Goal: Contribute content: Add original content to the website for others to see

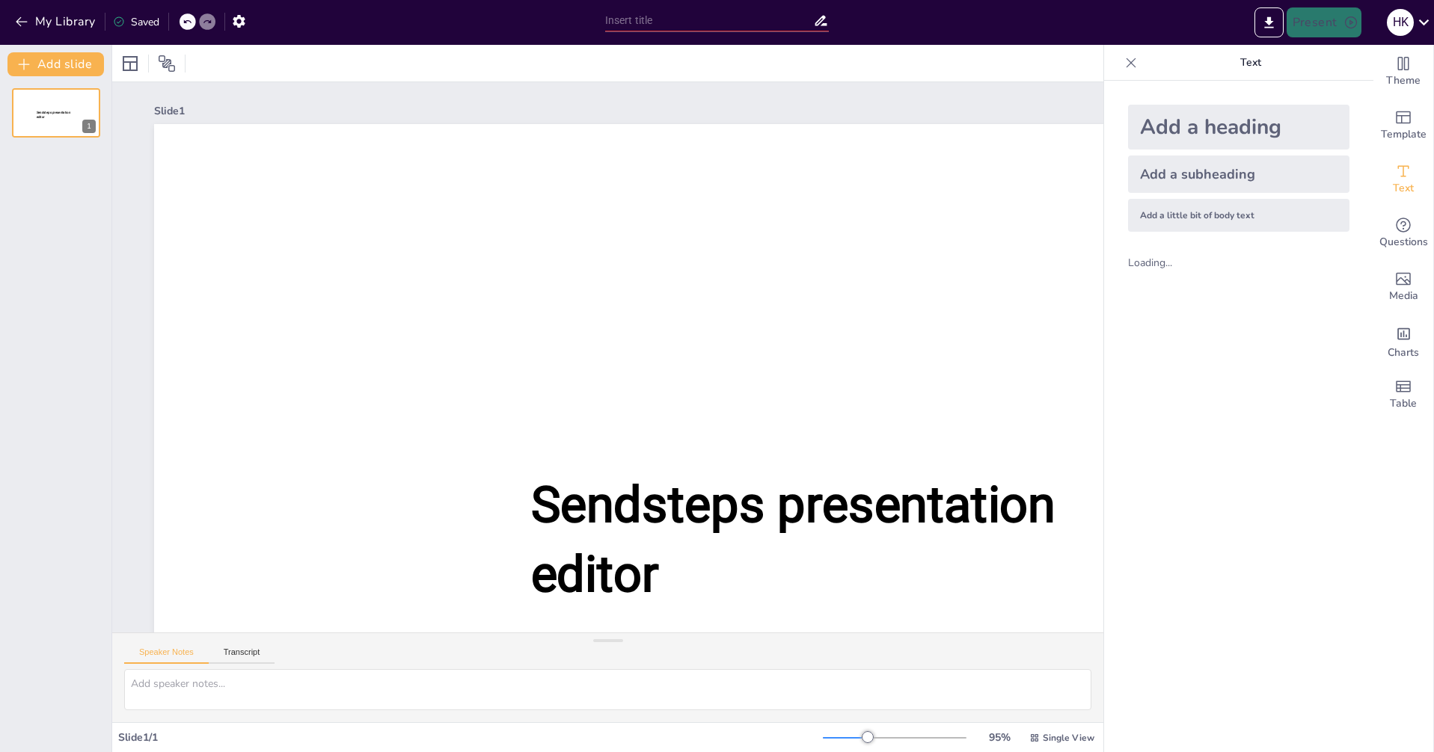
type input "New Sendsteps"
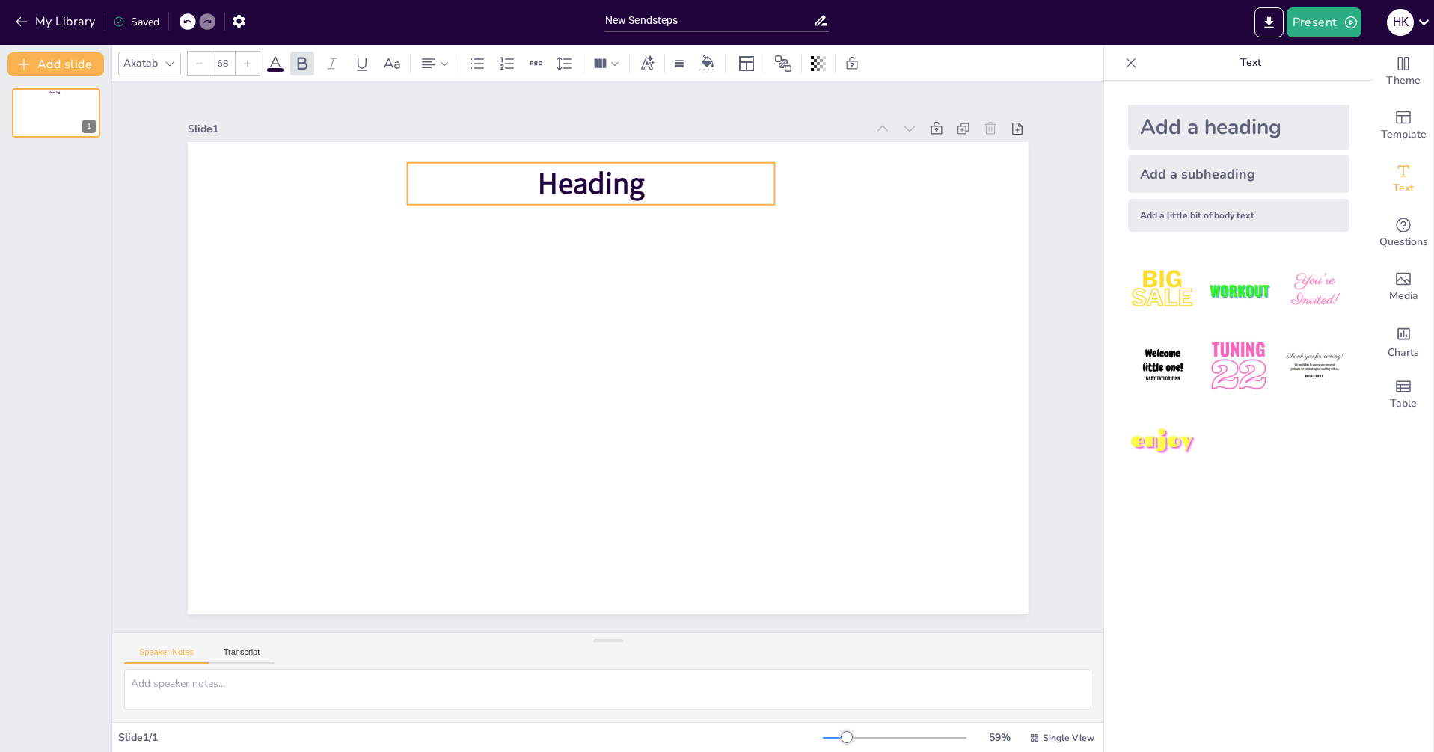
click at [627, 182] on span "Heading" at bounding box center [590, 183] width 107 height 40
click at [627, 183] on span "Heading" at bounding box center [592, 183] width 107 height 40
click at [629, 182] on span "Heading" at bounding box center [593, 183] width 107 height 40
click at [628, 182] on span "Heading" at bounding box center [593, 183] width 107 height 40
drag, startPoint x: 642, startPoint y: 179, endPoint x: 536, endPoint y: 122, distance: 120.1
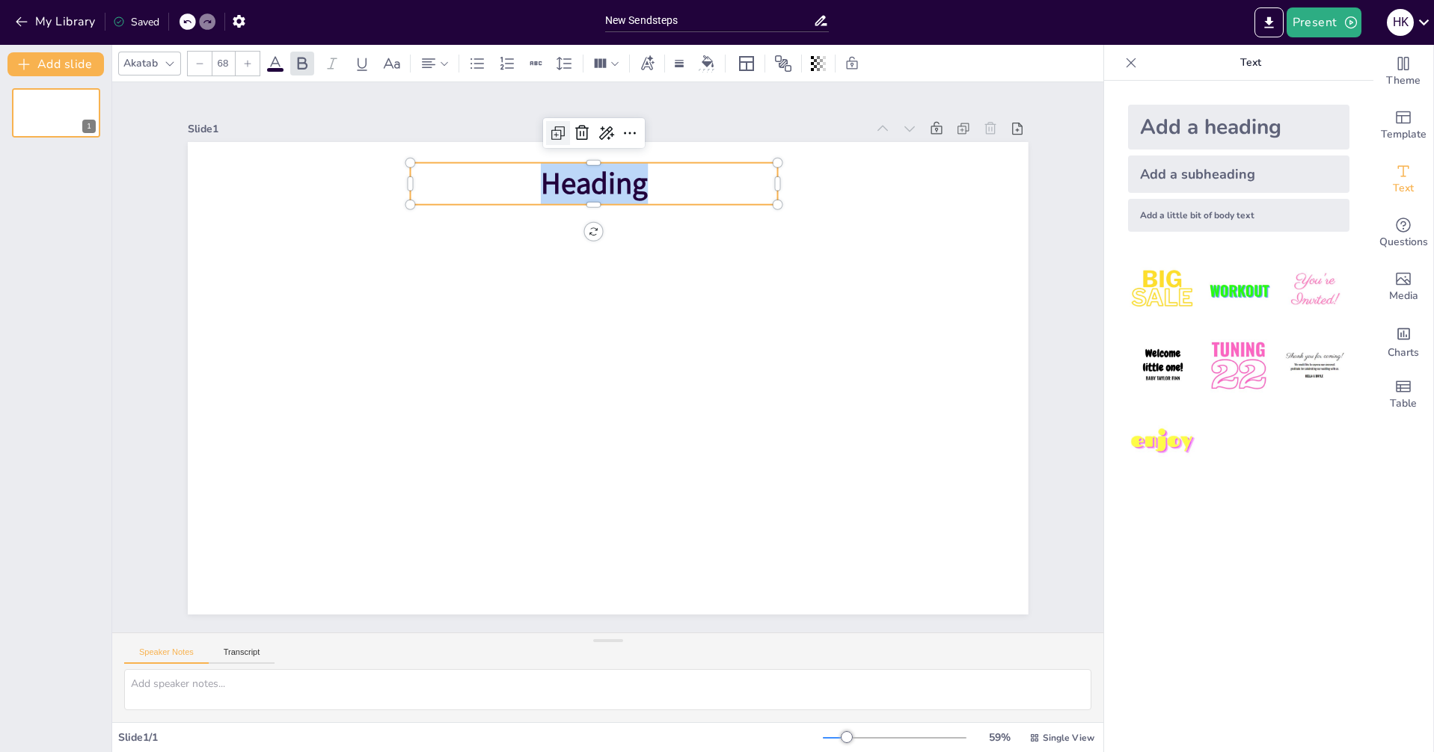
click at [506, 168] on p "Heading" at bounding box center [594, 184] width 368 height 42
click at [621, 191] on span "Heading" at bounding box center [593, 183] width 107 height 40
click at [648, 181] on p "Heading" at bounding box center [594, 184] width 368 height 42
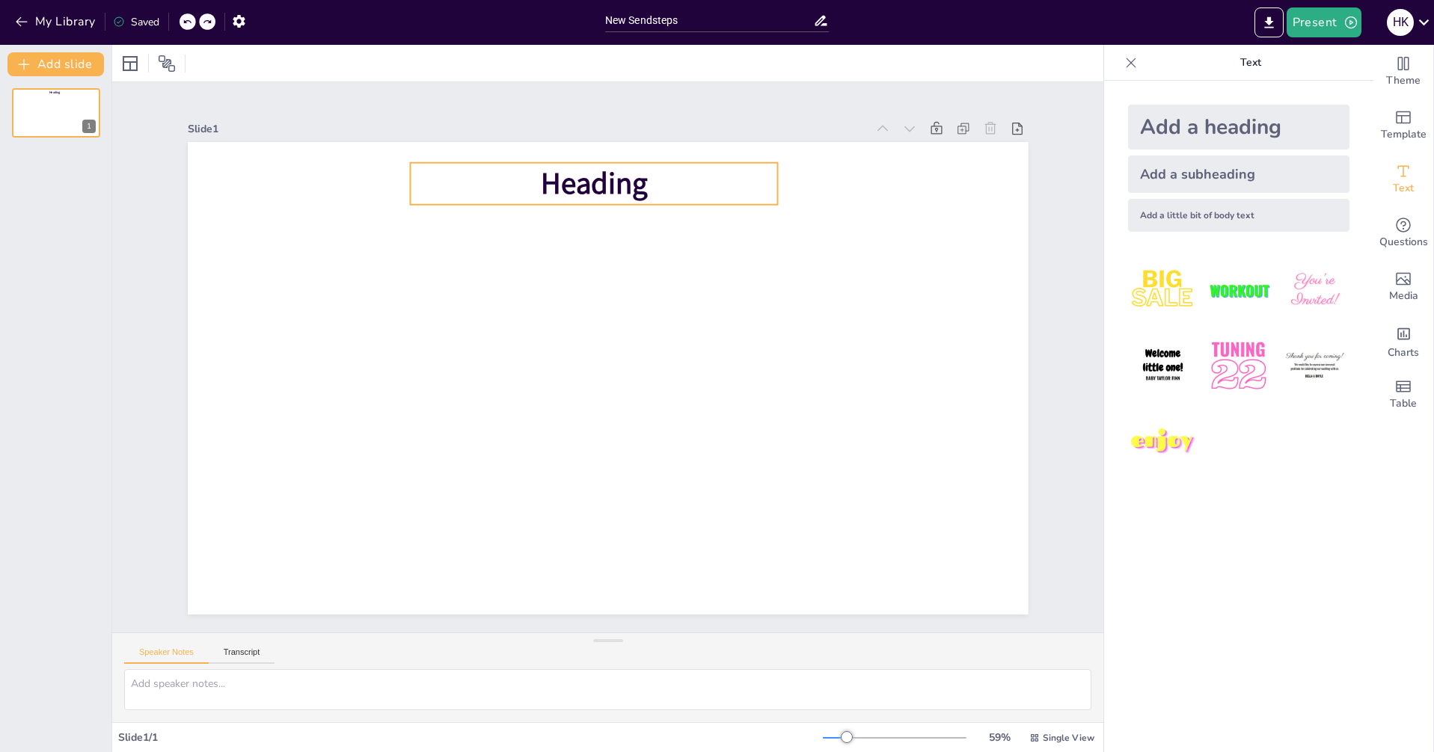
click at [605, 184] on span "Heading" at bounding box center [593, 183] width 107 height 40
click at [622, 129] on icon at bounding box center [631, 134] width 18 height 18
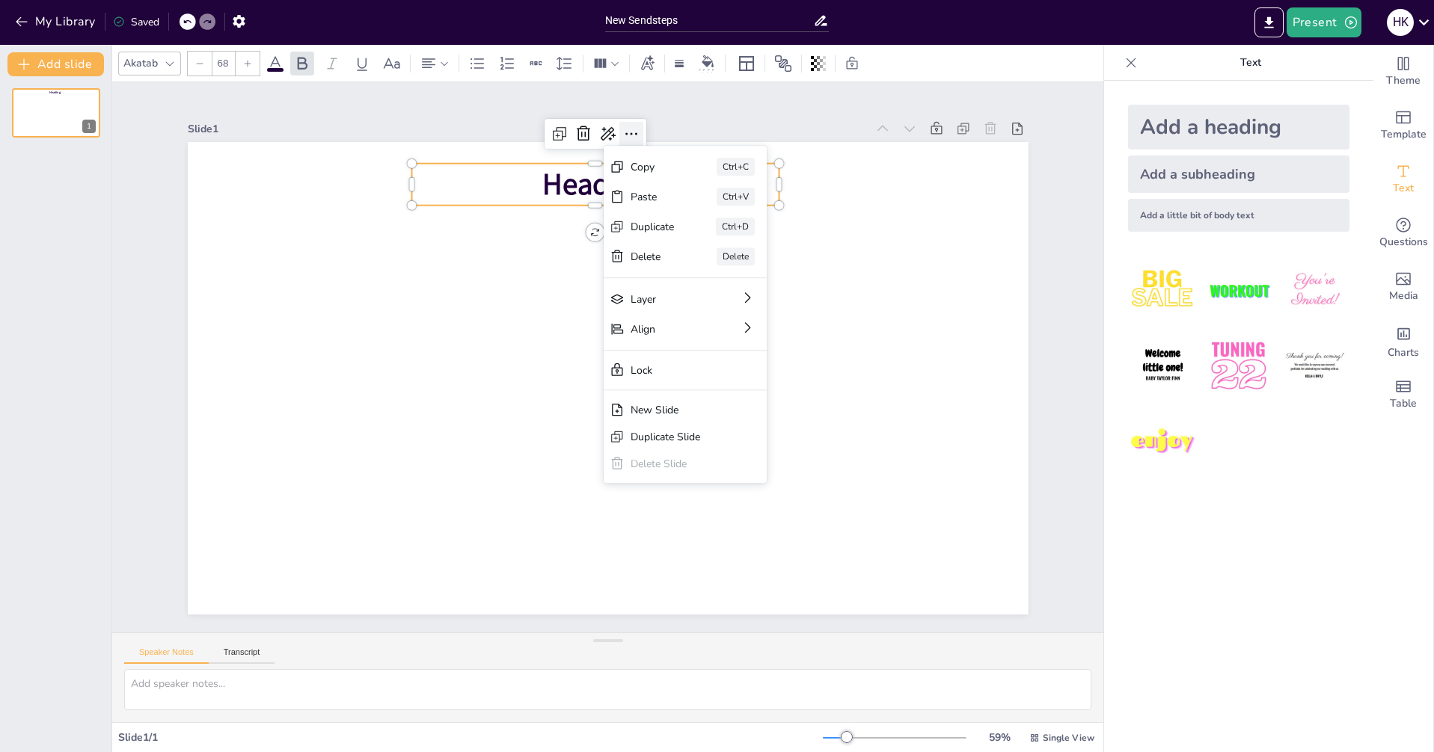
click at [627, 127] on icon at bounding box center [631, 134] width 18 height 18
click at [580, 176] on span "Heading" at bounding box center [594, 184] width 107 height 40
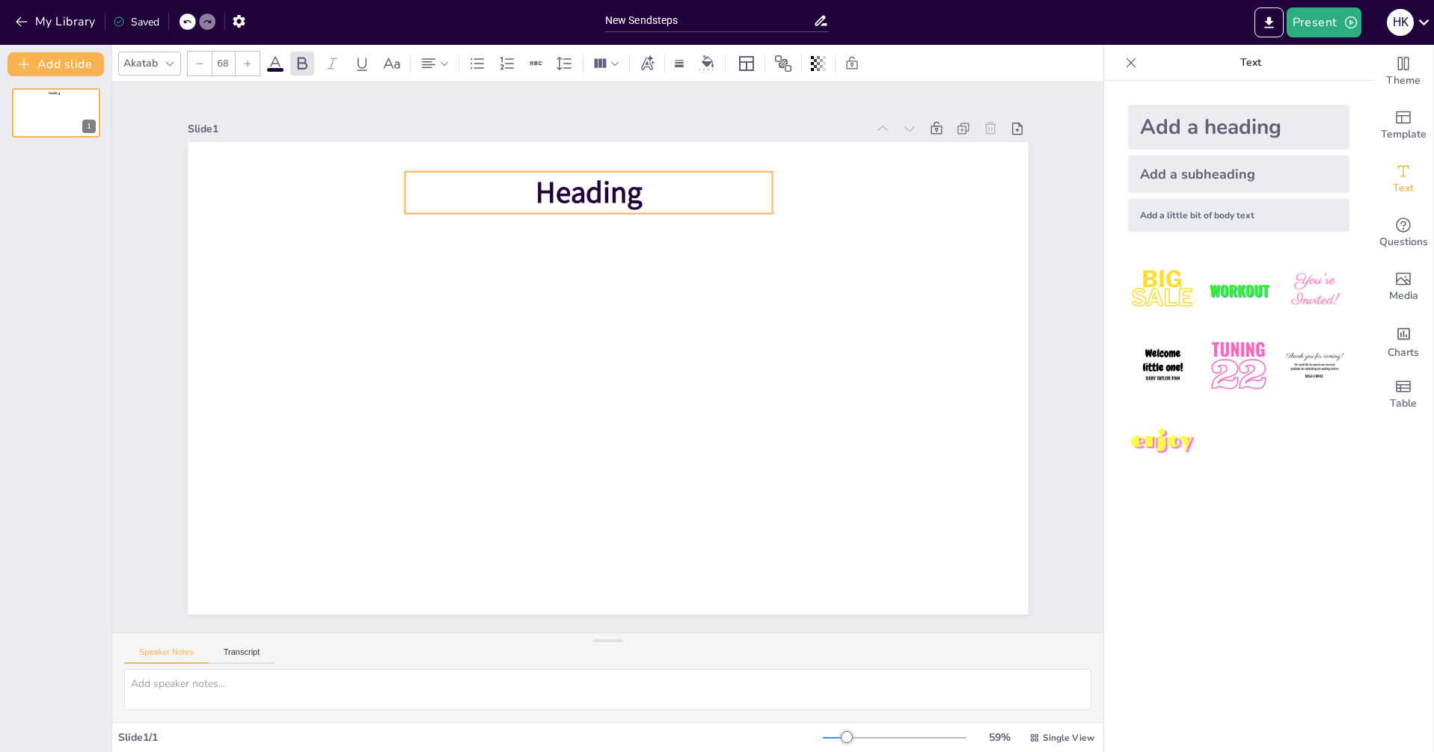
drag, startPoint x: 585, startPoint y: 178, endPoint x: 575, endPoint y: 183, distance: 11.0
click at [578, 186] on span "Heading" at bounding box center [588, 192] width 107 height 40
drag, startPoint x: 618, startPoint y: 191, endPoint x: 606, endPoint y: 206, distance: 19.7
click at [613, 204] on span "Heading" at bounding box center [583, 206] width 107 height 40
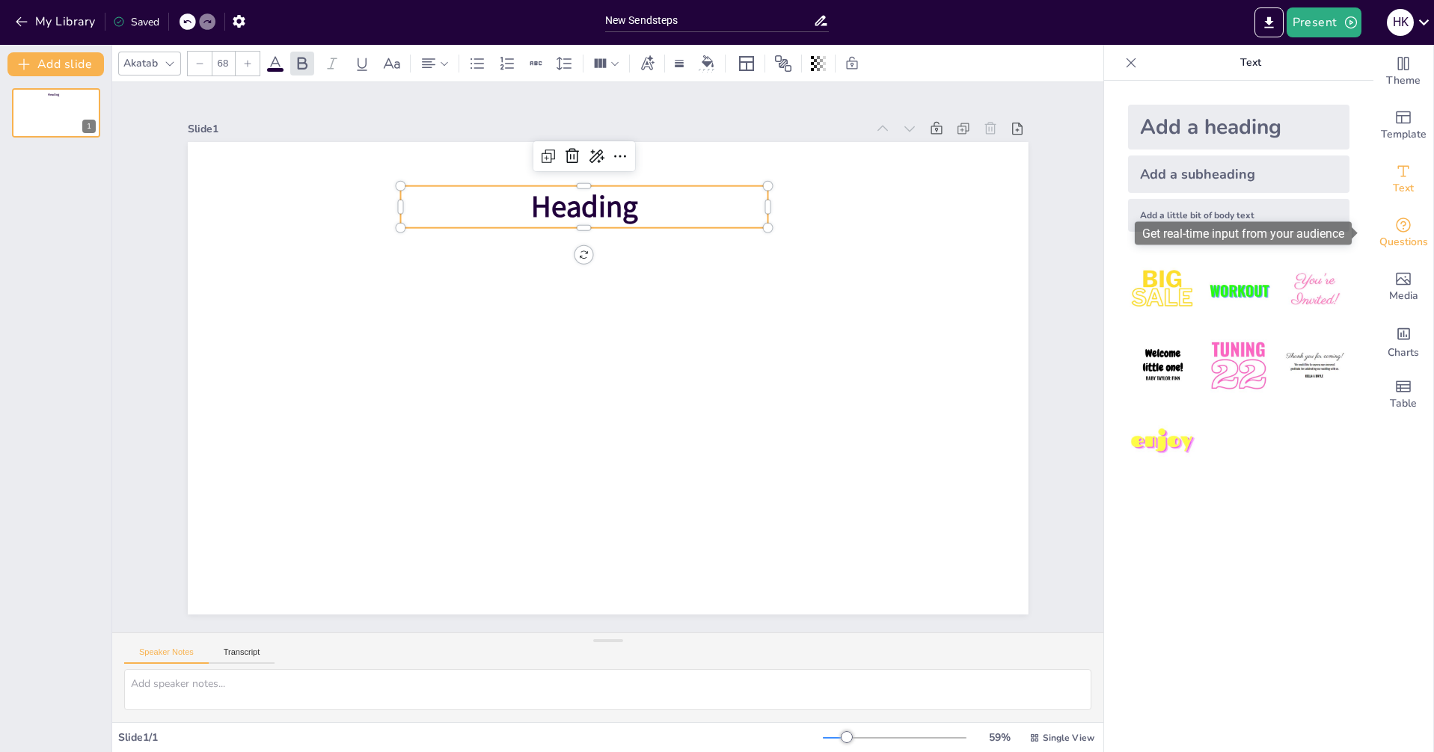
click at [1394, 230] on icon "Get real-time input from your audience" at bounding box center [1403, 225] width 18 height 18
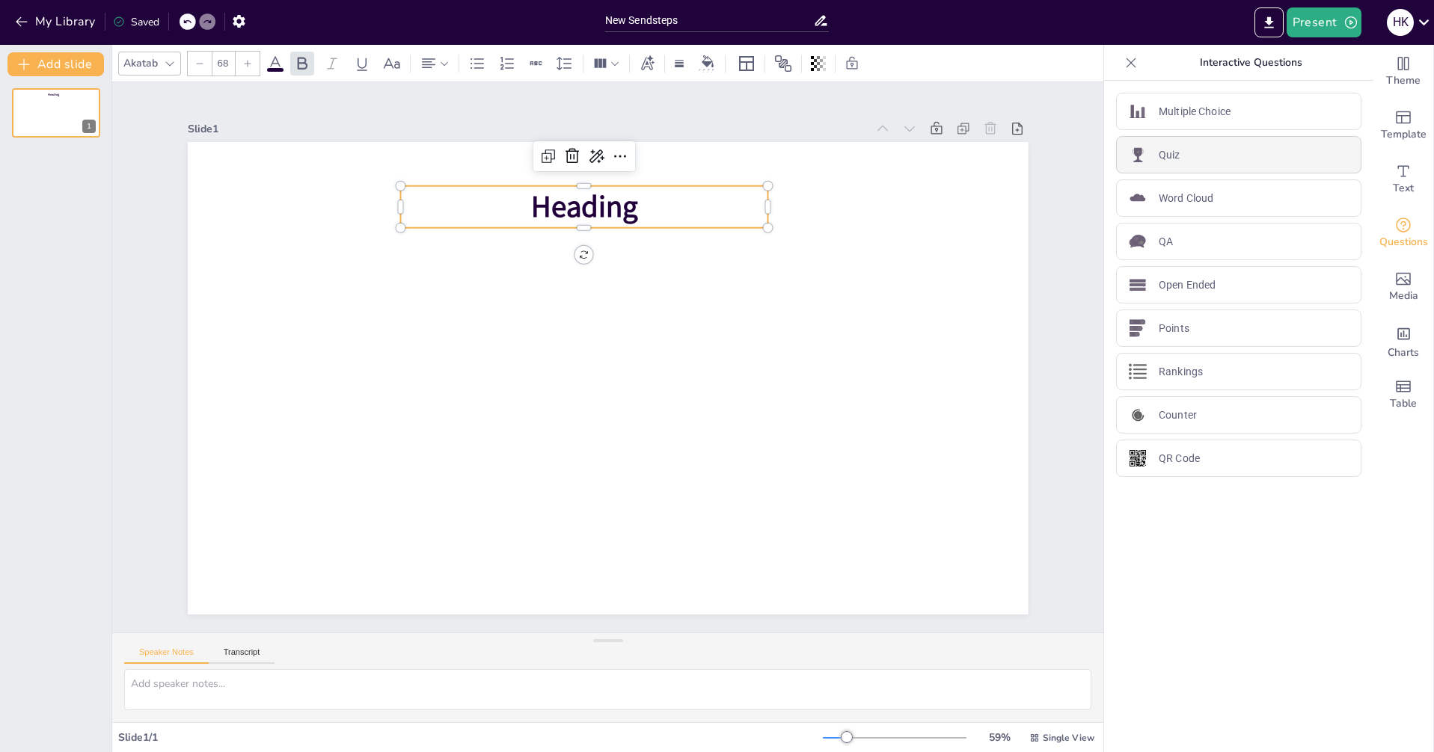
click at [1223, 154] on div "Quiz" at bounding box center [1238, 154] width 245 height 37
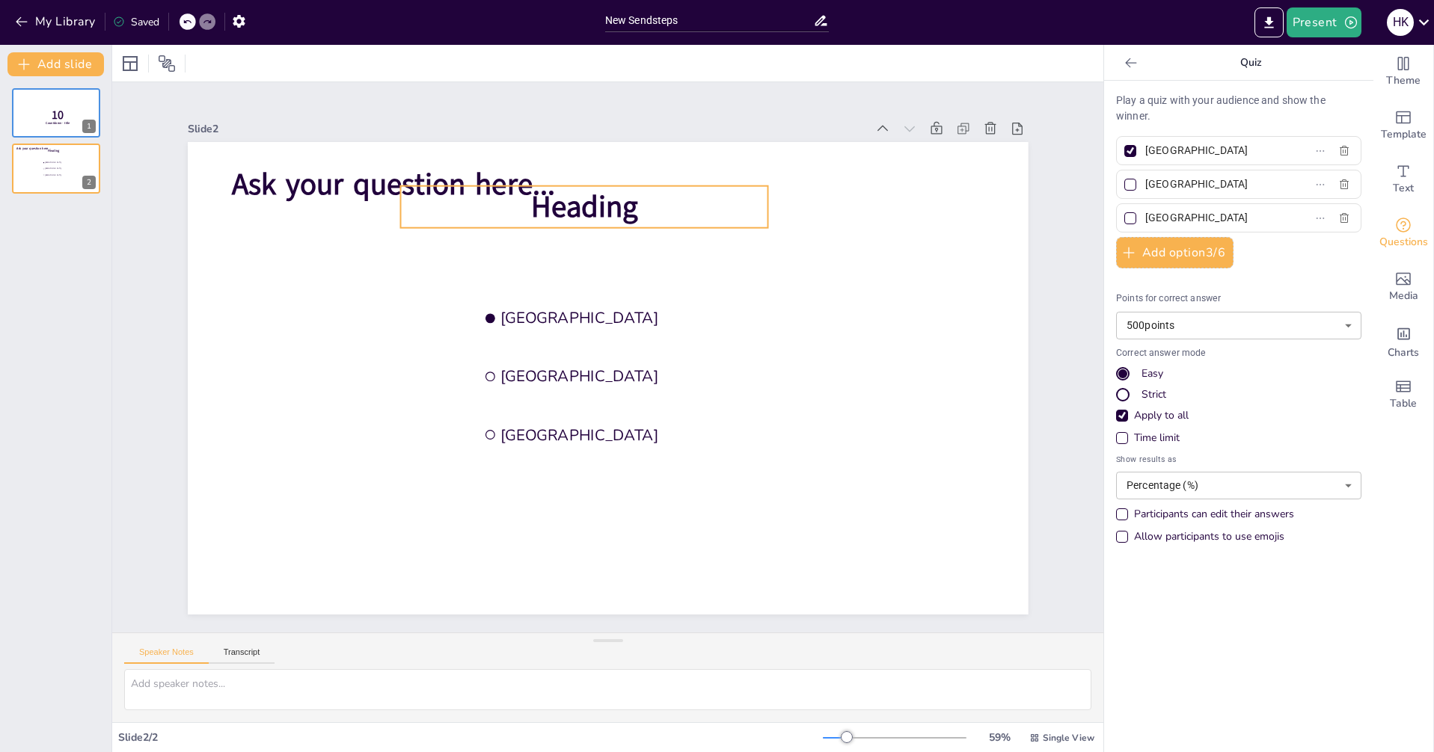
click at [612, 208] on span "Heading" at bounding box center [583, 206] width 107 height 40
click at [640, 179] on div "Heading Ask your question here... [GEOGRAPHIC_DATA] [GEOGRAPHIC_DATA] [GEOGRAPH…" at bounding box center [608, 378] width 841 height 473
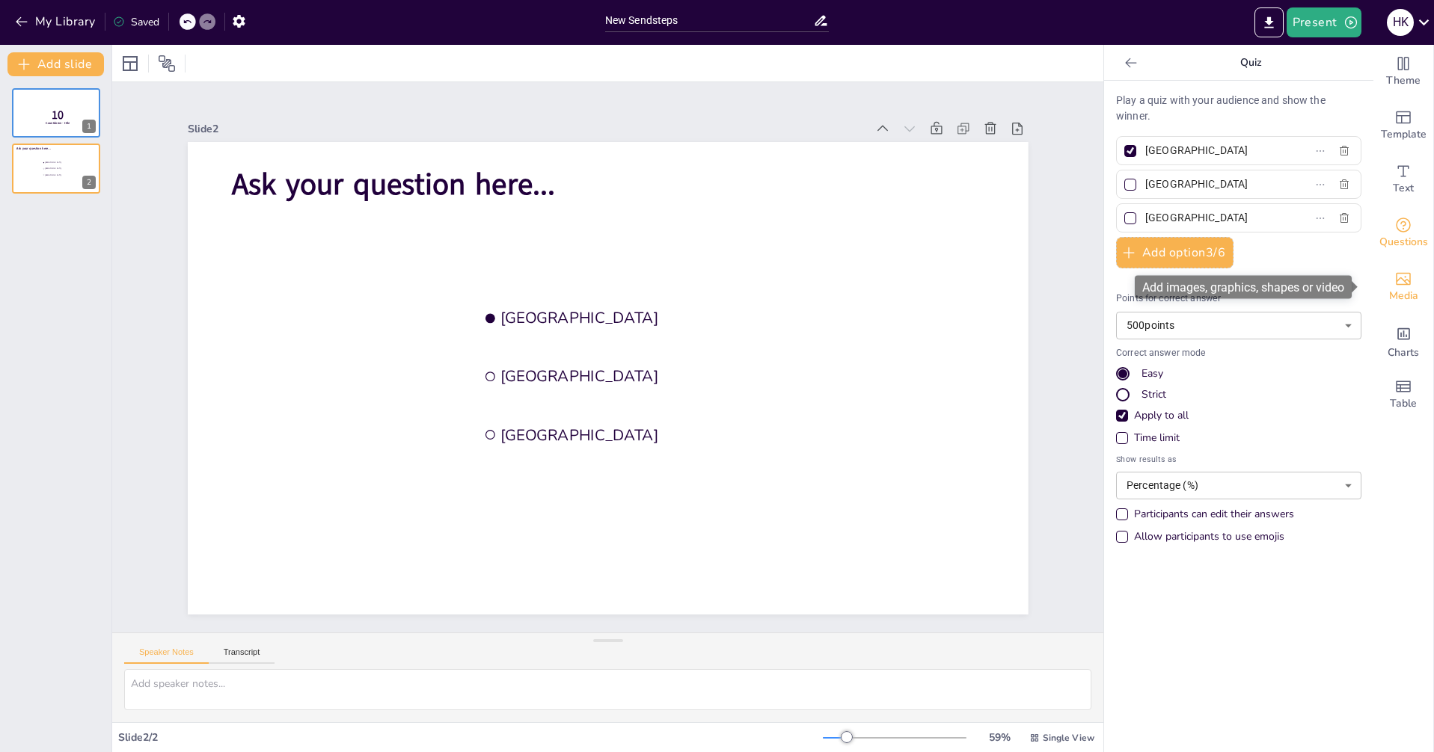
click at [1404, 277] on div "Media" at bounding box center [1403, 287] width 60 height 54
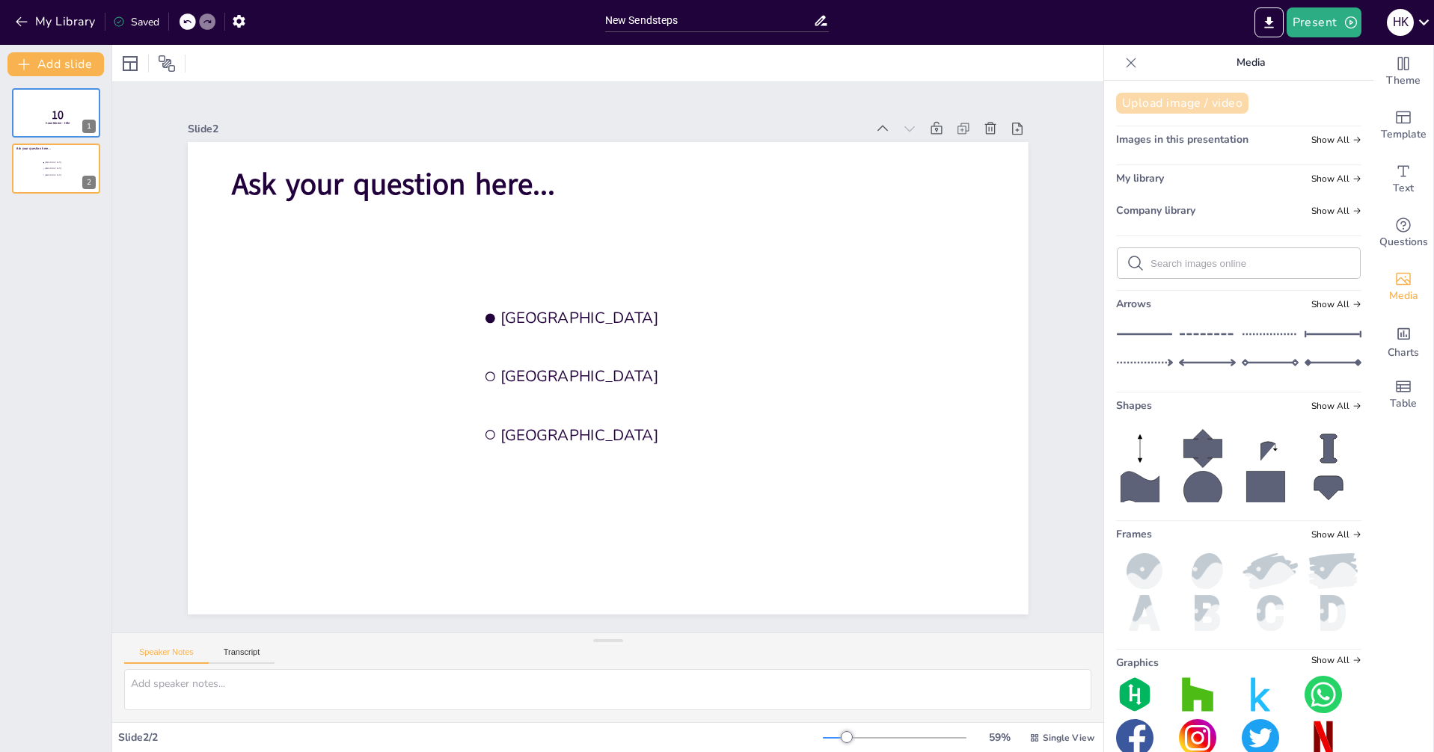
click at [1185, 99] on button "Upload image / video" at bounding box center [1182, 103] width 132 height 21
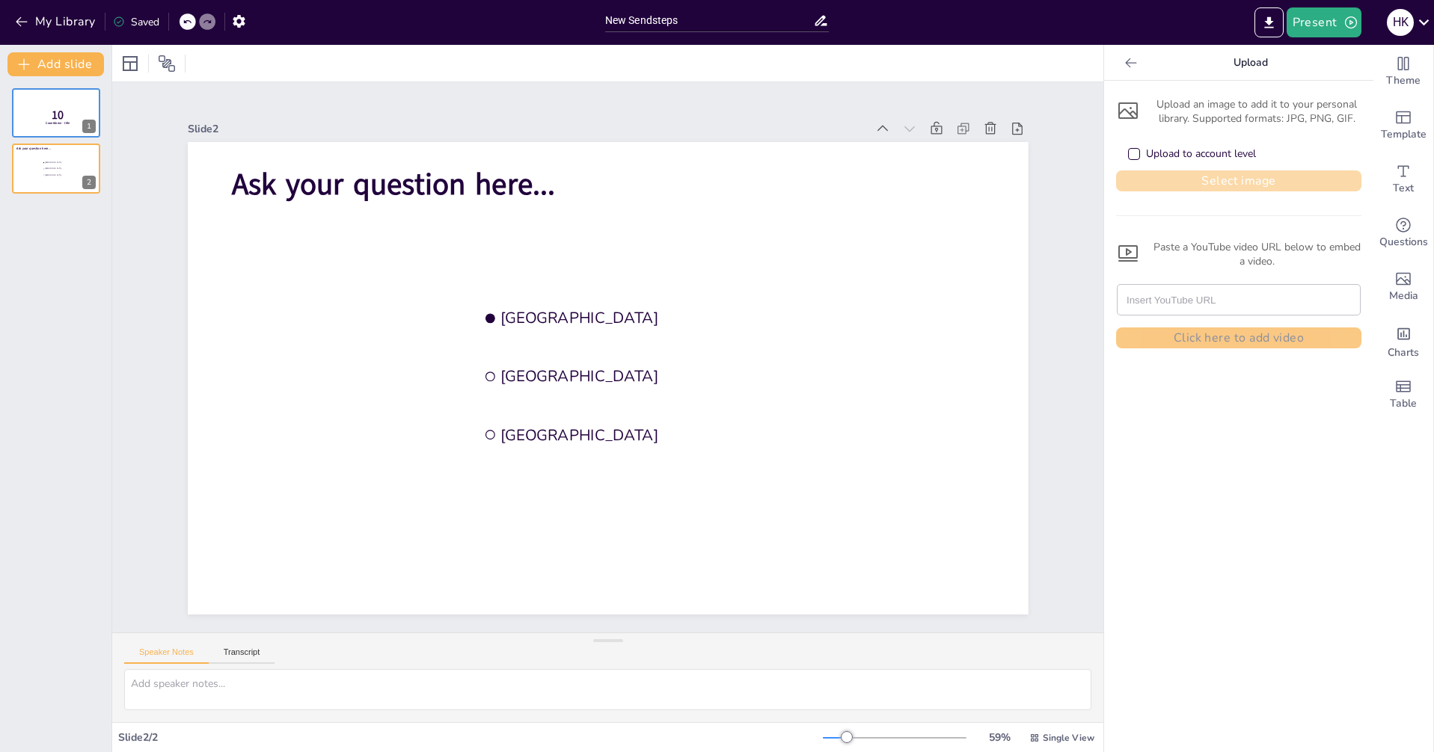
click at [1218, 179] on button "Select image" at bounding box center [1238, 181] width 245 height 21
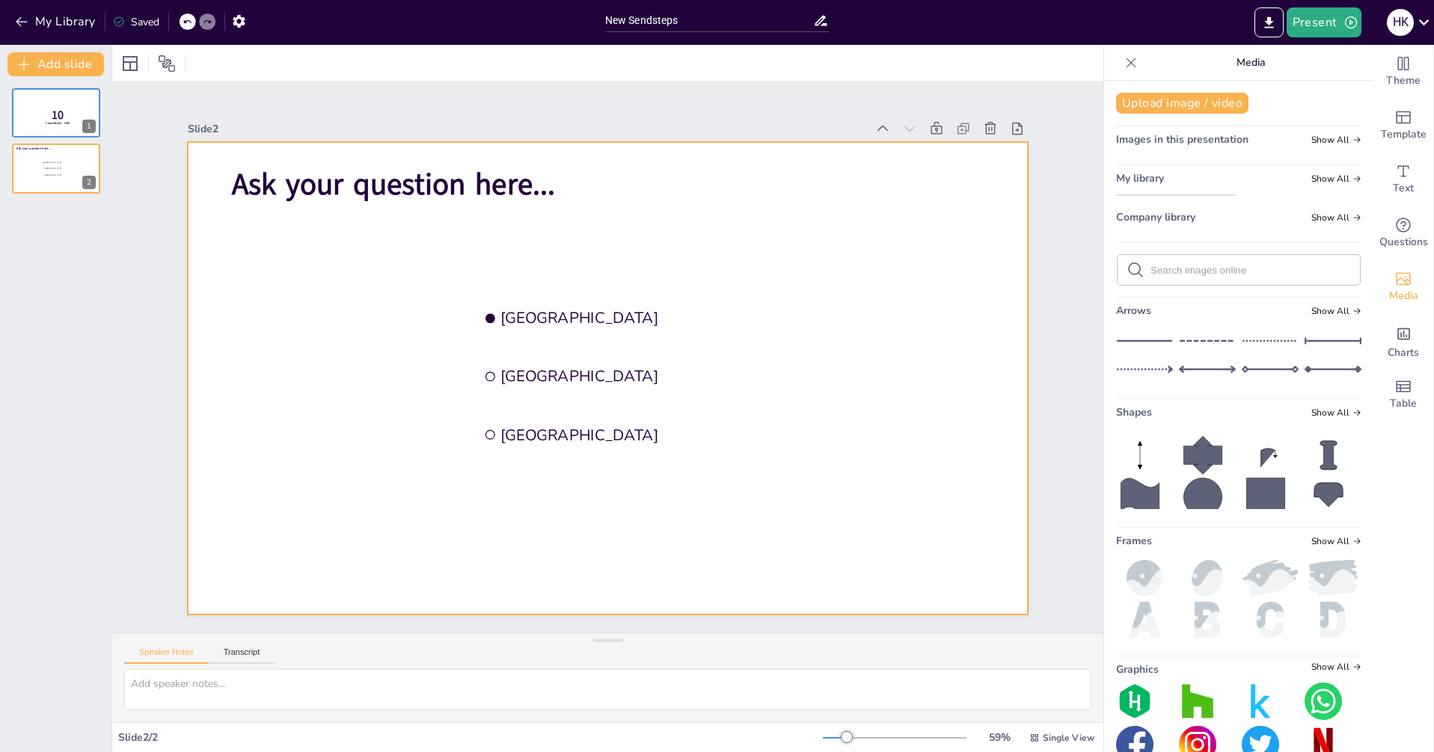
drag, startPoint x: 1143, startPoint y: 248, endPoint x: 972, endPoint y: 257, distance: 170.7
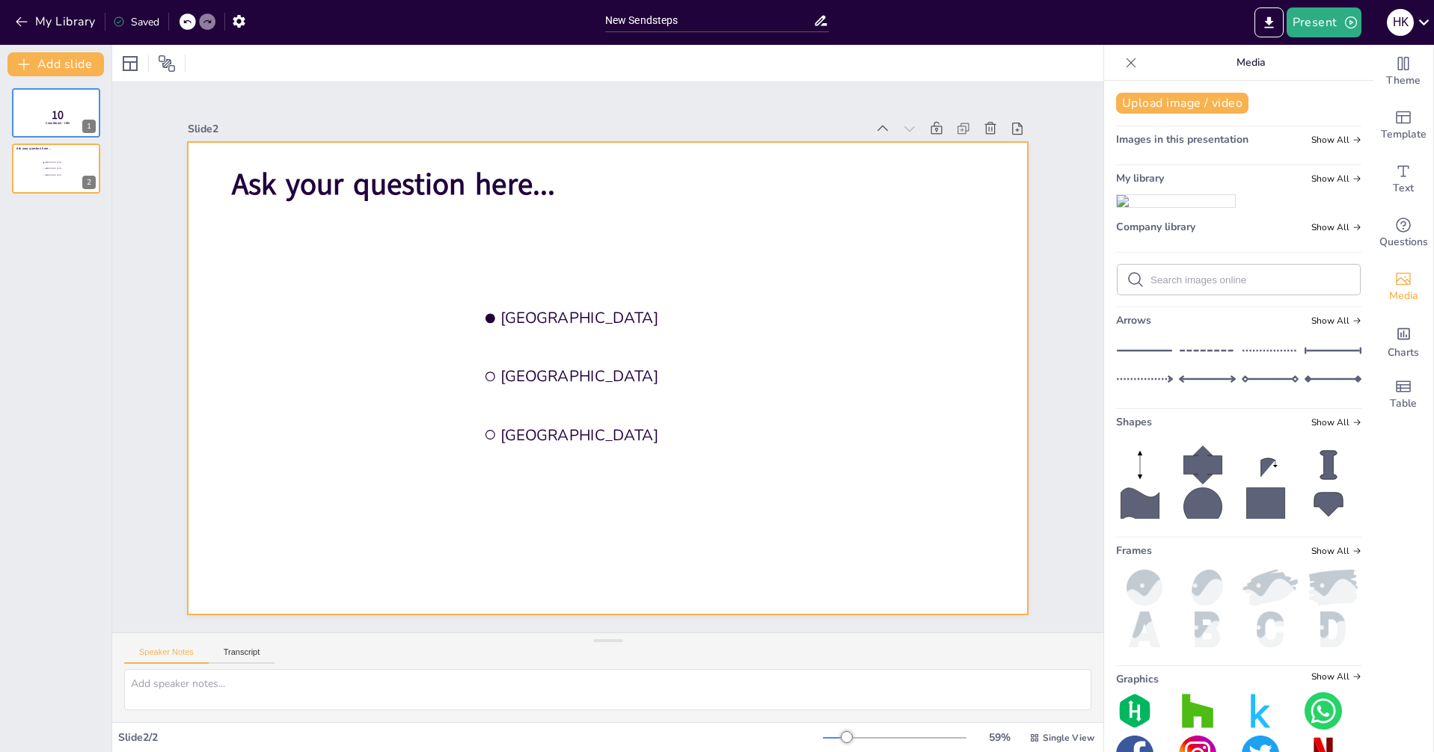
click at [893, 274] on div "Document fonts Akatab Popular fonts Lato Montserrat Open Sans [PERSON_NAME] Ral…" at bounding box center [717, 398] width 1434 height 707
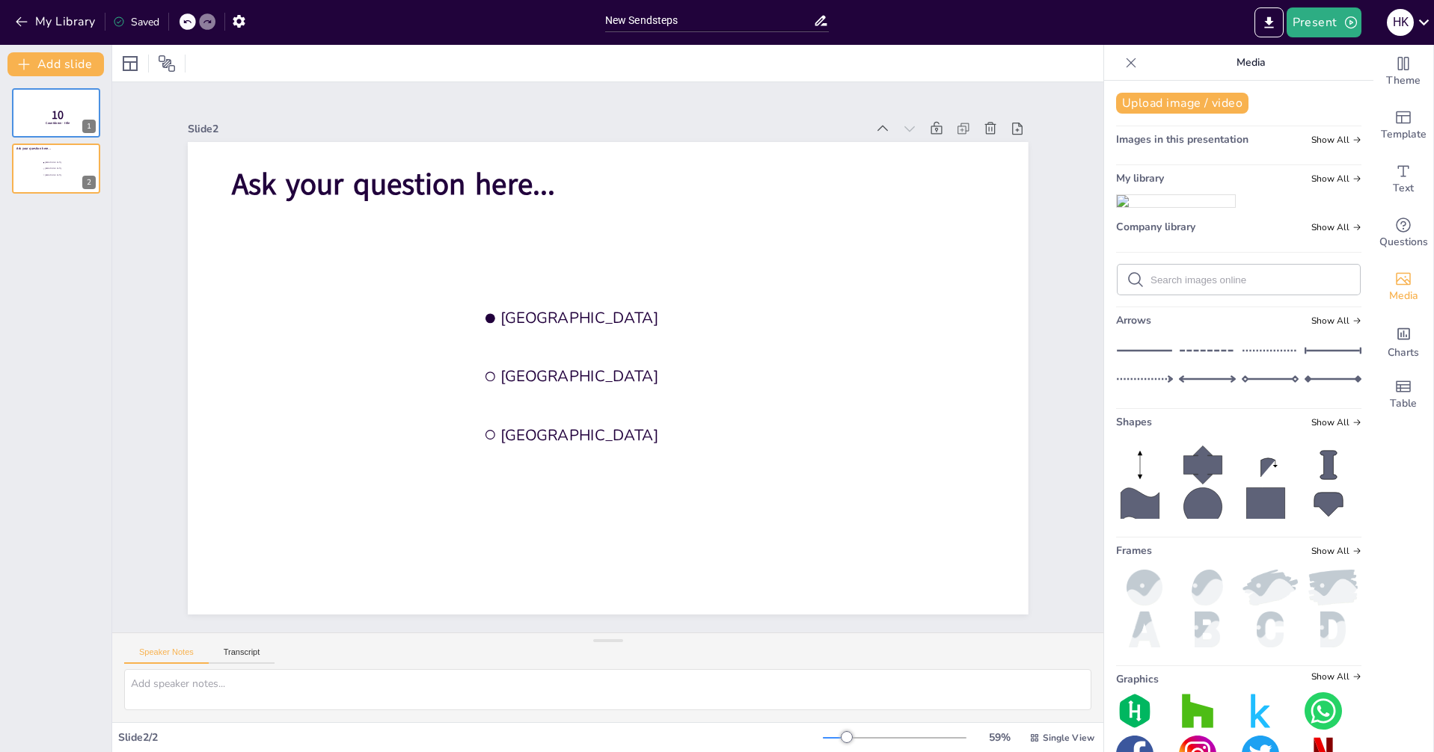
click at [1175, 207] on img at bounding box center [1176, 201] width 118 height 12
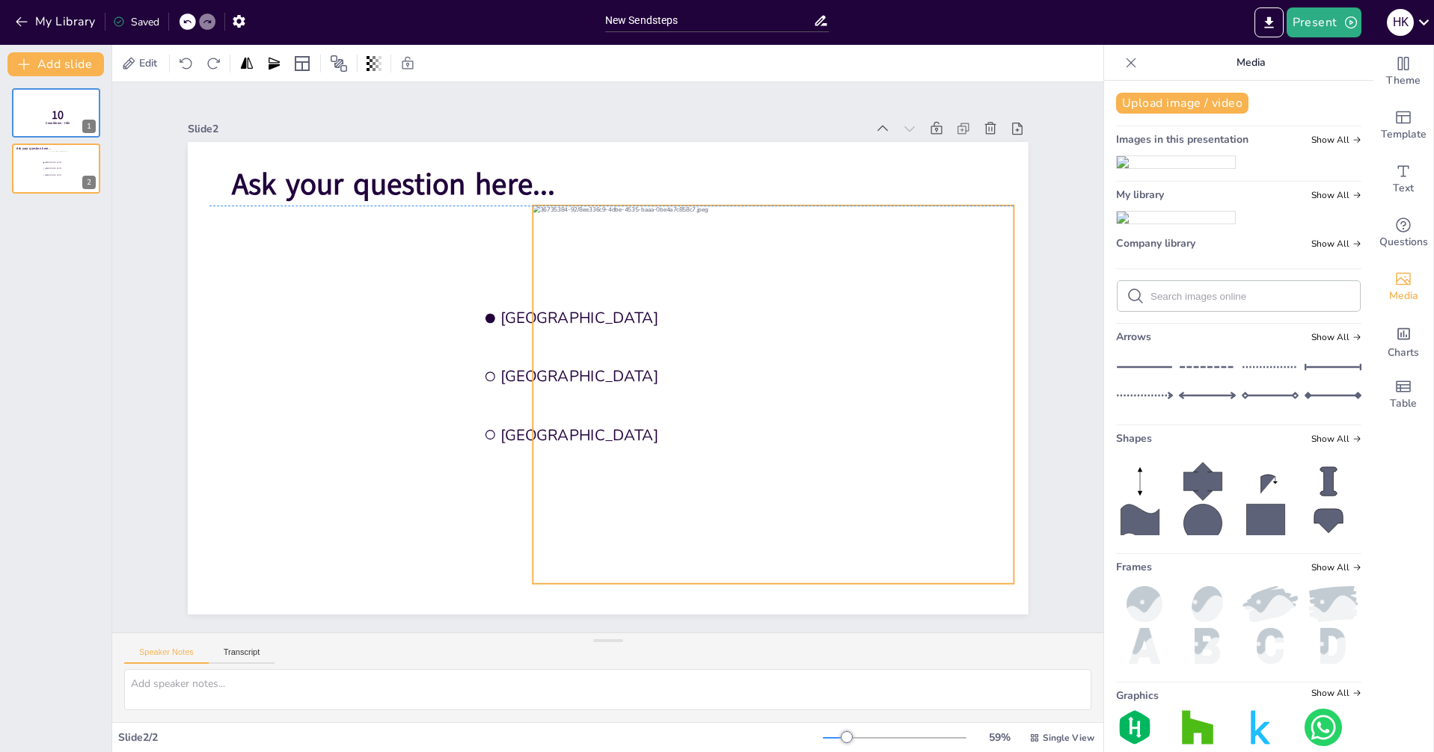
drag, startPoint x: 645, startPoint y: 291, endPoint x: 810, endPoint y: 301, distance: 165.6
click at [811, 301] on div at bounding box center [772, 395] width 481 height 378
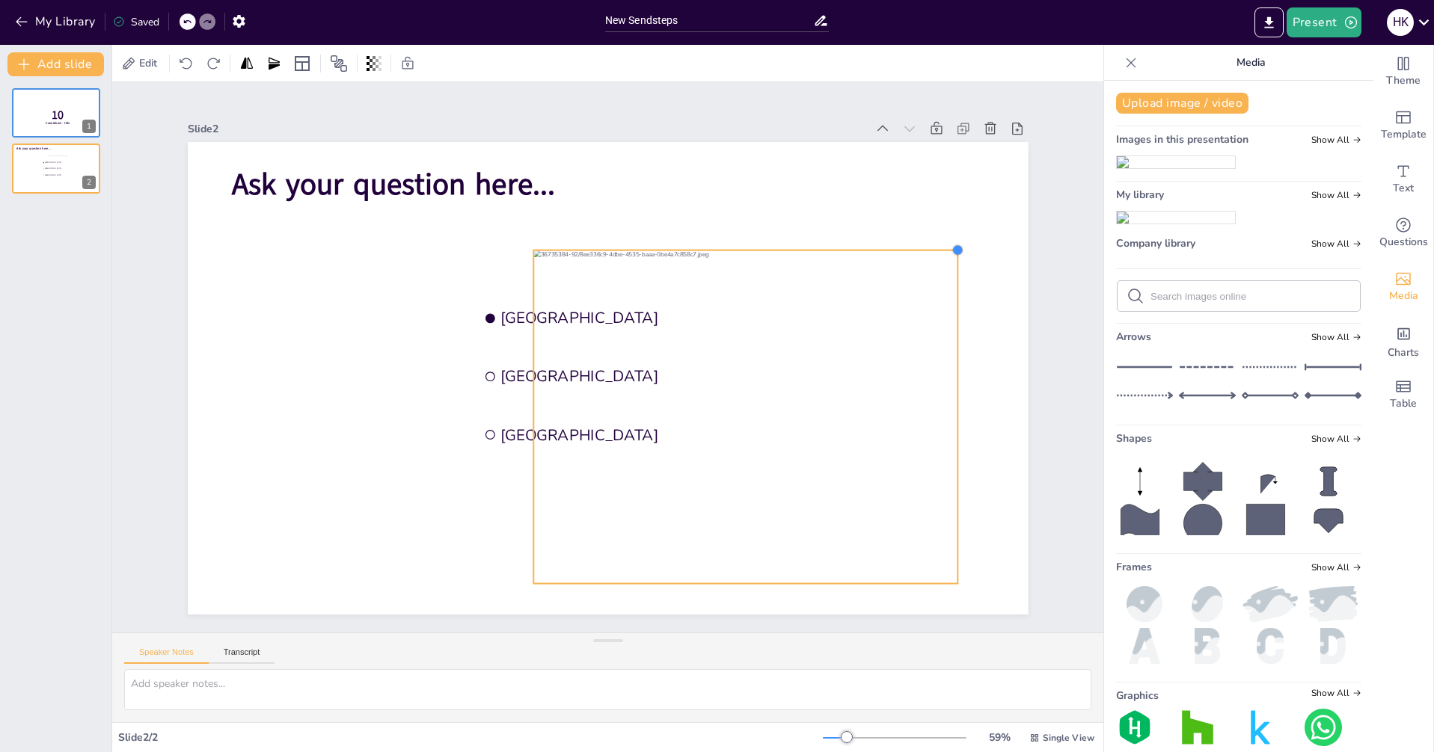
drag, startPoint x: 1005, startPoint y: 200, endPoint x: 937, endPoint y: 252, distance: 85.9
click at [951, 251] on div at bounding box center [957, 251] width 12 height 12
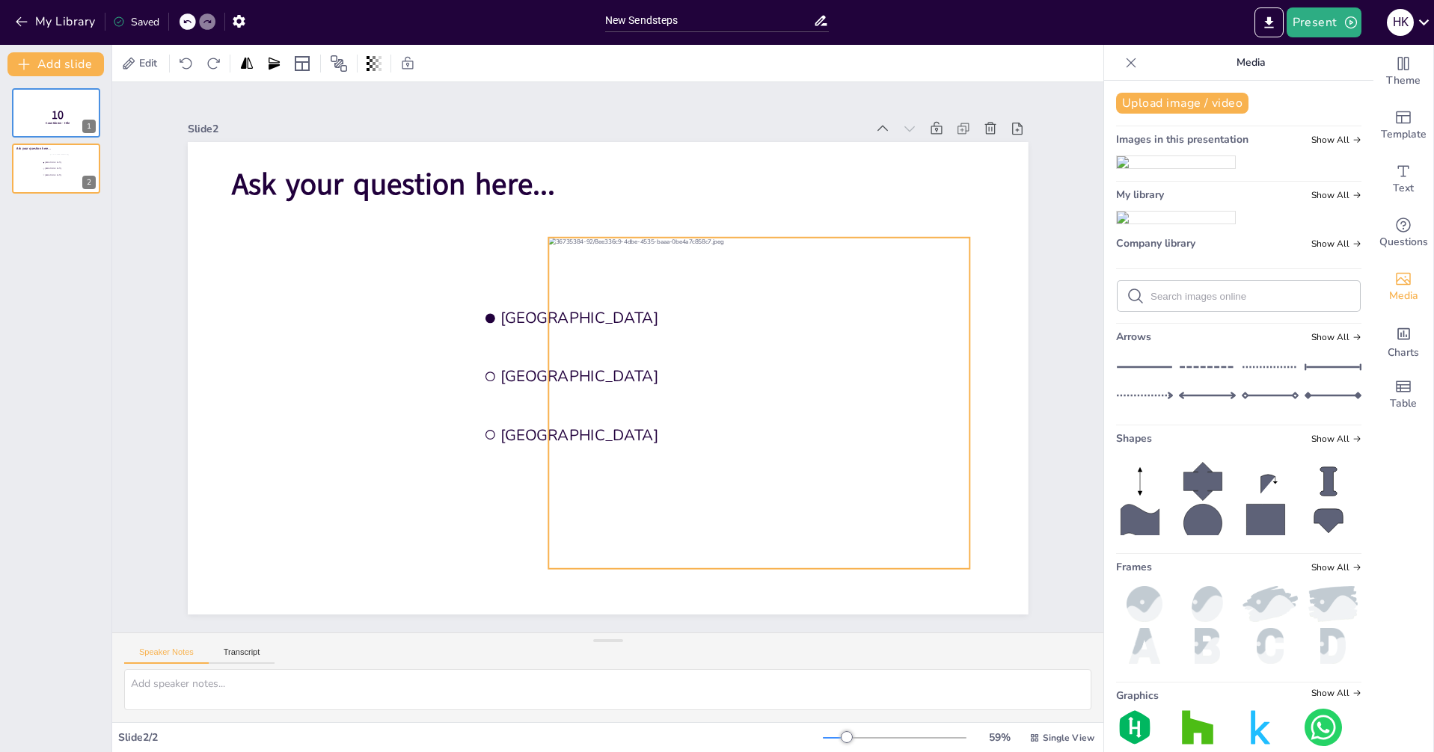
drag, startPoint x: 889, startPoint y: 286, endPoint x: 908, endPoint y: 268, distance: 25.4
click at [913, 268] on div at bounding box center [758, 403] width 421 height 331
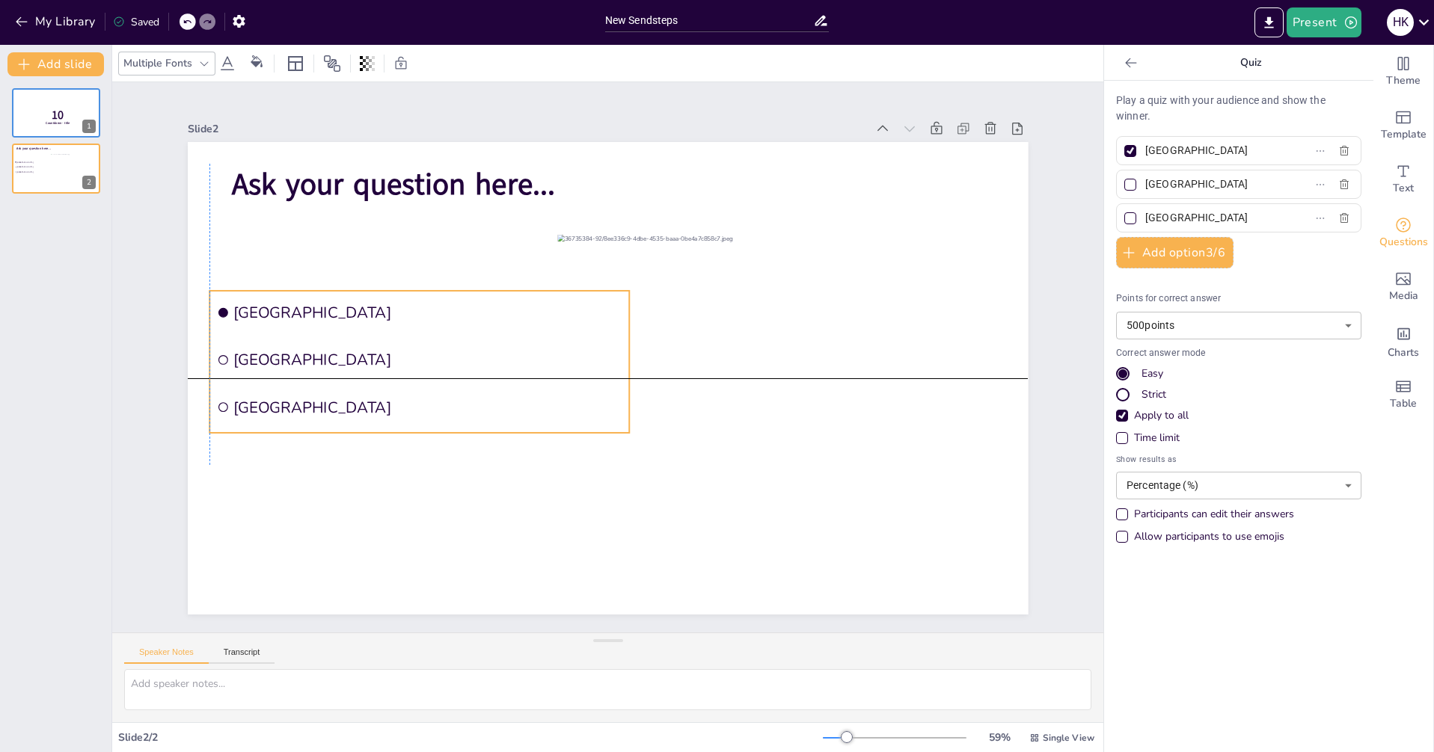
drag, startPoint x: 511, startPoint y: 288, endPoint x: 243, endPoint y: 287, distance: 267.7
click at [244, 291] on li "[GEOGRAPHIC_DATA]" at bounding box center [419, 313] width 420 height 44
click at [280, 307] on span "[GEOGRAPHIC_DATA]" at bounding box center [428, 312] width 390 height 21
click at [1193, 150] on input "[GEOGRAPHIC_DATA]" at bounding box center [1214, 151] width 139 height 22
drag, startPoint x: 1180, startPoint y: 150, endPoint x: 1108, endPoint y: 141, distance: 73.2
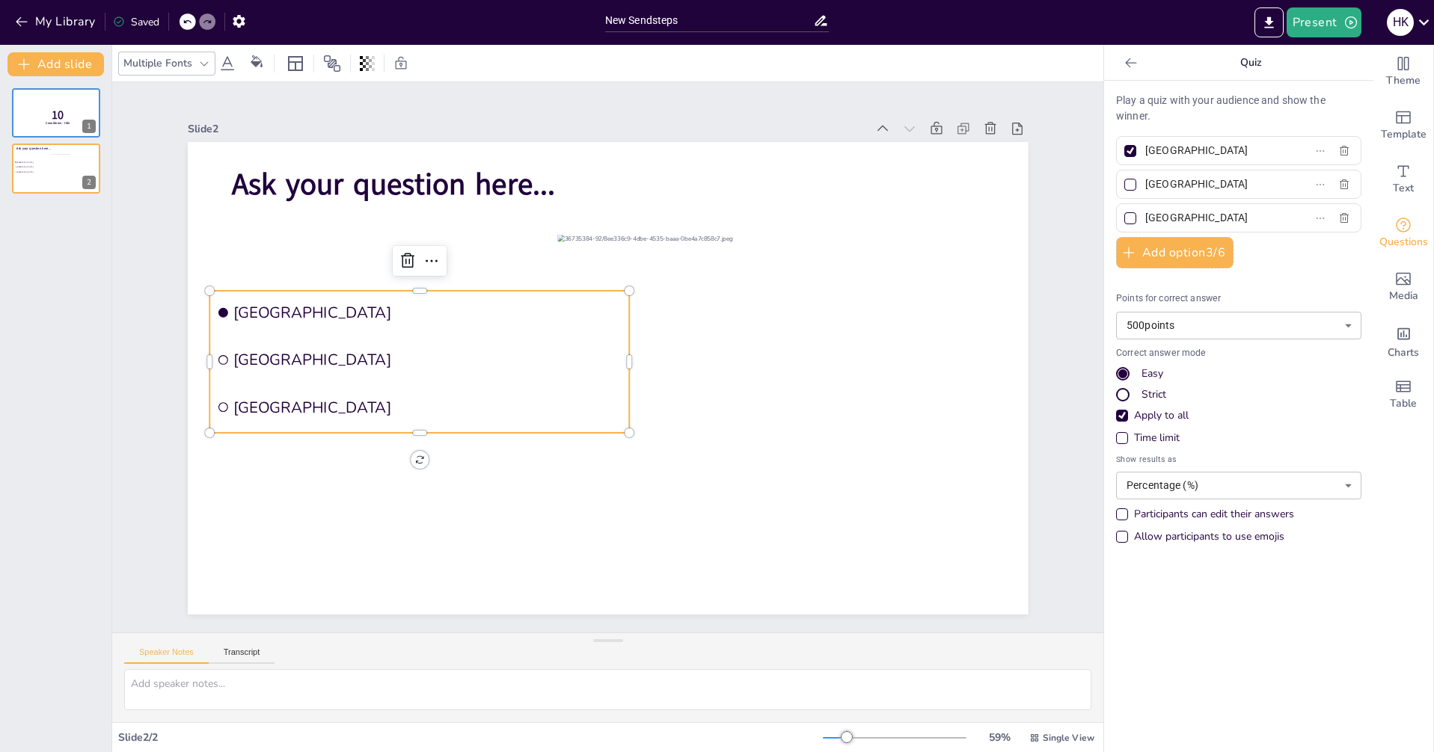
click at [1121, 151] on label "[GEOGRAPHIC_DATA]" at bounding box center [1214, 151] width 187 height 22
click at [1145, 151] on input "[GEOGRAPHIC_DATA]" at bounding box center [1214, 151] width 139 height 22
type input "[PERSON_NAME]"
drag, startPoint x: 1185, startPoint y: 185, endPoint x: 1102, endPoint y: 179, distance: 82.4
click at [1116, 180] on div "[GEOGRAPHIC_DATA]" at bounding box center [1238, 184] width 245 height 29
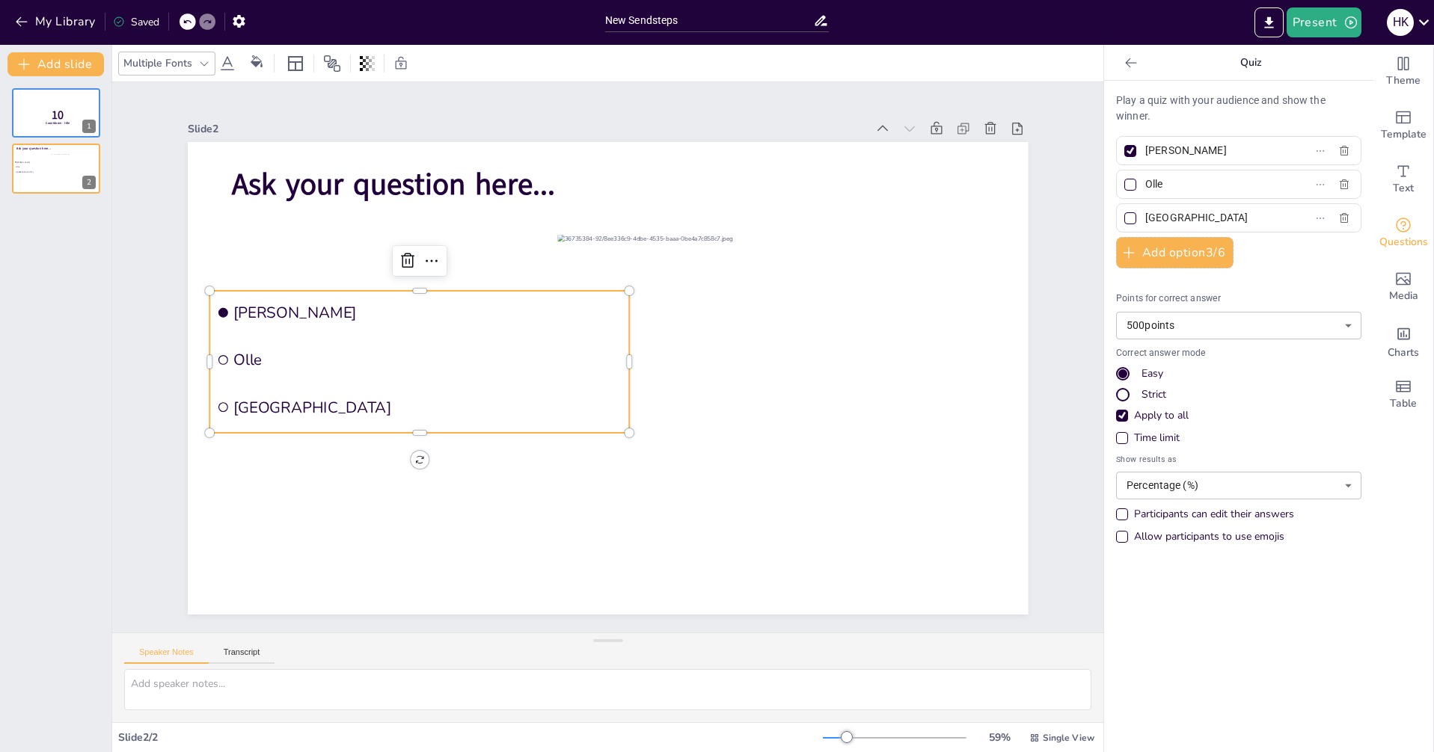
type input "Olle"
click at [1145, 215] on input "[GEOGRAPHIC_DATA]" at bounding box center [1214, 218] width 139 height 22
drag, startPoint x: 1144, startPoint y: 216, endPoint x: 1152, endPoint y: 209, distance: 10.6
click at [1145, 216] on input "[GEOGRAPHIC_DATA]" at bounding box center [1214, 218] width 139 height 22
drag, startPoint x: 1172, startPoint y: 215, endPoint x: 1099, endPoint y: 196, distance: 75.6
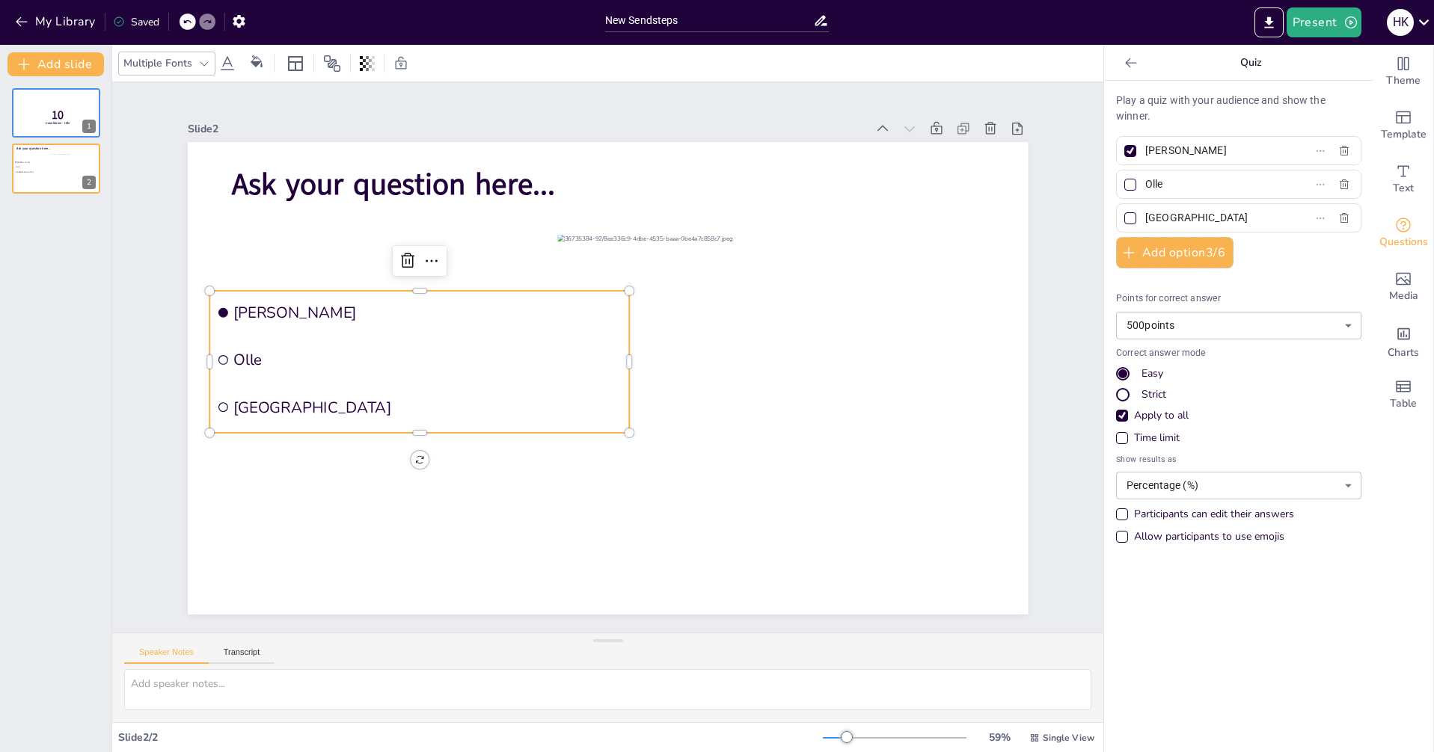
click at [1104, 209] on div "Play a quiz with your audience and show the winner. [PERSON_NAME] Add option 3 …" at bounding box center [1238, 417] width 269 height 672
type input "Lieke"
click at [1401, 73] on div "Theme" at bounding box center [1403, 72] width 60 height 54
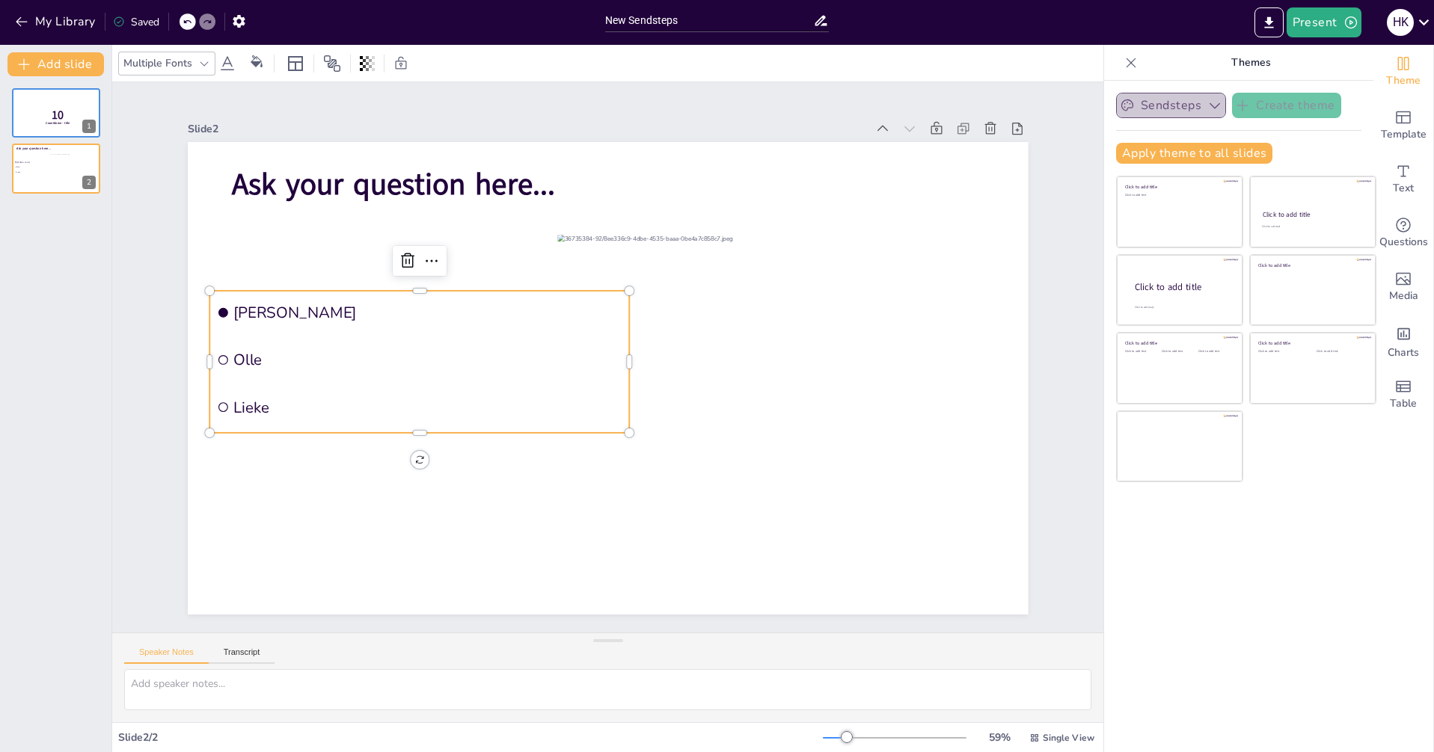
click at [1207, 110] on icon "button" at bounding box center [1214, 105] width 15 height 15
click at [1209, 111] on icon "button" at bounding box center [1214, 105] width 15 height 15
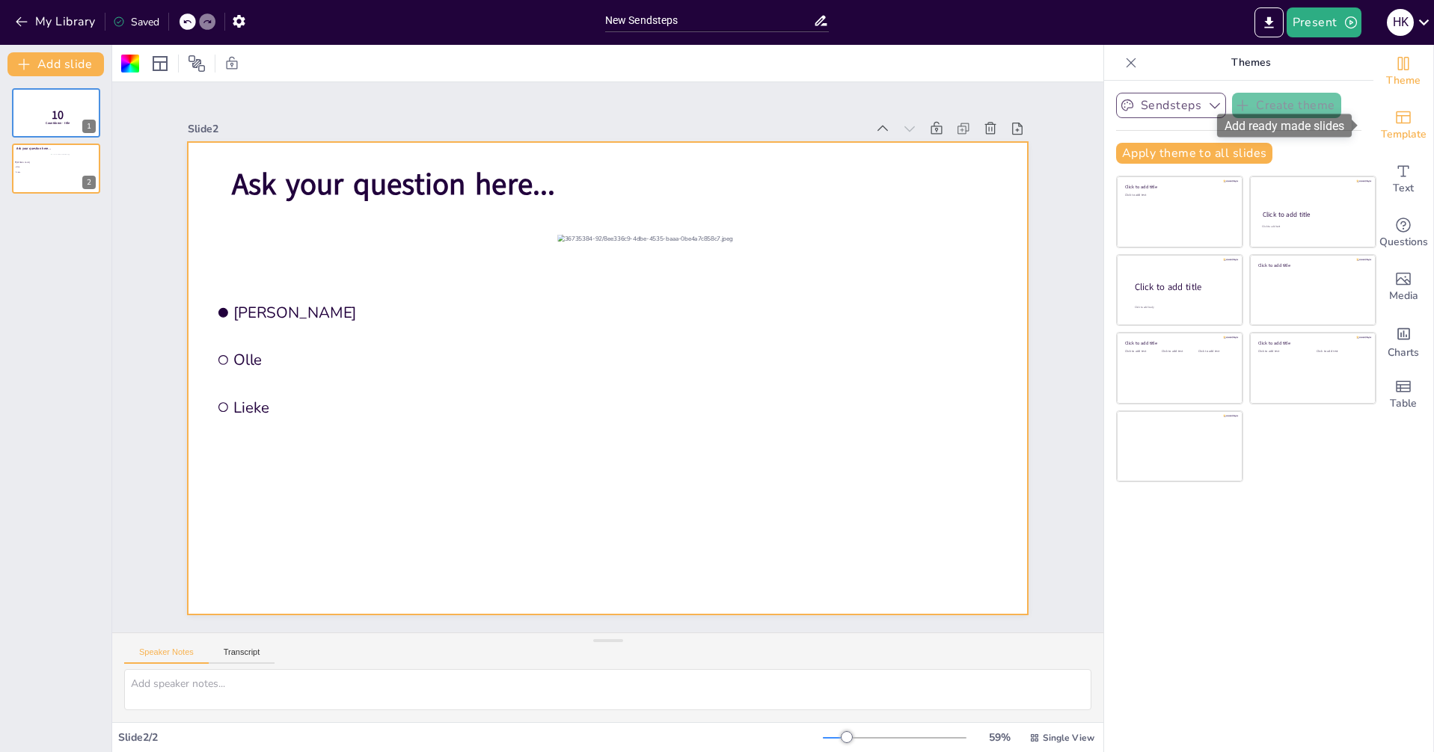
click at [1407, 138] on span "Template" at bounding box center [1404, 134] width 46 height 16
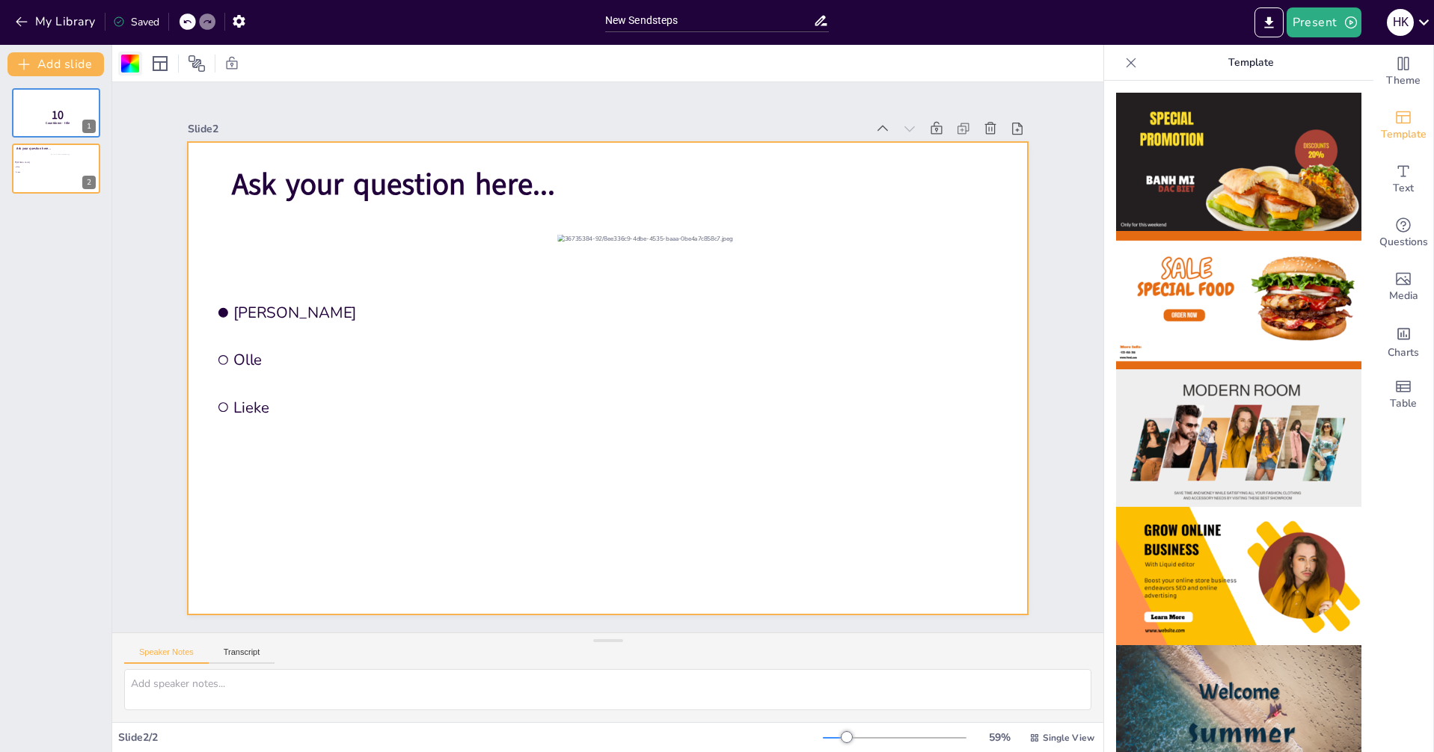
click at [133, 61] on div at bounding box center [130, 64] width 18 height 18
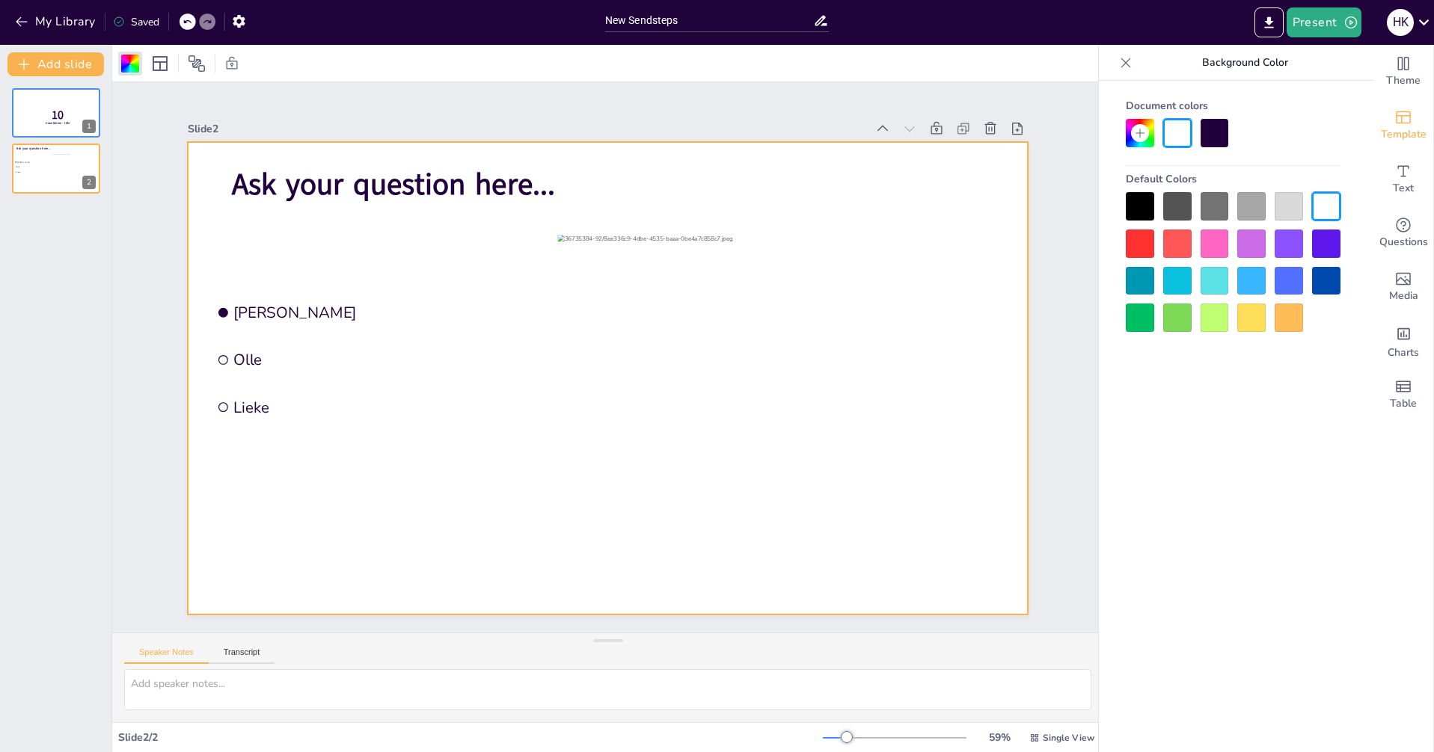
click at [1218, 135] on div at bounding box center [1214, 133] width 28 height 28
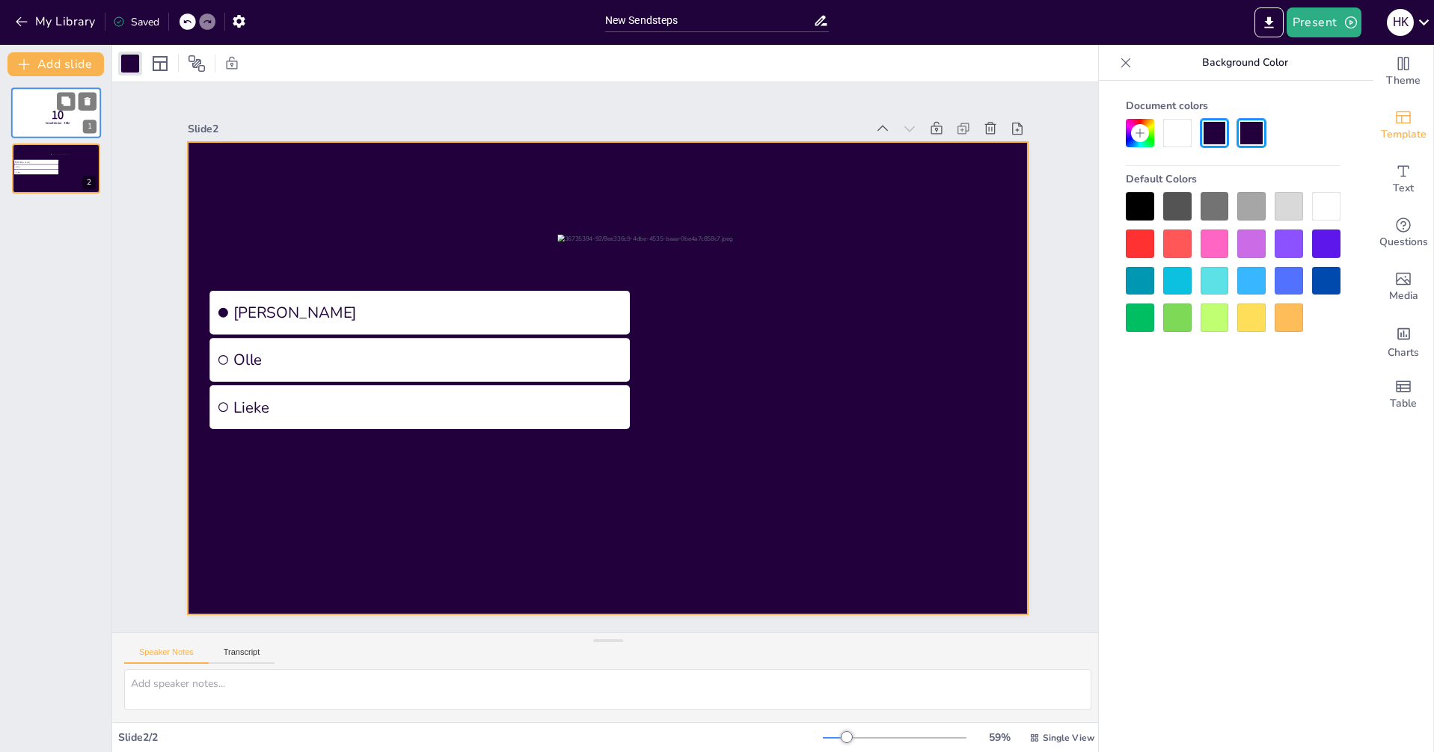
click at [73, 117] on p "10" at bounding box center [58, 115] width 40 height 16
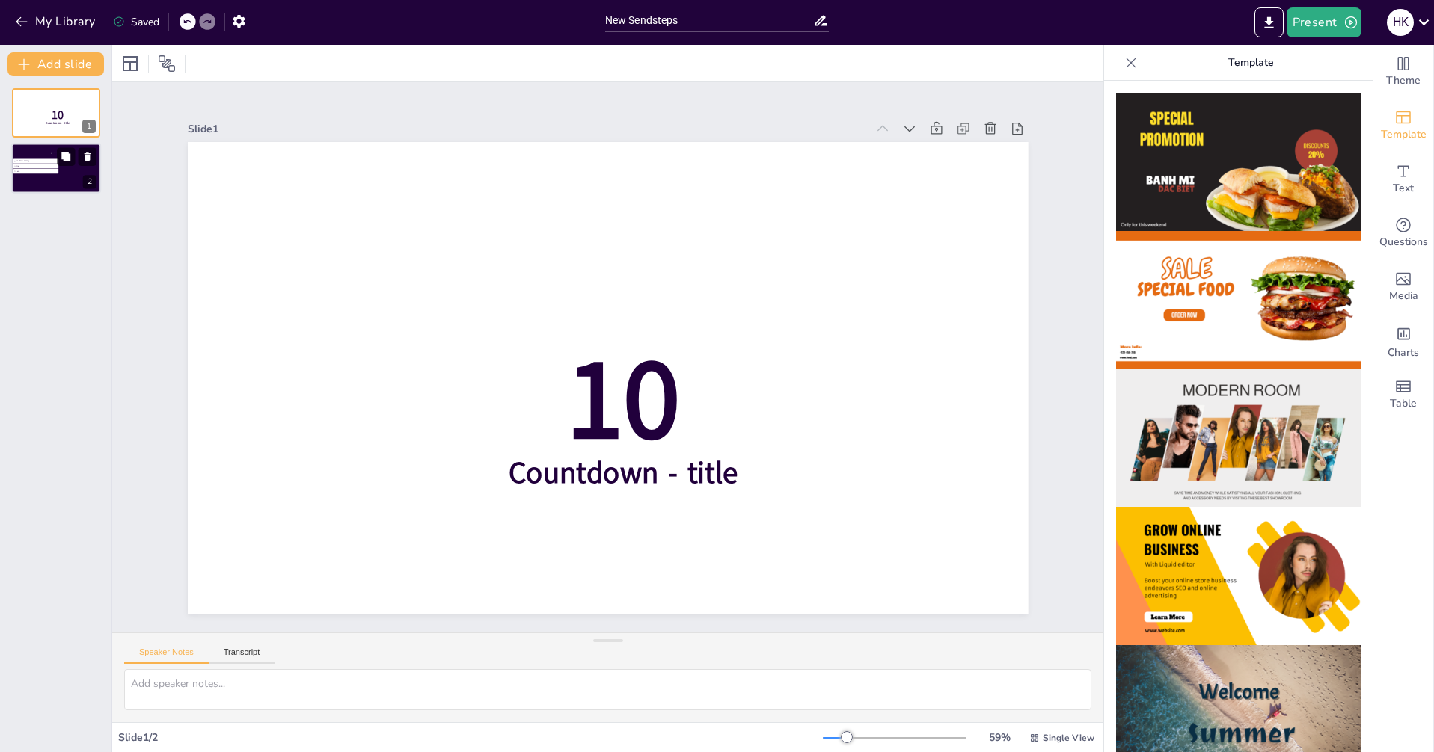
click at [85, 184] on div "2" at bounding box center [89, 182] width 13 height 13
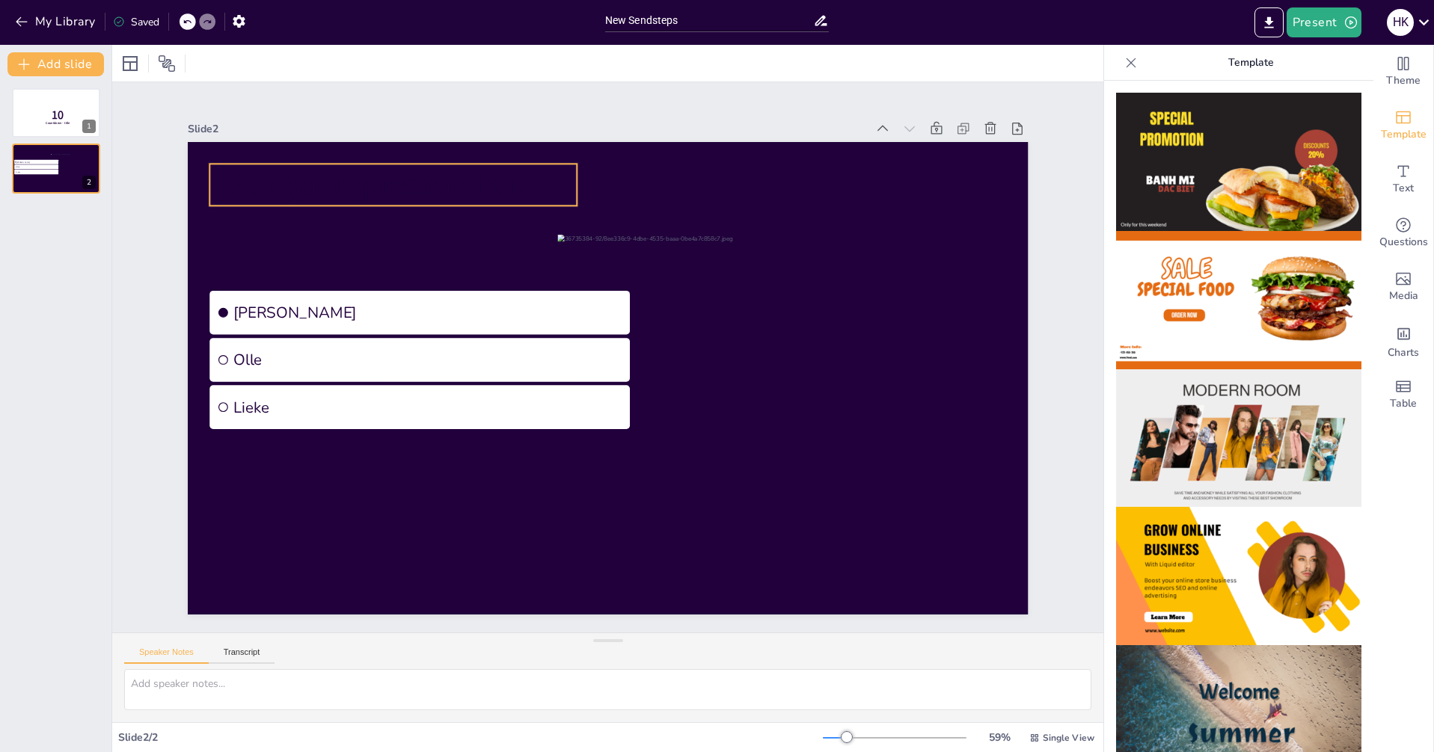
click at [451, 187] on span "Ask your question here..." at bounding box center [393, 185] width 323 height 40
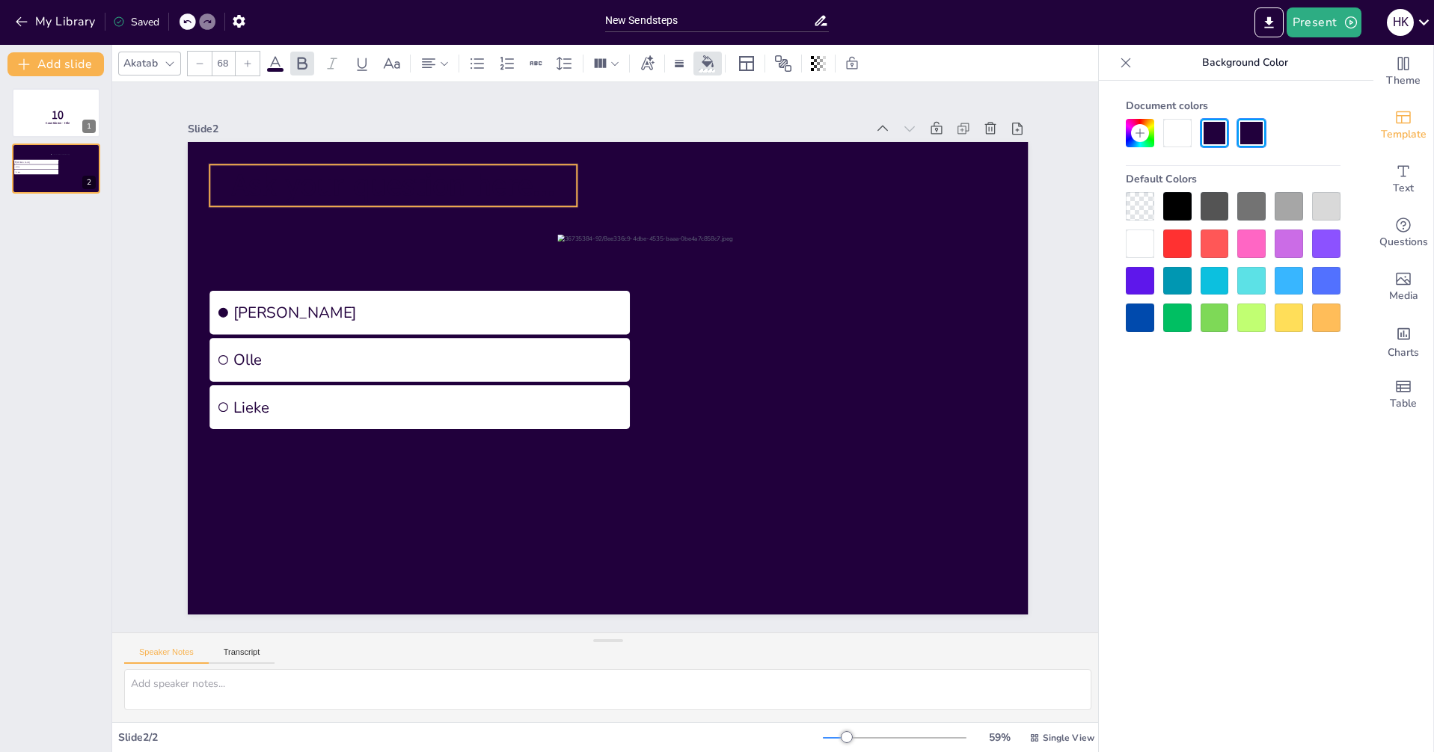
click at [406, 185] on span "Ask your question here..." at bounding box center [393, 185] width 323 height 40
click at [440, 177] on span "Ask your question here..." at bounding box center [393, 187] width 323 height 40
click at [443, 182] on span "Ask your question here..." at bounding box center [393, 187] width 323 height 40
click at [443, 181] on span "Ask your question here..." at bounding box center [393, 187] width 323 height 40
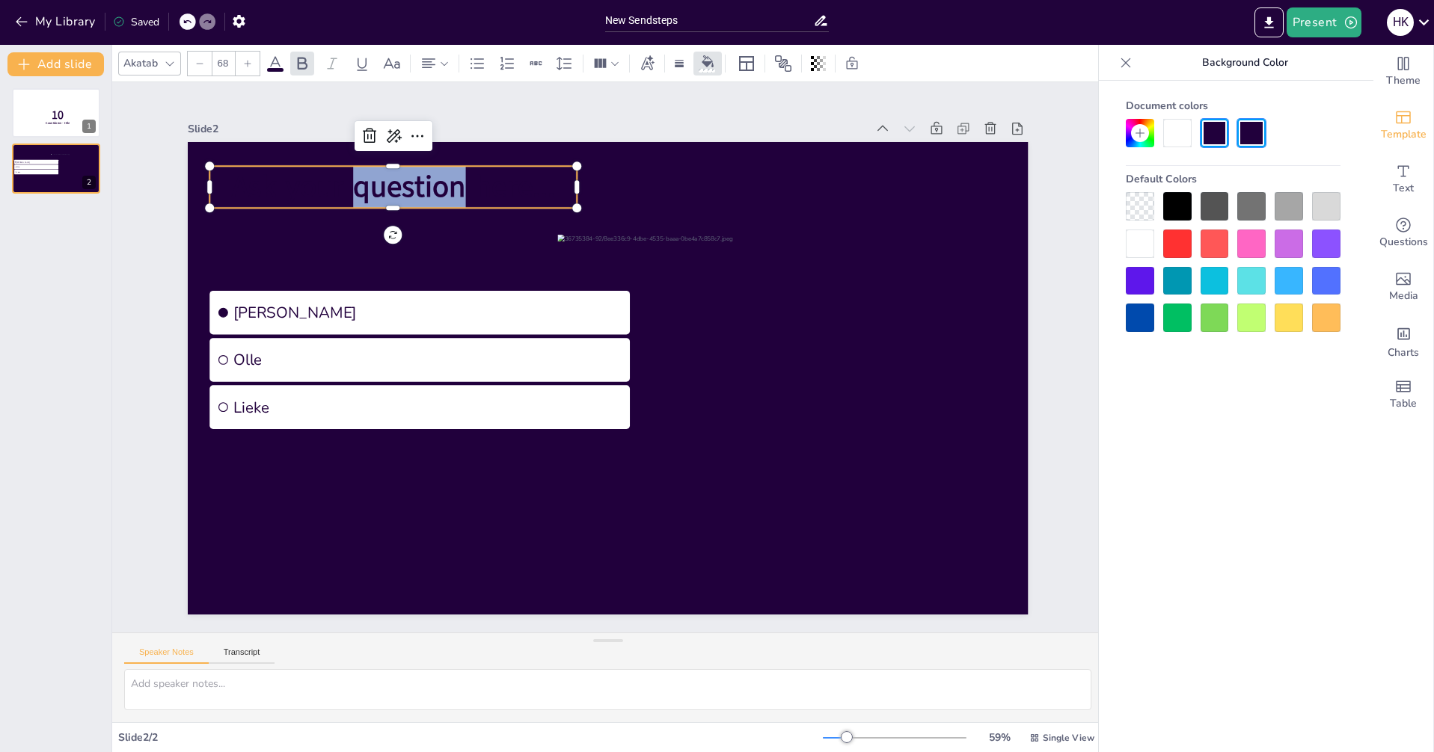
click at [444, 180] on span "Ask your question here..." at bounding box center [393, 187] width 323 height 40
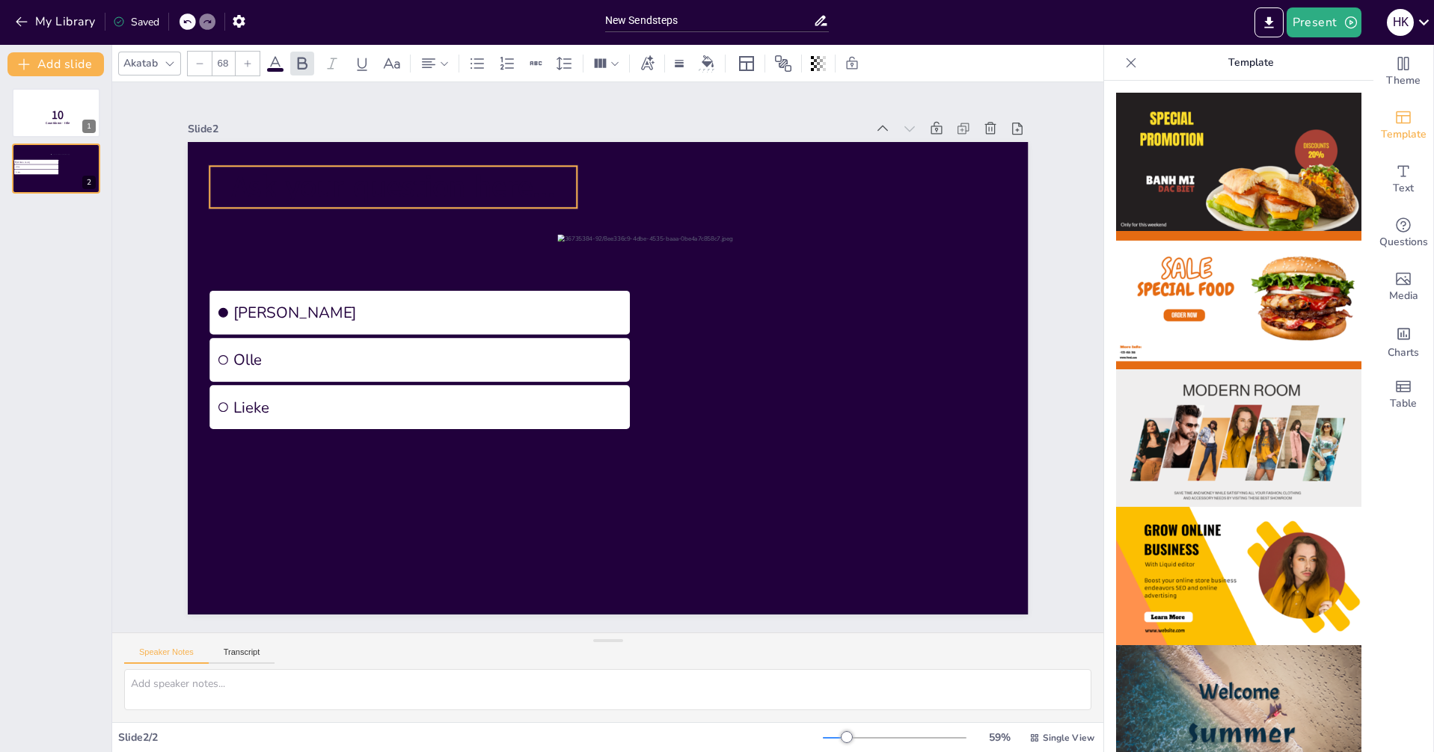
click at [387, 182] on span "Ask your question here..." at bounding box center [393, 187] width 323 height 40
click at [389, 182] on span "Ask your question here..." at bounding box center [393, 187] width 323 height 40
click at [394, 183] on span "Ask your question here..." at bounding box center [393, 187] width 323 height 40
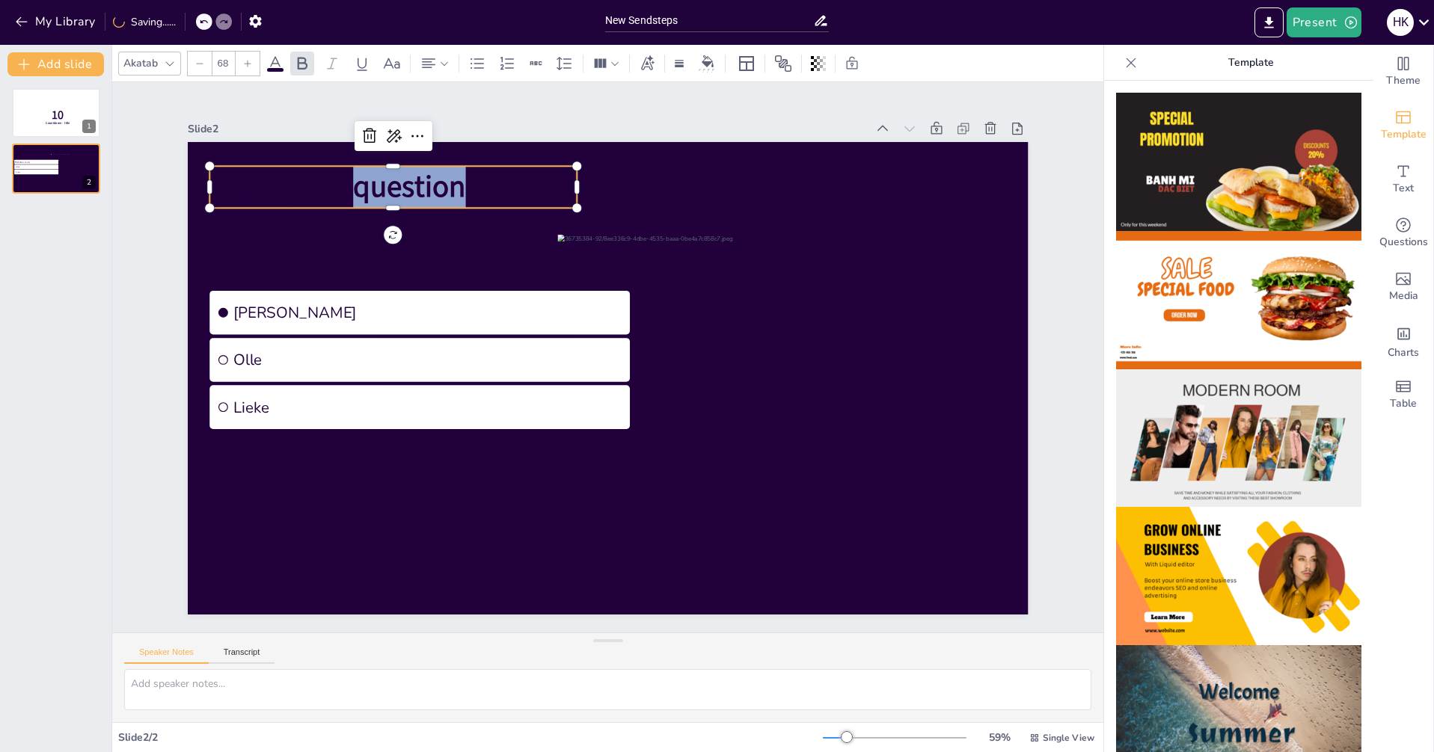
click at [394, 183] on span "Ask your question here..." at bounding box center [393, 187] width 323 height 40
click at [450, 177] on span "Ask your question here..." at bounding box center [393, 187] width 323 height 40
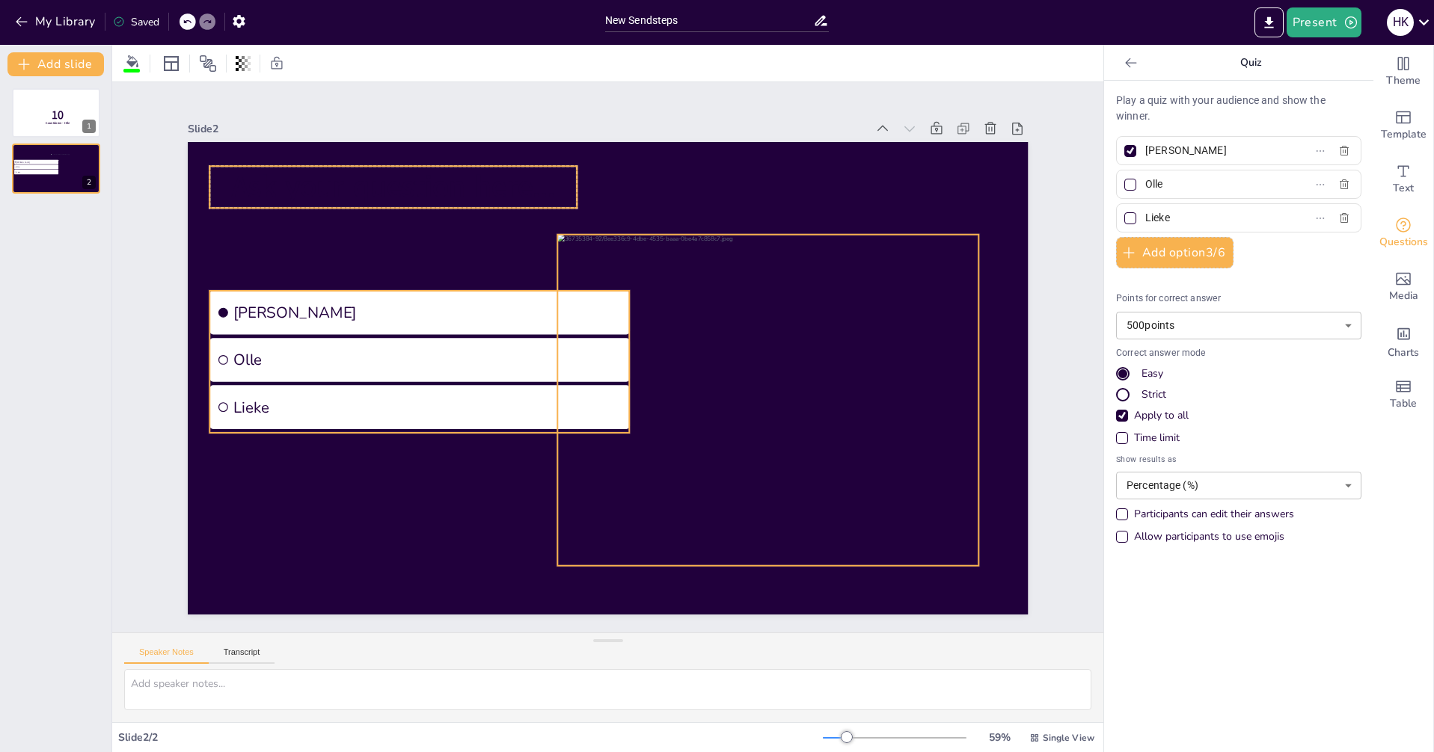
click at [524, 167] on span "Ask your question here..." at bounding box center [393, 187] width 323 height 40
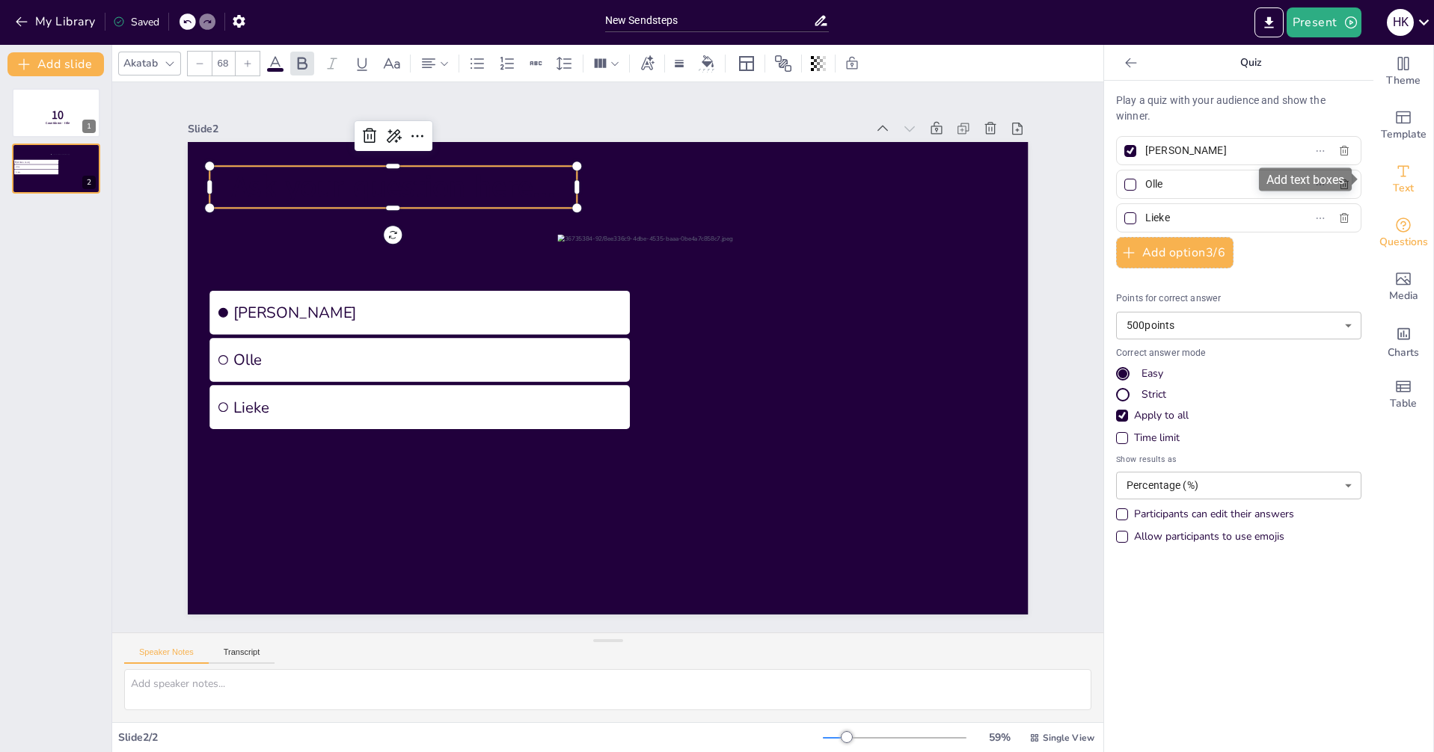
click at [1399, 179] on icon "Add text boxes" at bounding box center [1403, 171] width 18 height 18
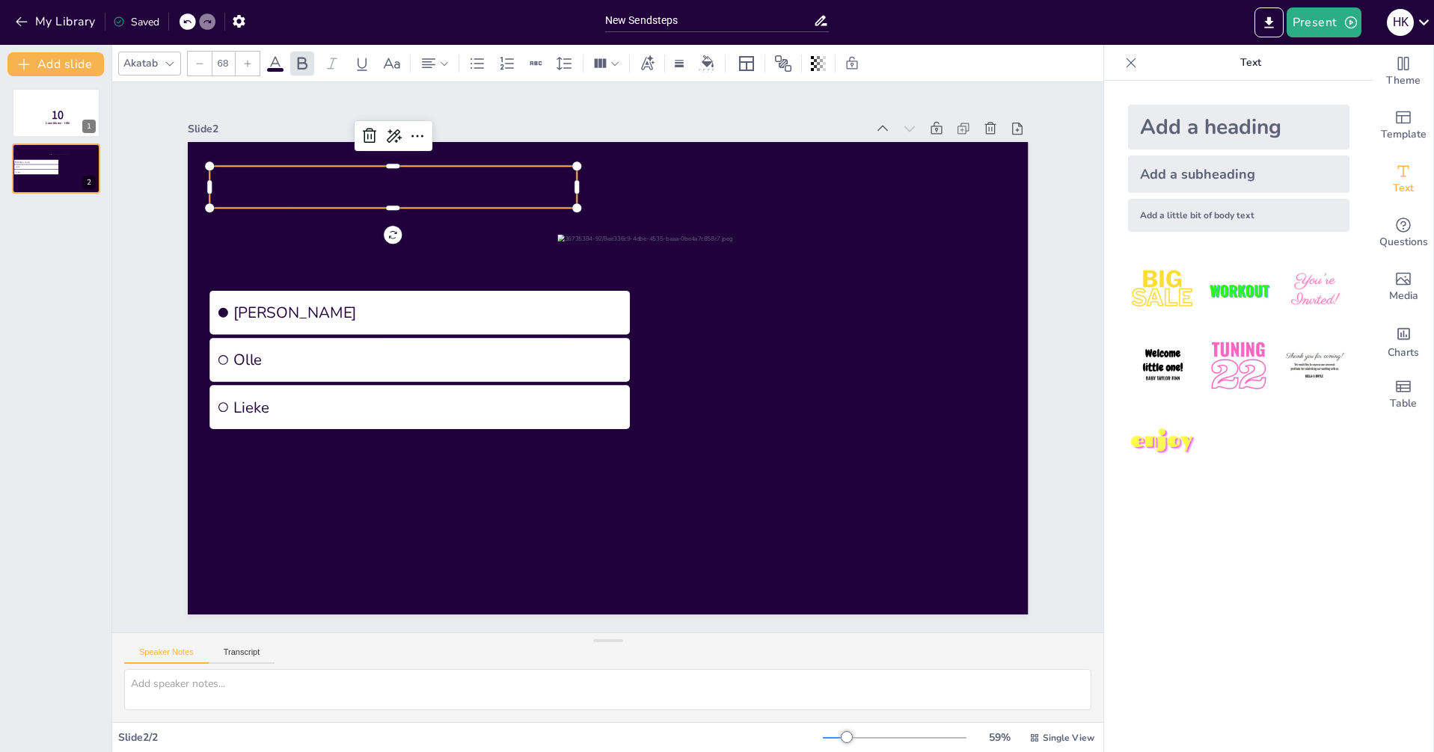
click at [483, 167] on span "Ask your question here..." at bounding box center [393, 187] width 323 height 40
click at [408, 129] on icon at bounding box center [417, 136] width 18 height 18
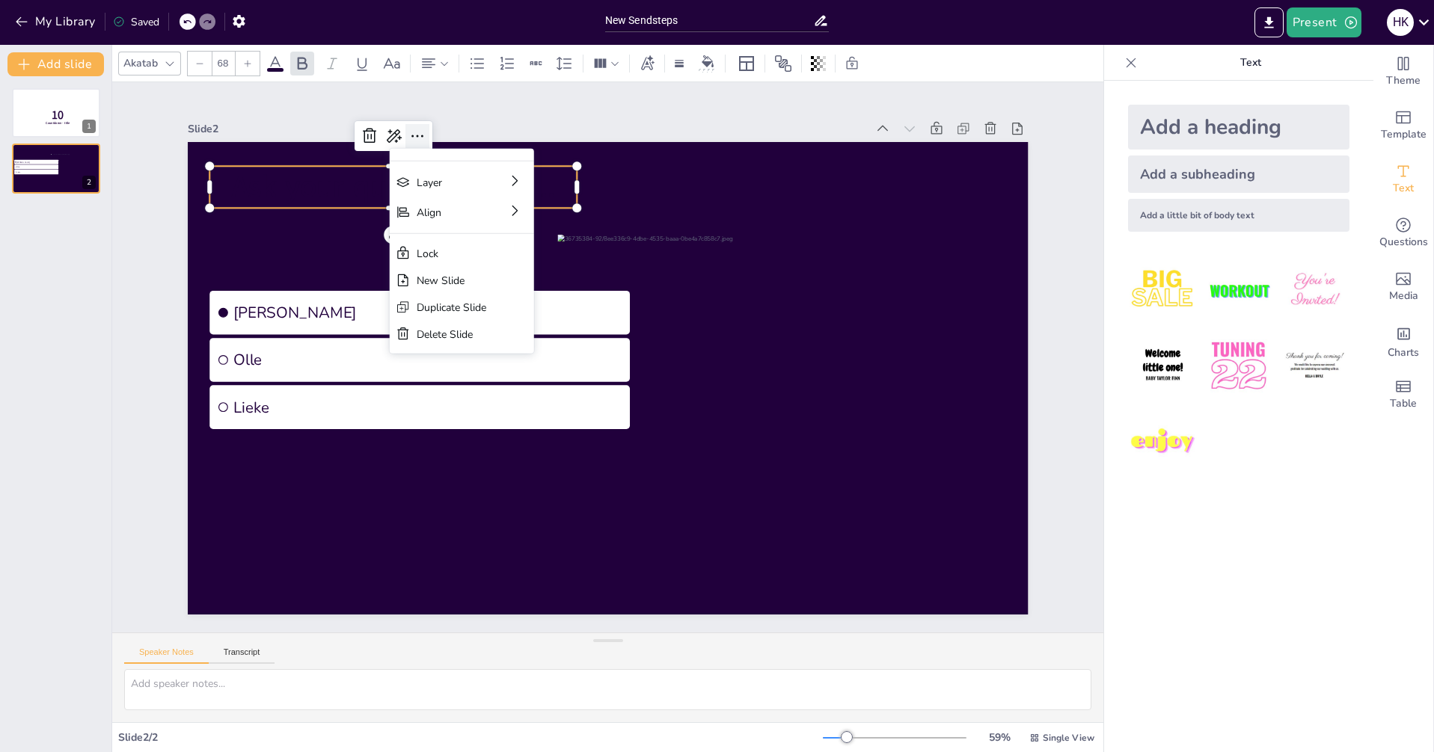
click at [414, 132] on icon at bounding box center [417, 136] width 18 height 18
click at [337, 183] on span "Ask your question here..." at bounding box center [393, 187] width 323 height 40
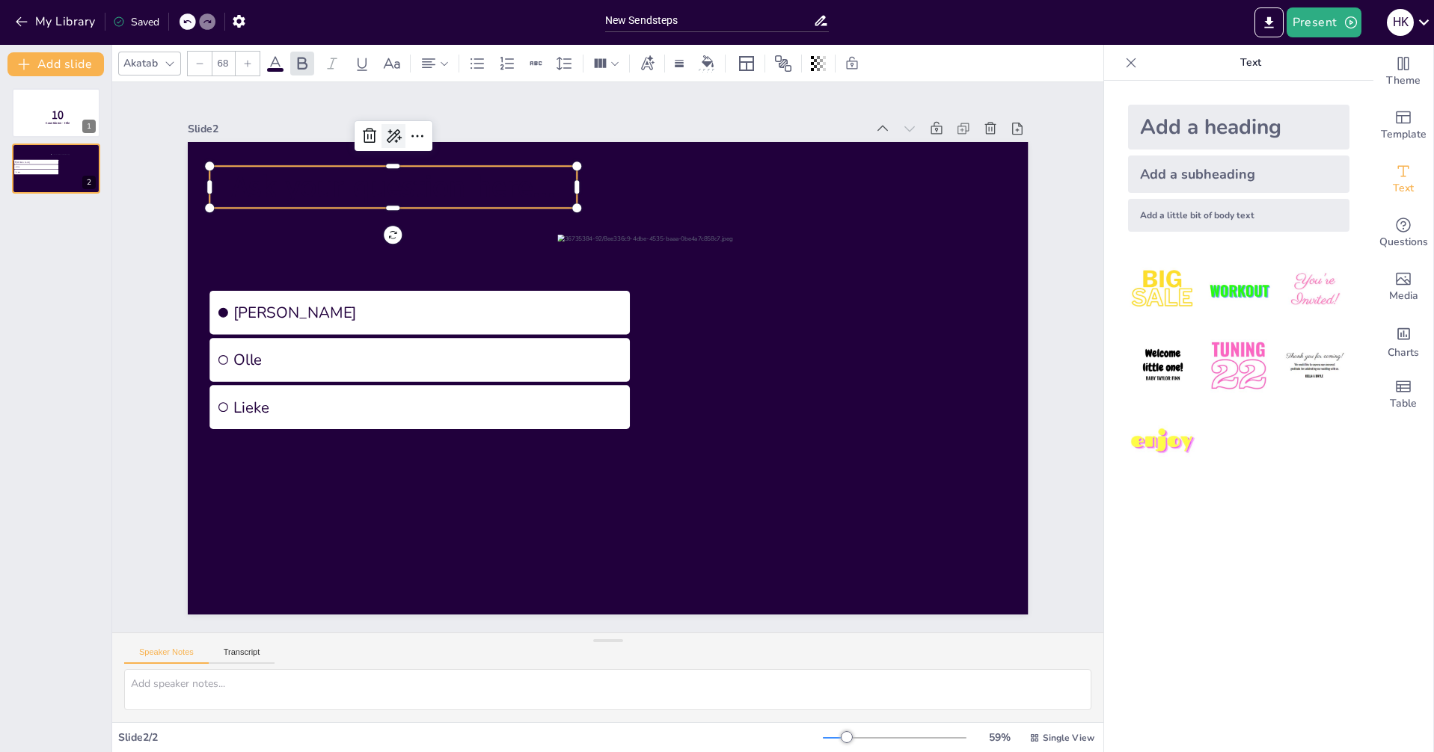
click at [384, 134] on icon at bounding box center [393, 136] width 18 height 18
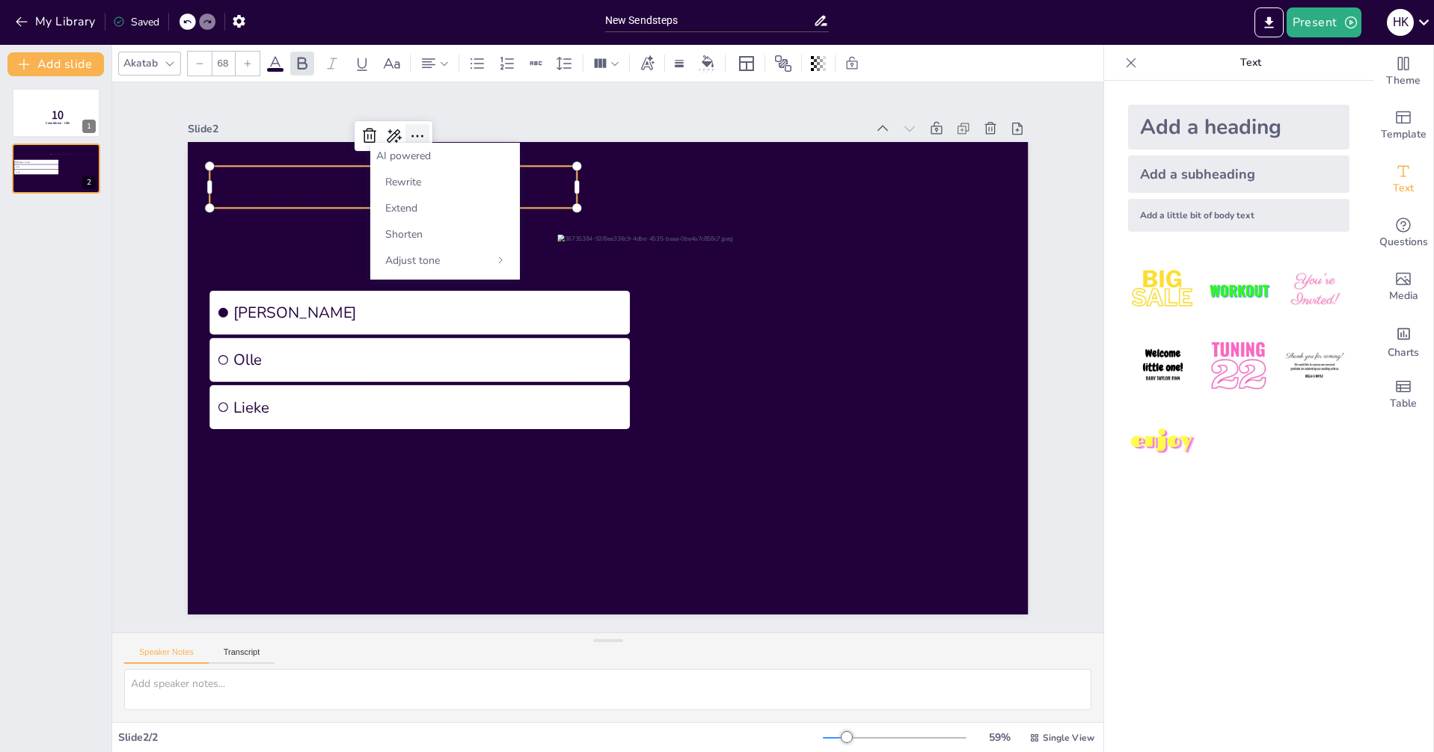
click at [414, 137] on icon at bounding box center [417, 136] width 18 height 18
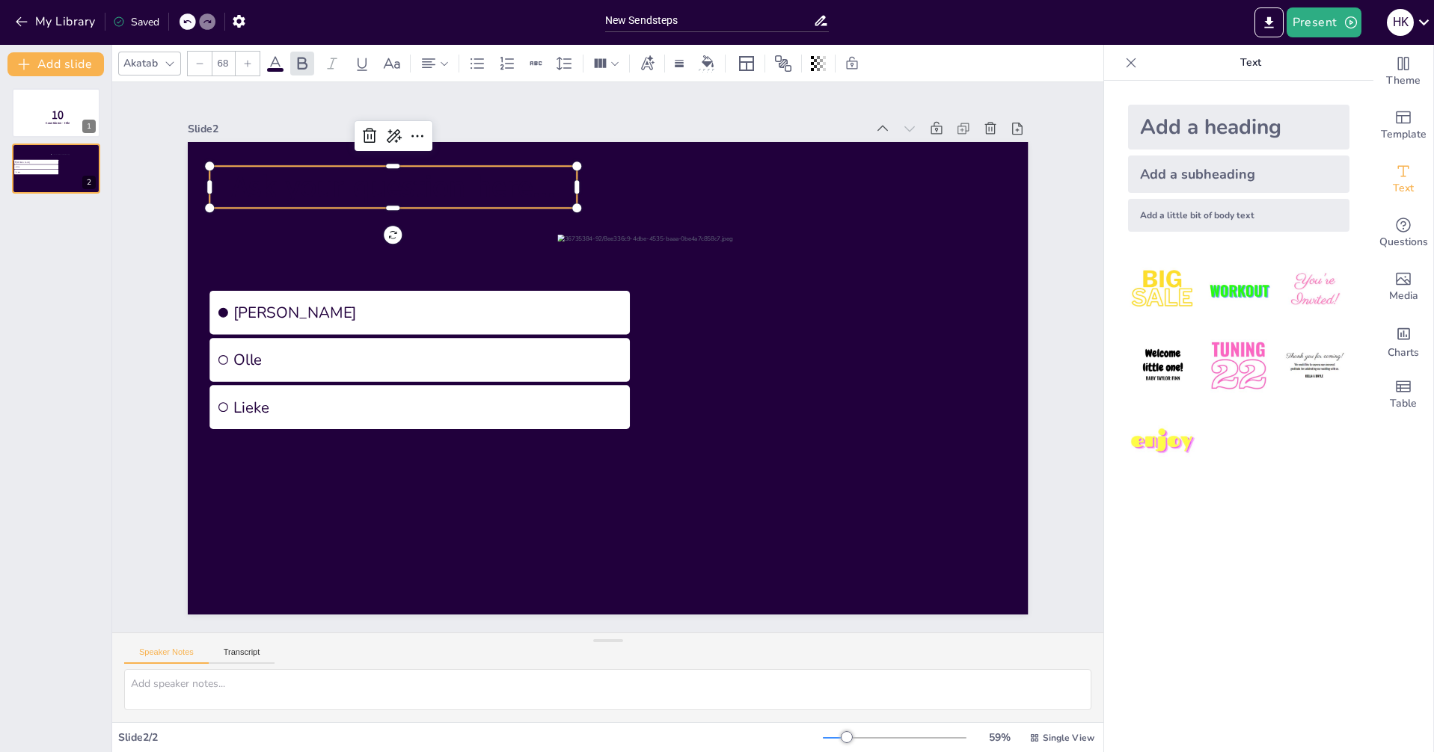
click at [96, 285] on div "10 Countdown - title 1 Ask your question here... [PERSON_NAME] 2" at bounding box center [55, 414] width 111 height 676
click at [237, 166] on span "Ask your question here..." at bounding box center [393, 186] width 323 height 40
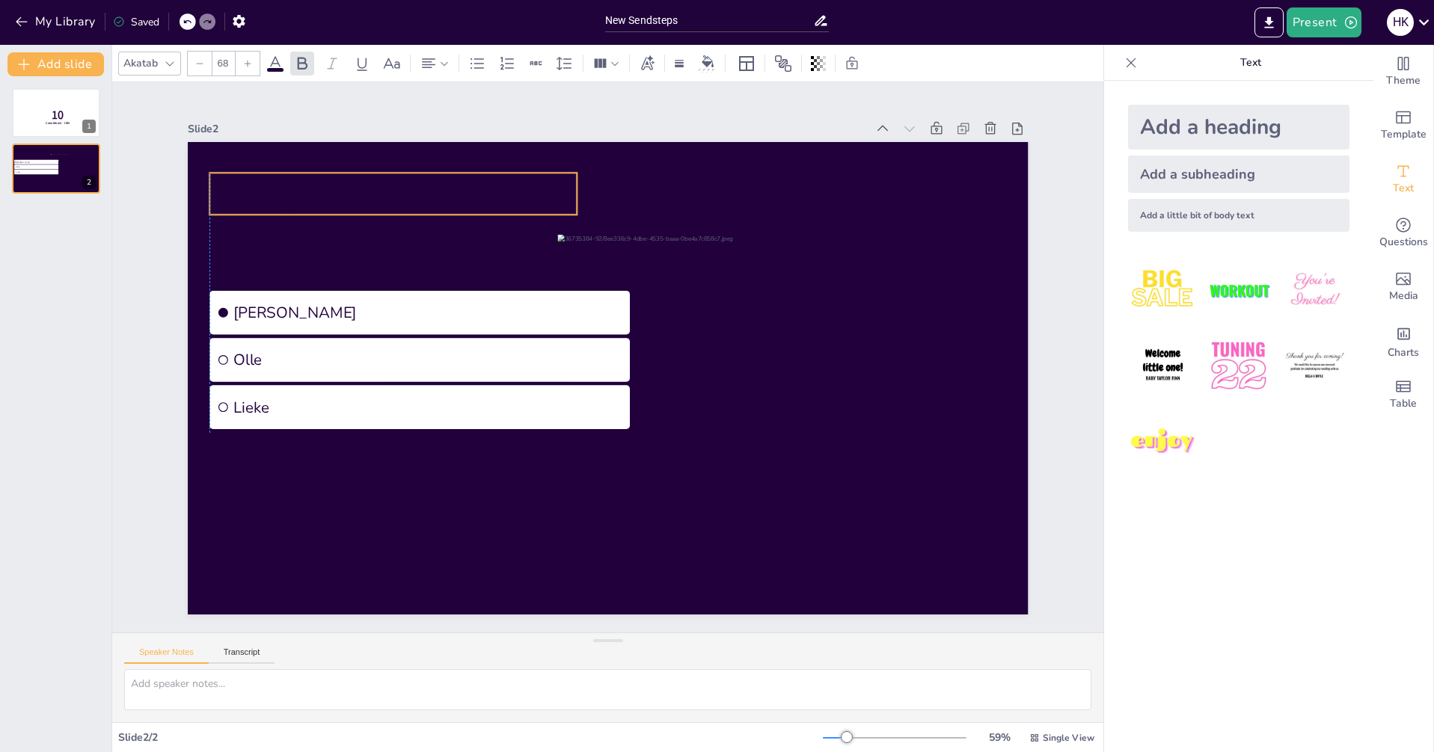
drag, startPoint x: 246, startPoint y: 163, endPoint x: 251, endPoint y: 172, distance: 10.0
click at [251, 174] on span "Ask your question here..." at bounding box center [393, 194] width 323 height 40
click at [649, 65] on icon at bounding box center [647, 63] width 16 height 16
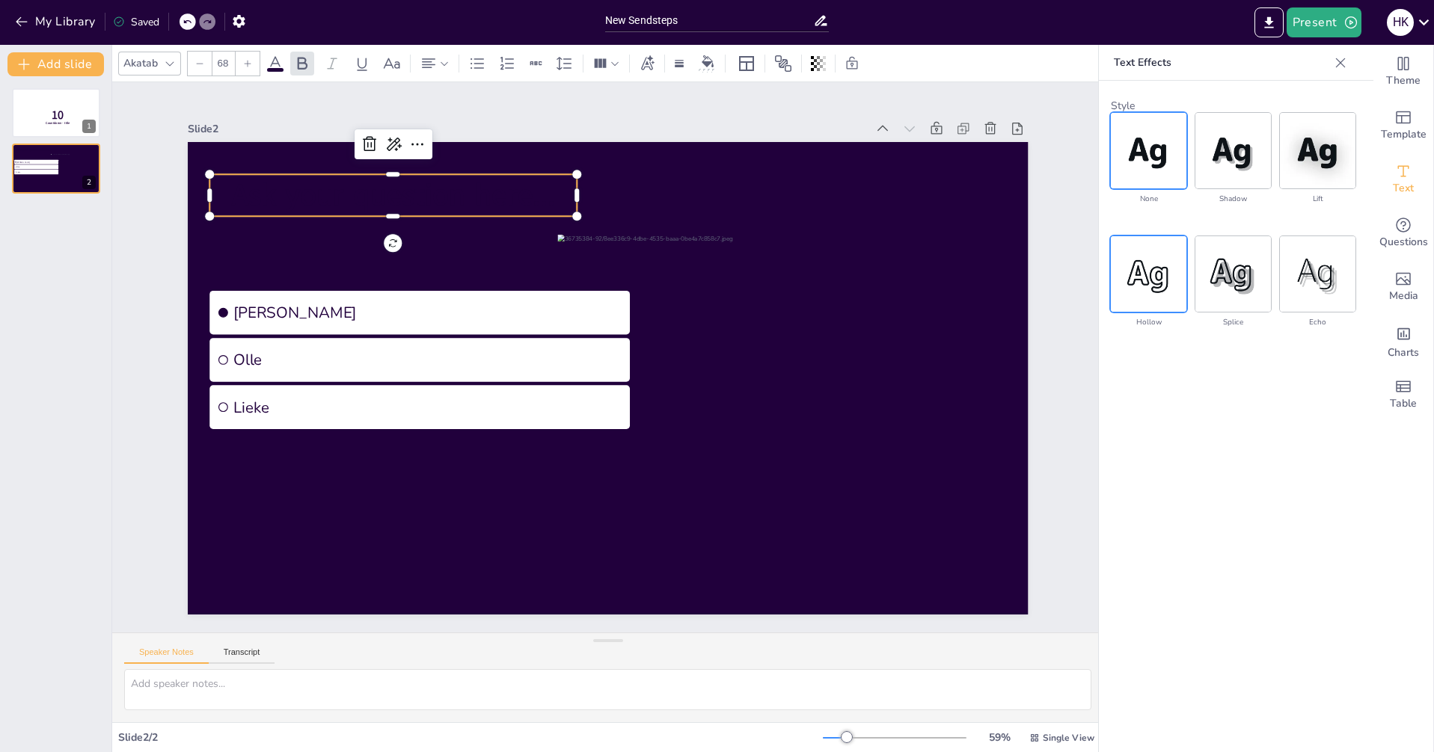
click at [1156, 272] on img at bounding box center [1149, 274] width 76 height 76
drag, startPoint x: 1130, startPoint y: 165, endPoint x: 1114, endPoint y: 156, distance: 18.7
click at [1129, 165] on img at bounding box center [1149, 151] width 76 height 76
click at [618, 64] on icon at bounding box center [615, 63] width 10 height 10
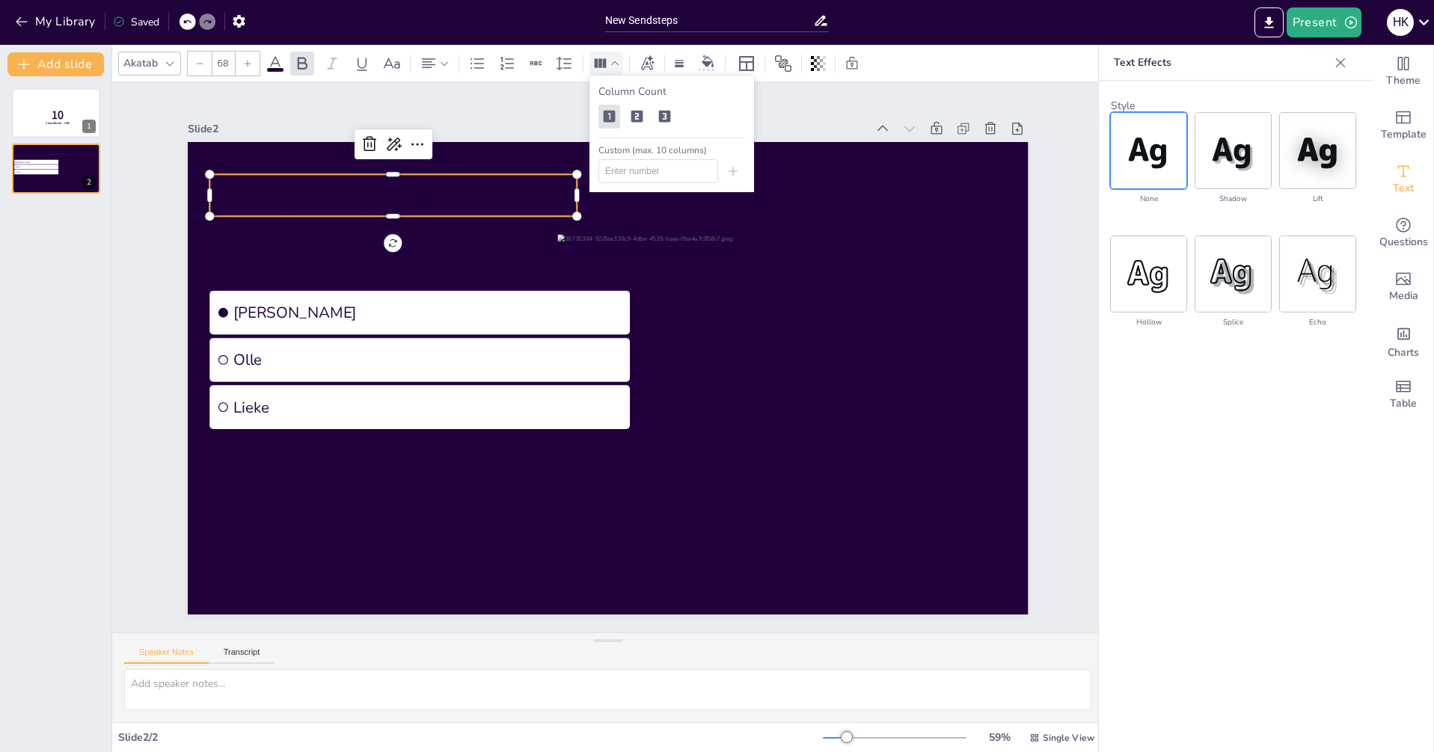
click at [615, 64] on icon at bounding box center [615, 63] width 10 height 10
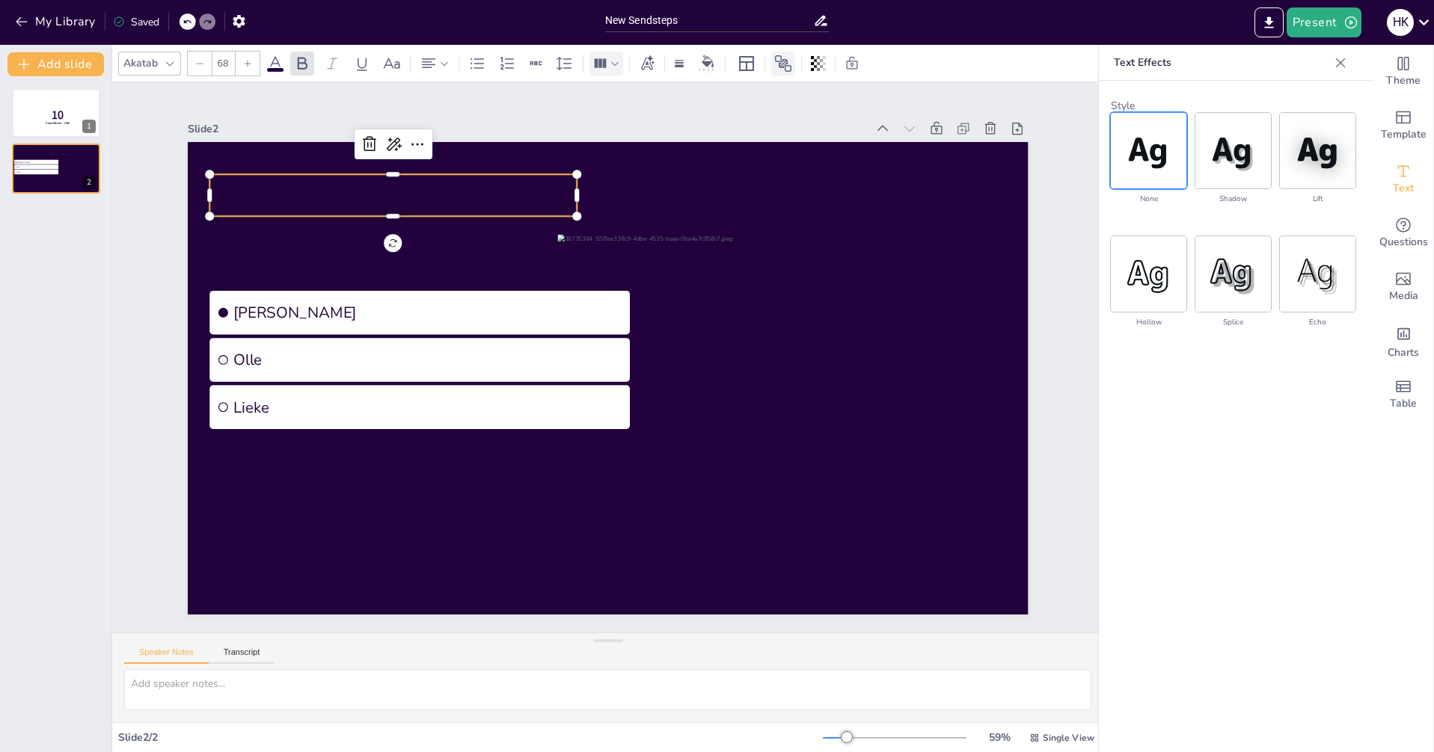
click at [787, 67] on icon at bounding box center [783, 64] width 18 height 18
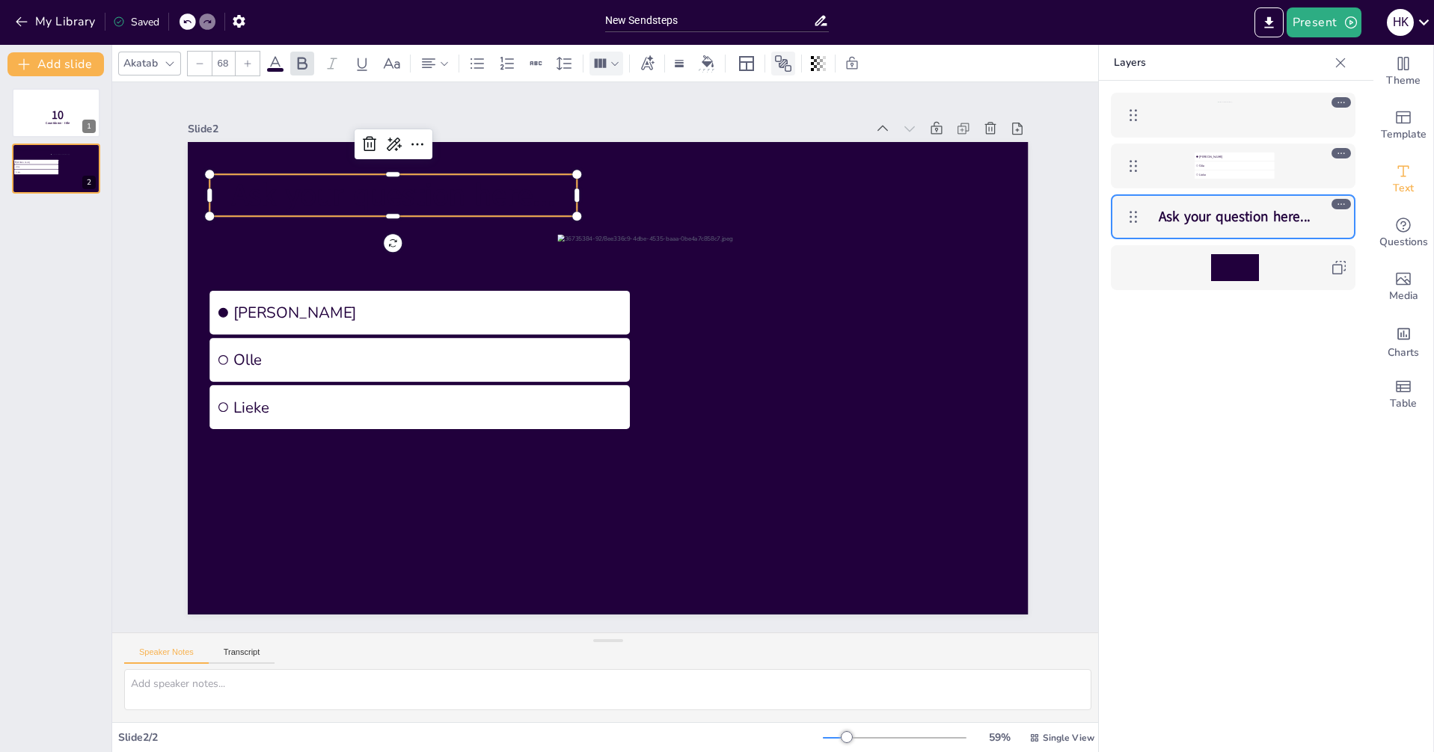
click at [782, 63] on icon at bounding box center [783, 64] width 18 height 18
click at [817, 56] on icon at bounding box center [818, 63] width 15 height 15
click at [1243, 215] on span "Ask your question here..." at bounding box center [1234, 216] width 152 height 19
click at [1310, 220] on p "Ask your question here..." at bounding box center [1234, 216] width 173 height 19
click at [1310, 219] on span "Ask your question here..." at bounding box center [1234, 216] width 152 height 19
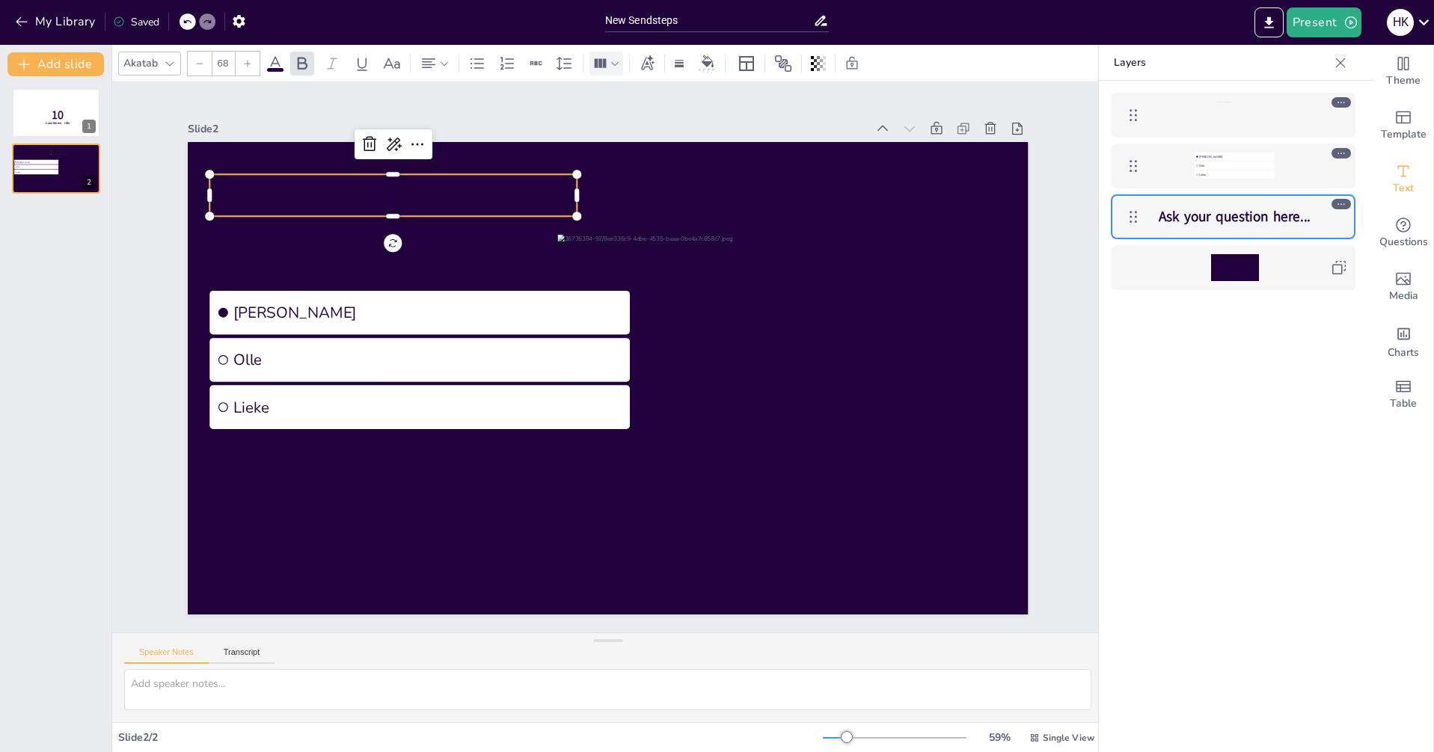
click at [1310, 218] on span "Ask your question here..." at bounding box center [1234, 216] width 152 height 19
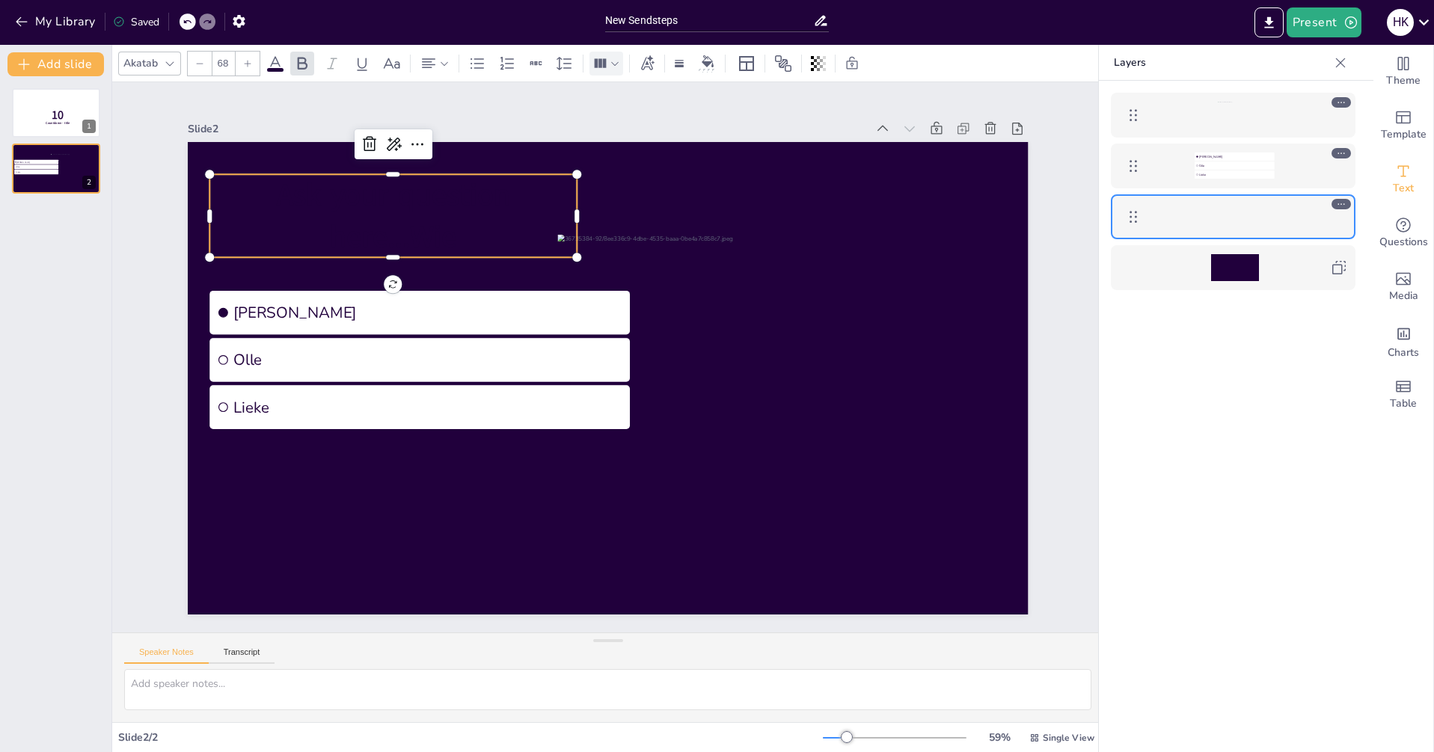
drag, startPoint x: 1164, startPoint y: 380, endPoint x: 1149, endPoint y: 369, distance: 18.1
click at [1163, 379] on div "[PERSON_NAME]" at bounding box center [1233, 439] width 268 height 716
click at [534, 174] on p "Ask your question here...Wie" at bounding box center [393, 215] width 368 height 83
click at [535, 174] on p "Ask your question here...Wie" at bounding box center [393, 215] width 368 height 83
click at [273, 65] on icon at bounding box center [275, 64] width 18 height 18
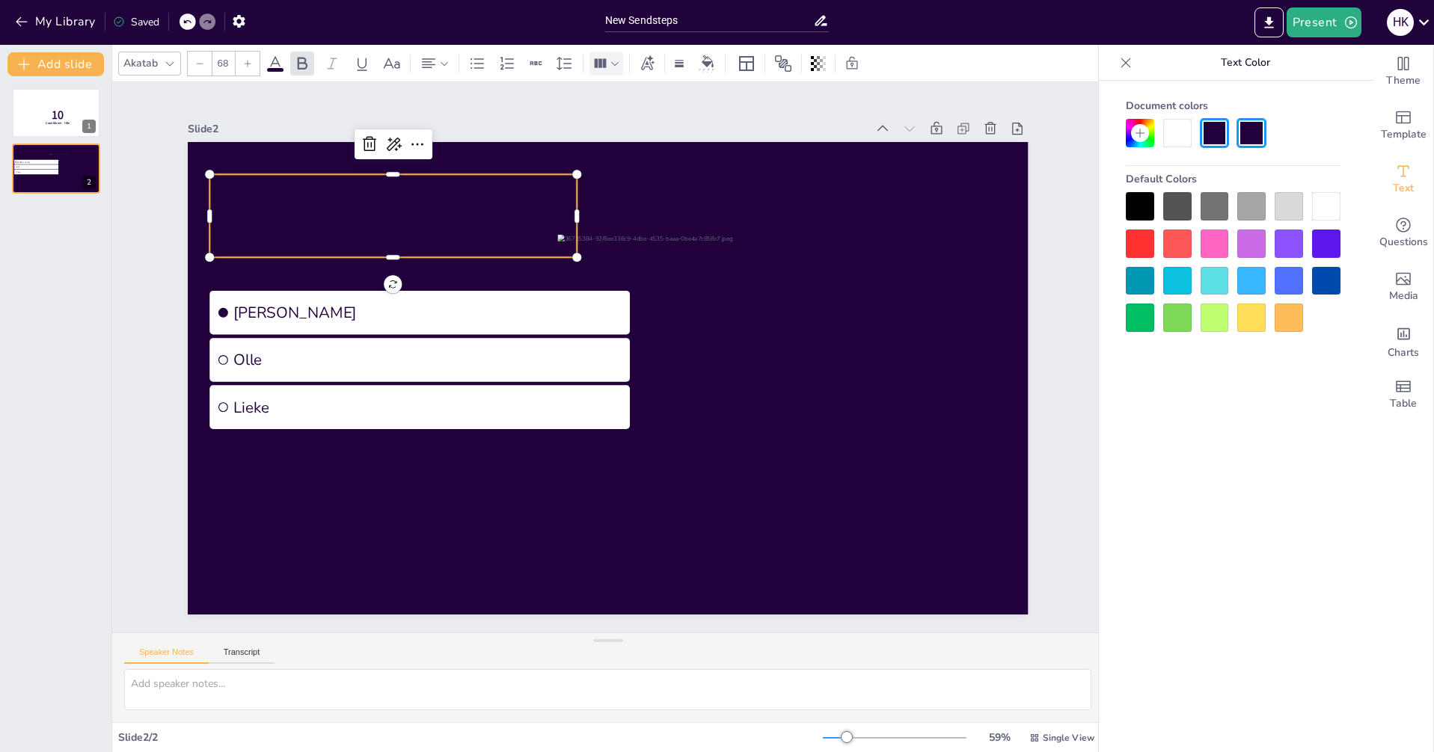
click at [1326, 202] on div at bounding box center [1326, 206] width 28 height 28
click at [1327, 202] on div at bounding box center [1326, 206] width 28 height 28
click at [1170, 129] on div at bounding box center [1177, 133] width 28 height 28
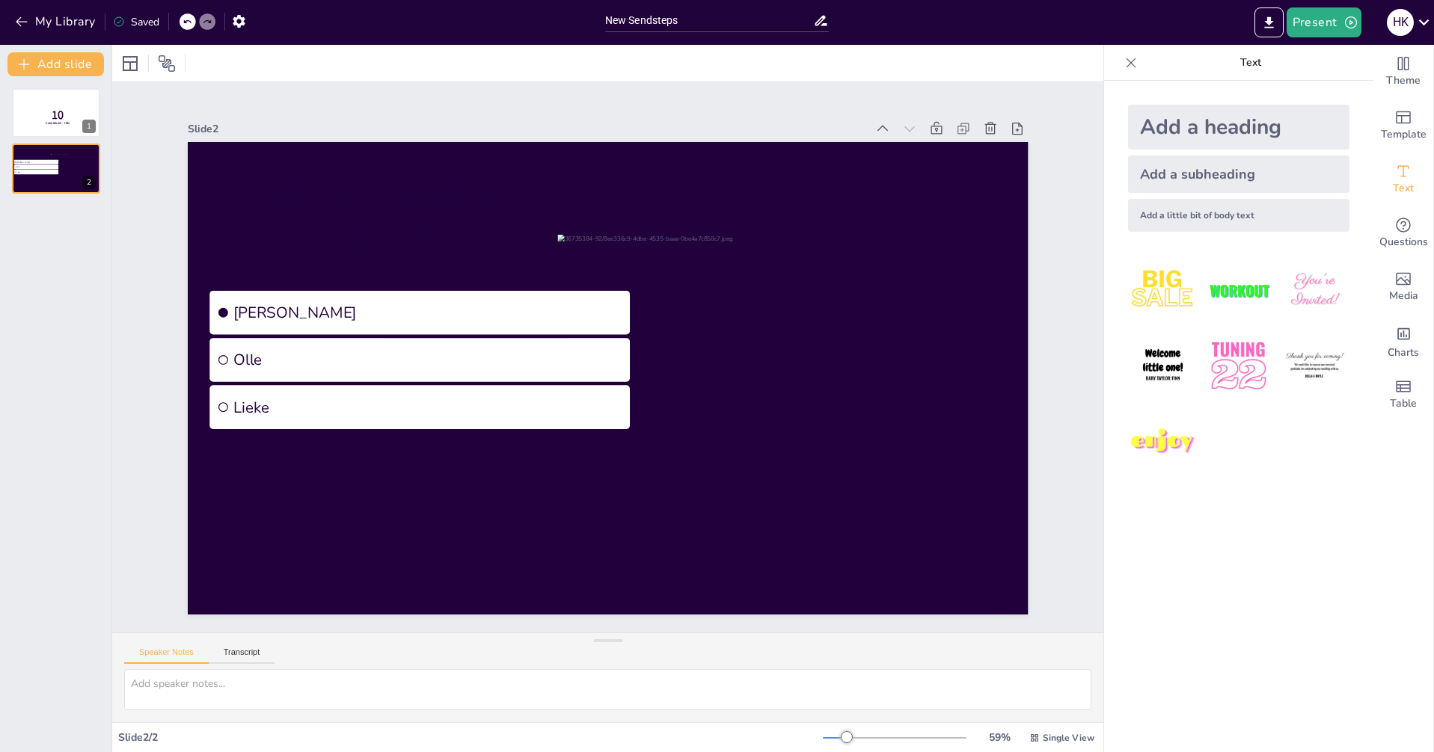
click at [470, 195] on span "Ask your question" at bounding box center [393, 195] width 233 height 40
click at [456, 220] on p "Ask your question here...Wie" at bounding box center [393, 215] width 368 height 83
click at [471, 177] on span "Ask your question" at bounding box center [393, 195] width 233 height 40
click at [411, 192] on span "Ask your question" at bounding box center [393, 195] width 233 height 40
click at [310, 198] on span "Ask your question" at bounding box center [393, 195] width 233 height 40
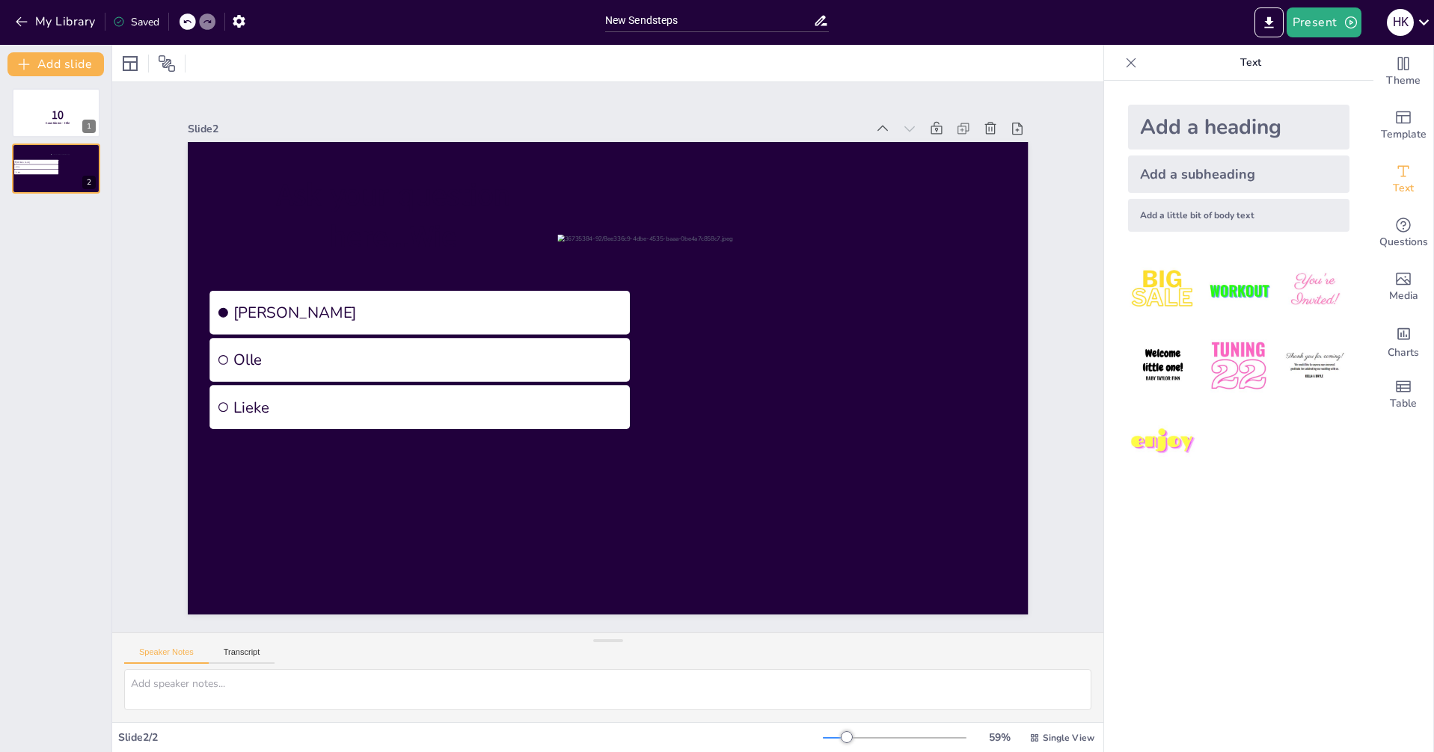
click at [277, 175] on span "Ask your question" at bounding box center [393, 195] width 233 height 40
click at [194, 193] on div at bounding box center [608, 378] width 841 height 473
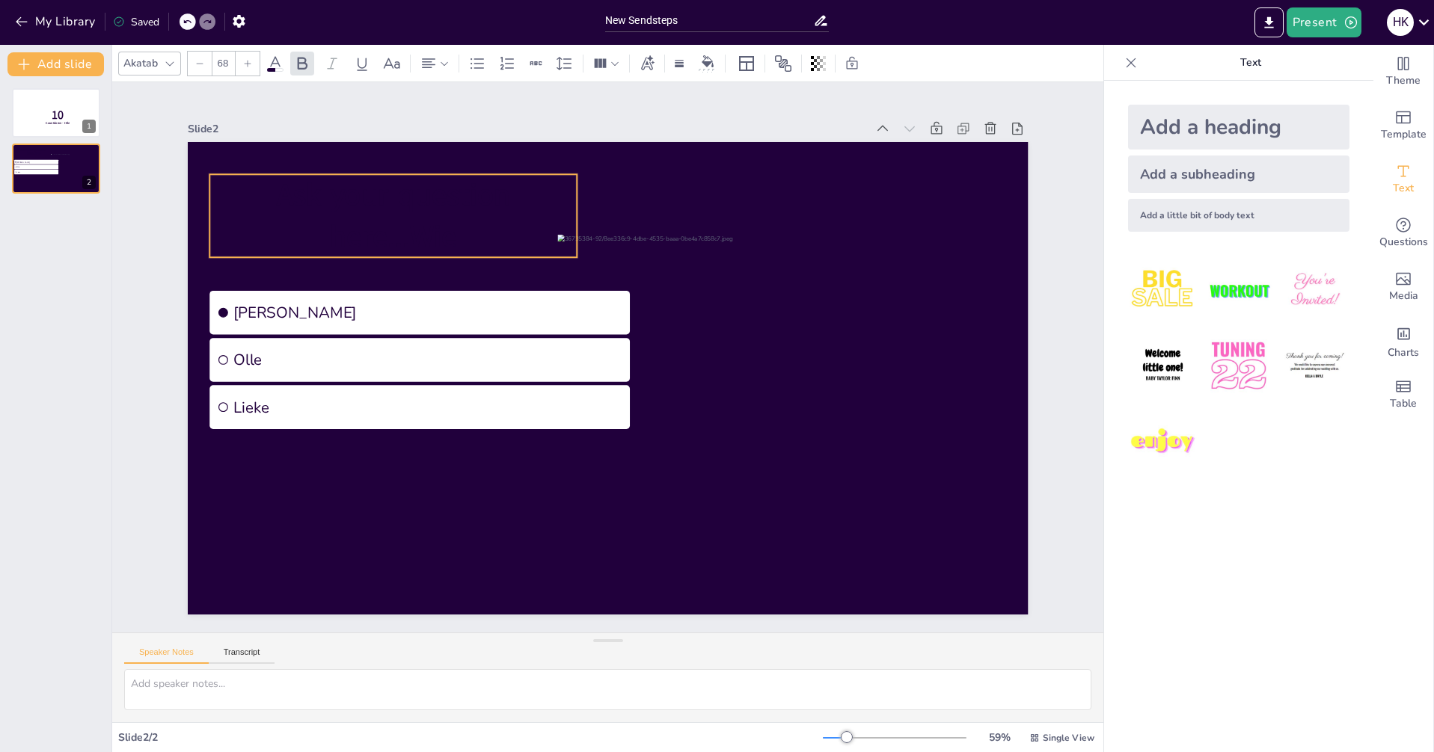
click at [239, 191] on p "Ask your question here...Wie" at bounding box center [393, 215] width 368 height 83
click at [288, 190] on span "Ask your question" at bounding box center [393, 195] width 233 height 40
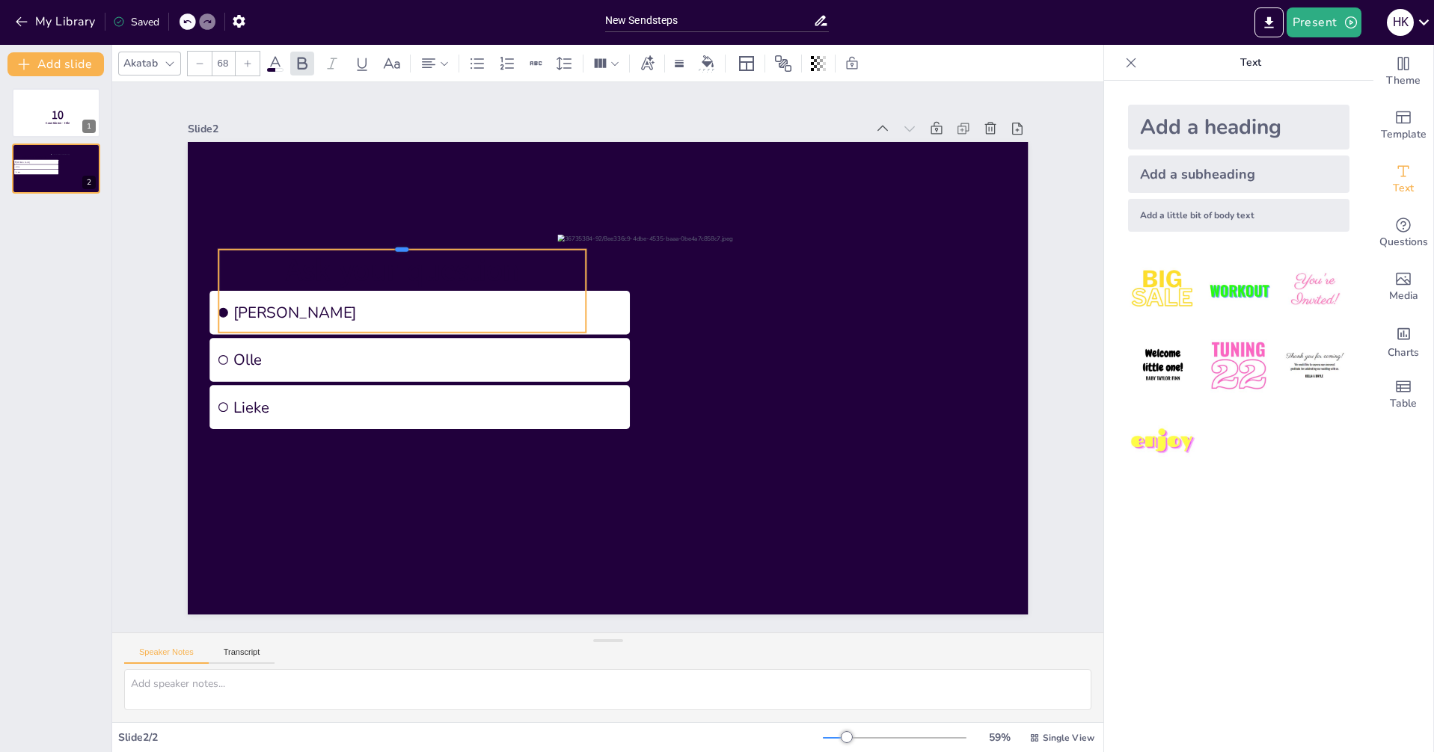
drag, startPoint x: 312, startPoint y: 164, endPoint x: 699, endPoint y: 265, distance: 400.5
click at [817, 313] on div "Ask your question here...Wie [PERSON_NAME]" at bounding box center [608, 378] width 841 height 473
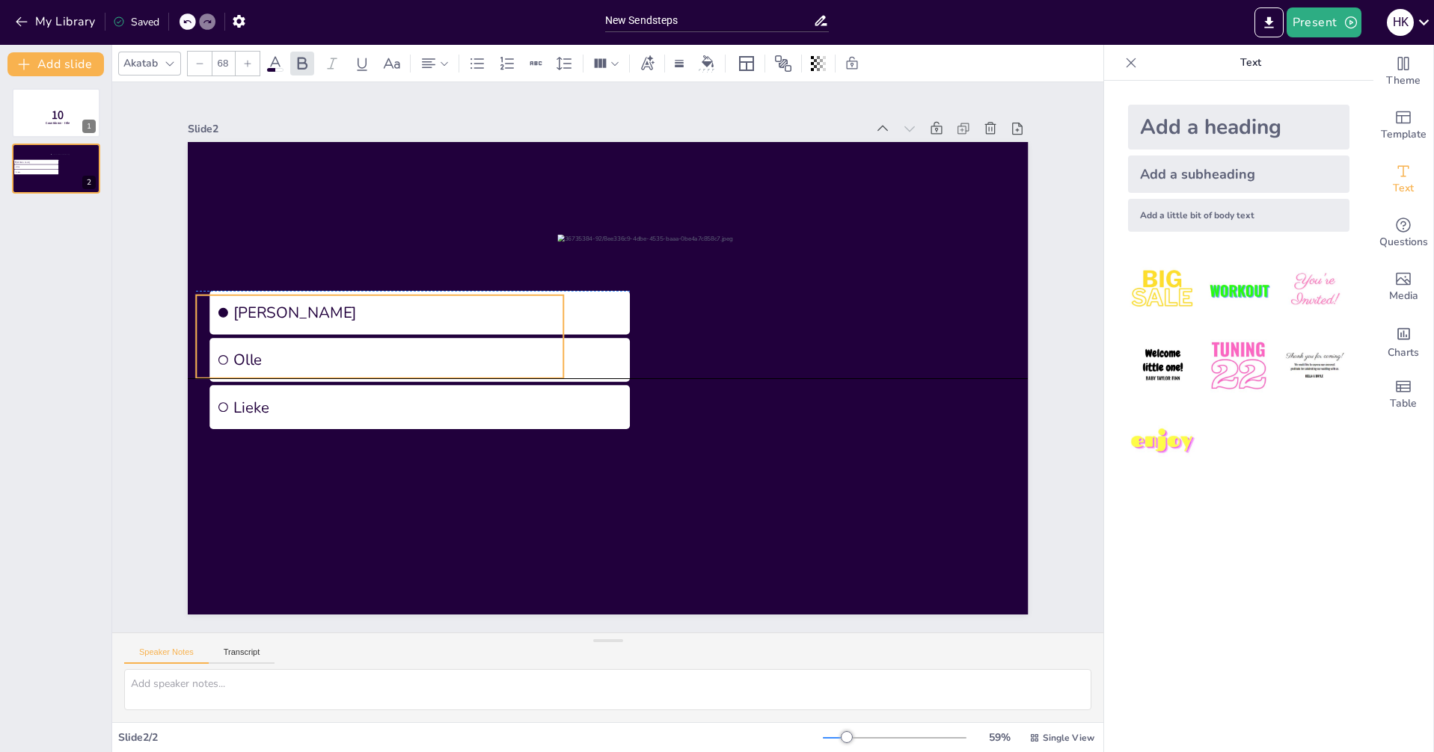
drag, startPoint x: 504, startPoint y: 245, endPoint x: 481, endPoint y: 290, distance: 50.5
click at [482, 142] on div "Ask your question here...Wie [PERSON_NAME]" at bounding box center [608, 142] width 841 height 0
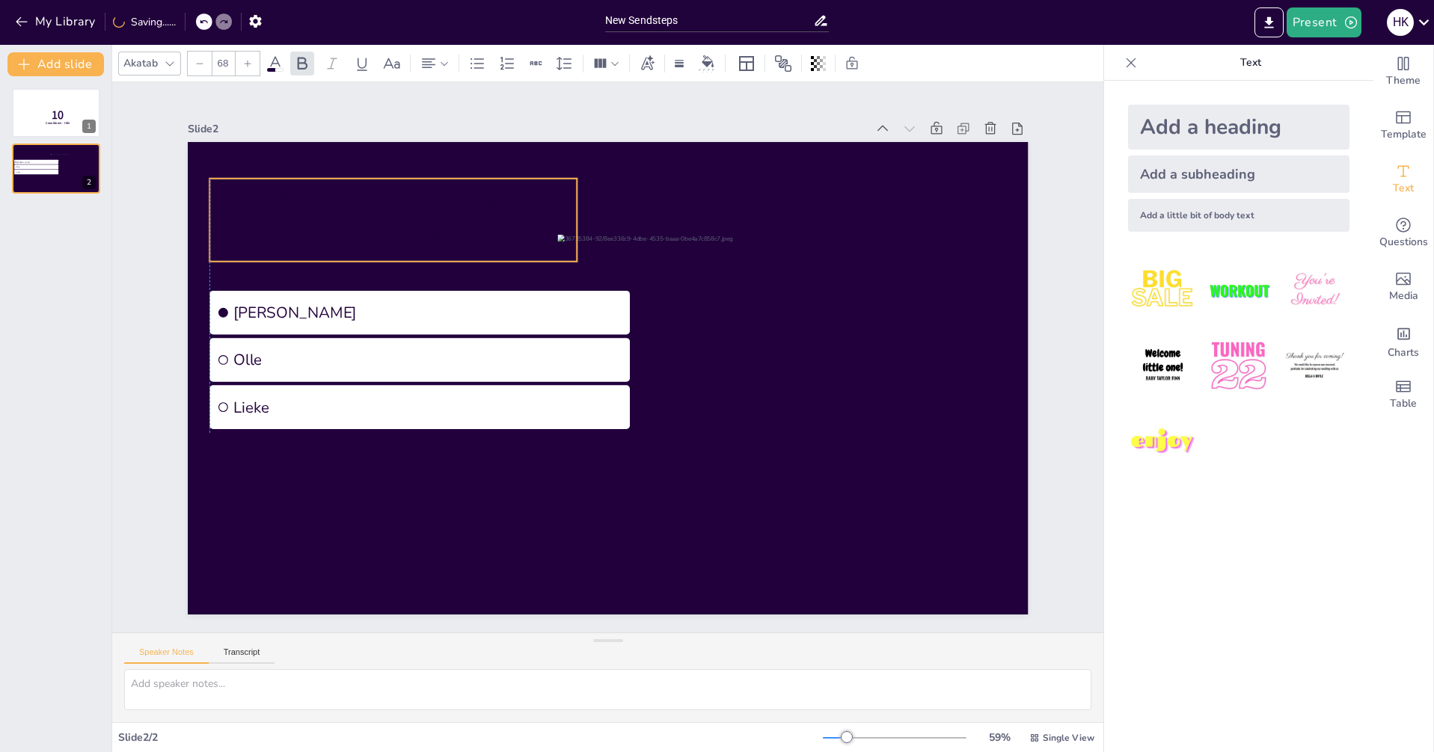
drag, startPoint x: 370, startPoint y: 291, endPoint x: 379, endPoint y: 176, distance: 115.5
click at [380, 142] on div "Ask your question here...Wie [PERSON_NAME]" at bounding box center [608, 142] width 841 height 0
drag, startPoint x: 575, startPoint y: 212, endPoint x: 566, endPoint y: 209, distance: 9.5
click at [565, 207] on p "Ask your question here...Wie" at bounding box center [393, 220] width 368 height 83
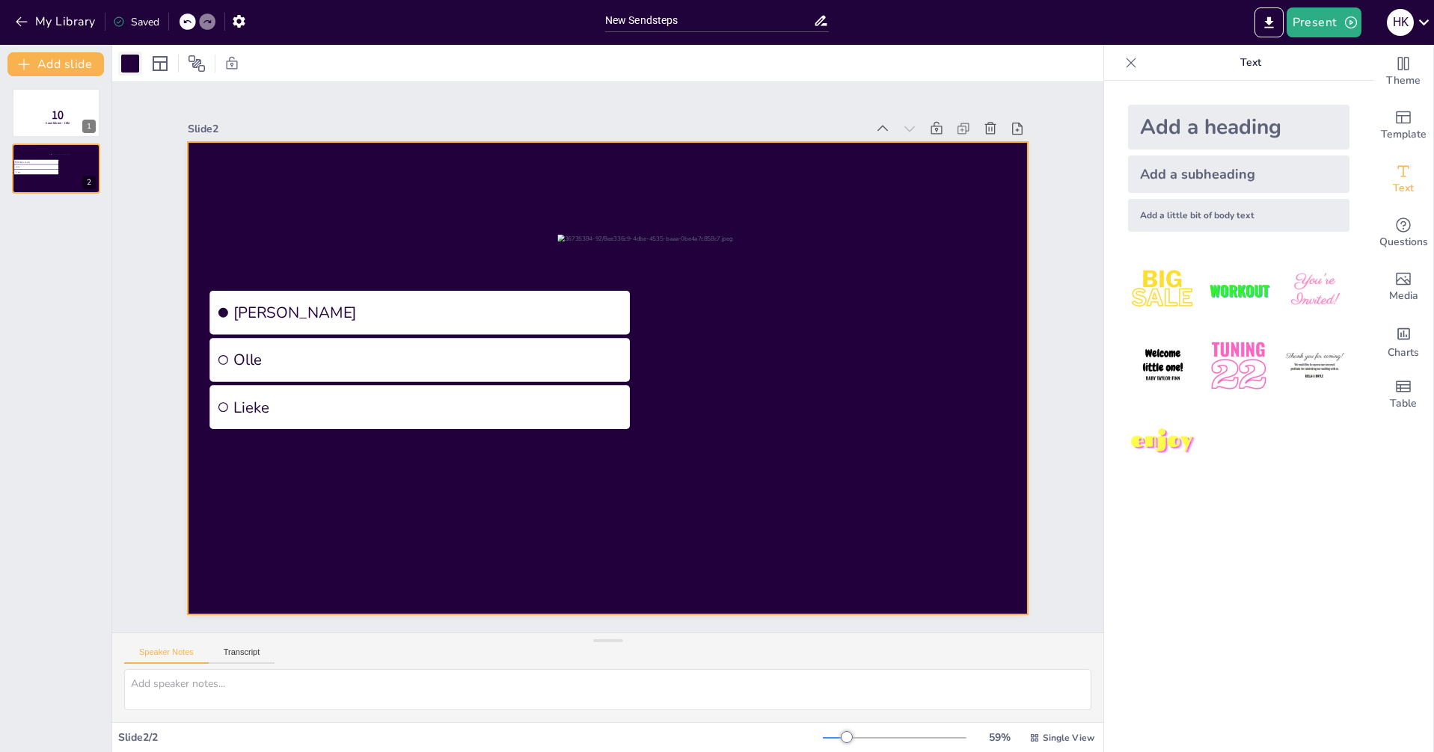
click at [129, 61] on div at bounding box center [130, 64] width 18 height 18
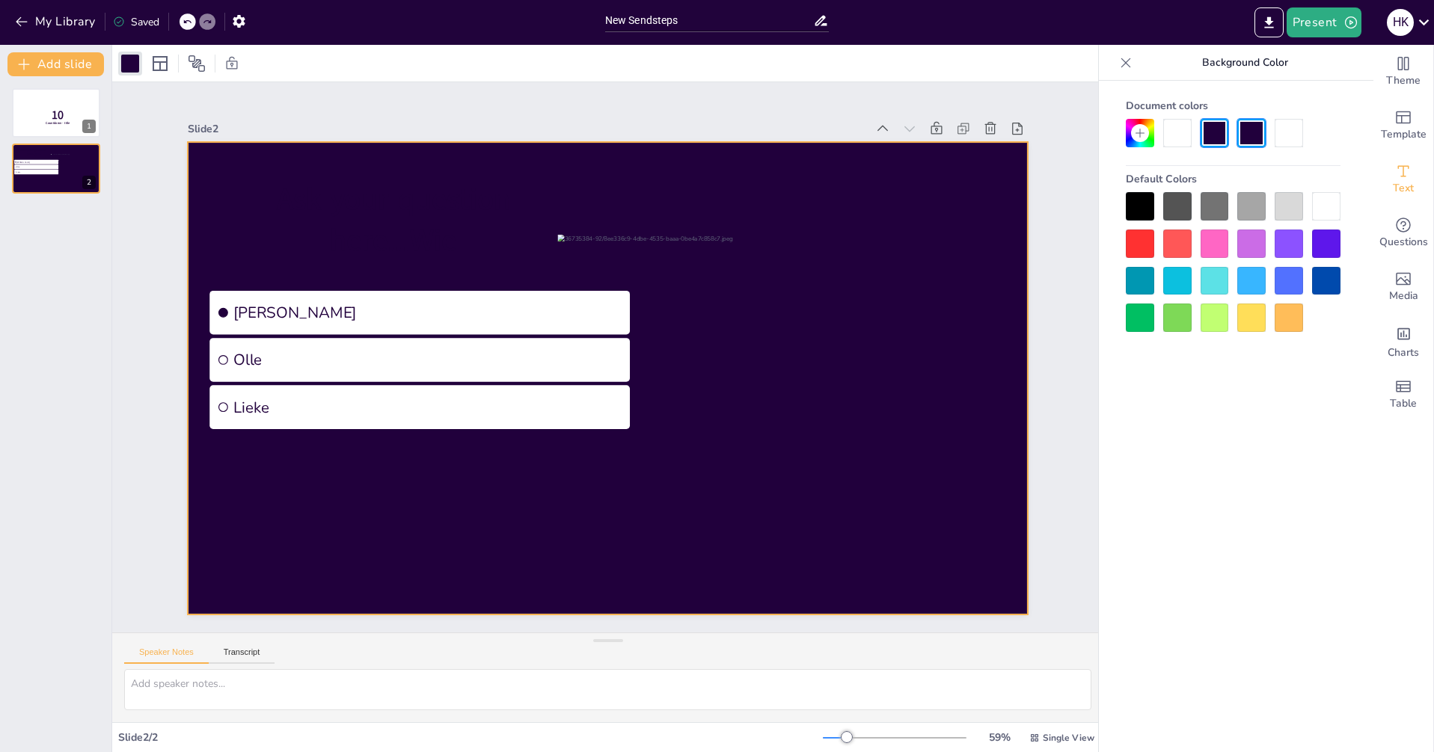
click at [1285, 204] on div at bounding box center [1288, 206] width 28 height 28
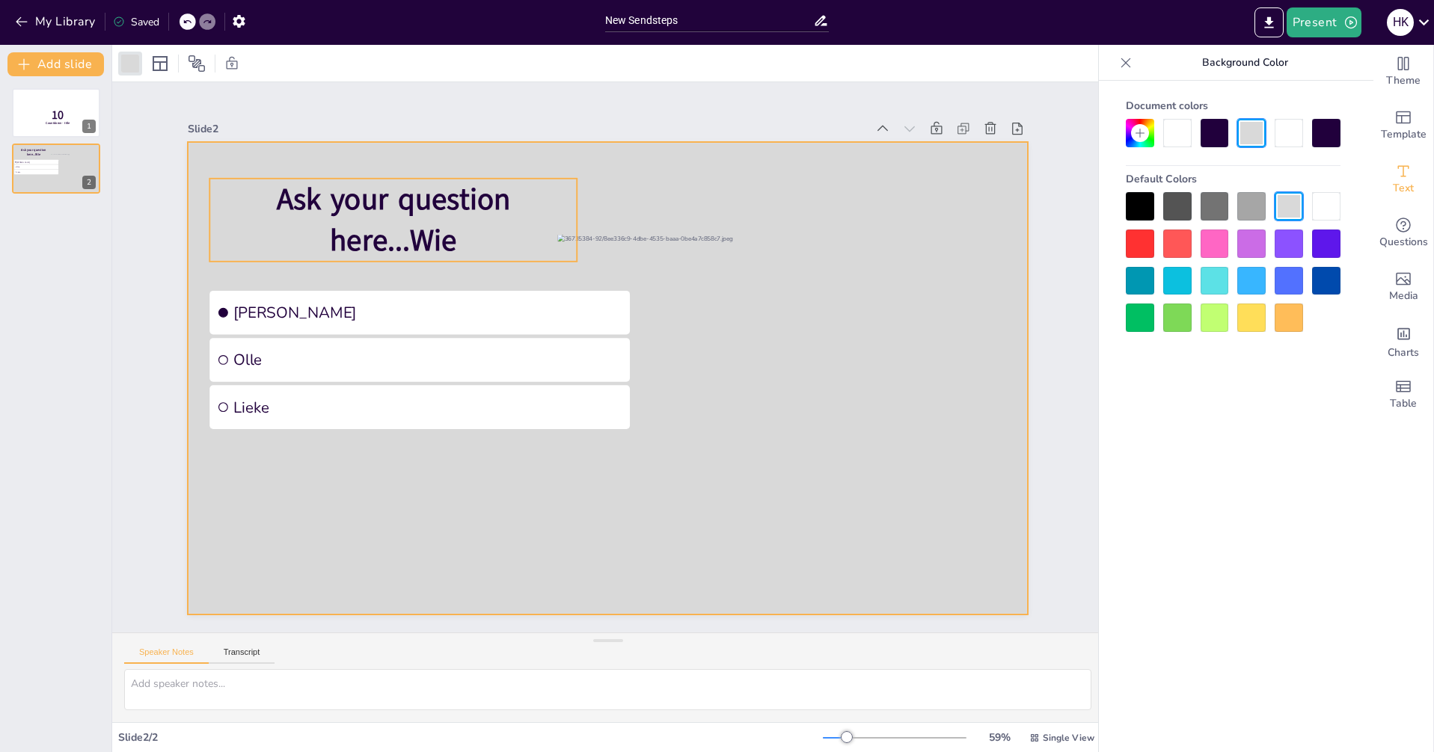
click at [369, 198] on span "Ask your question" at bounding box center [393, 199] width 233 height 40
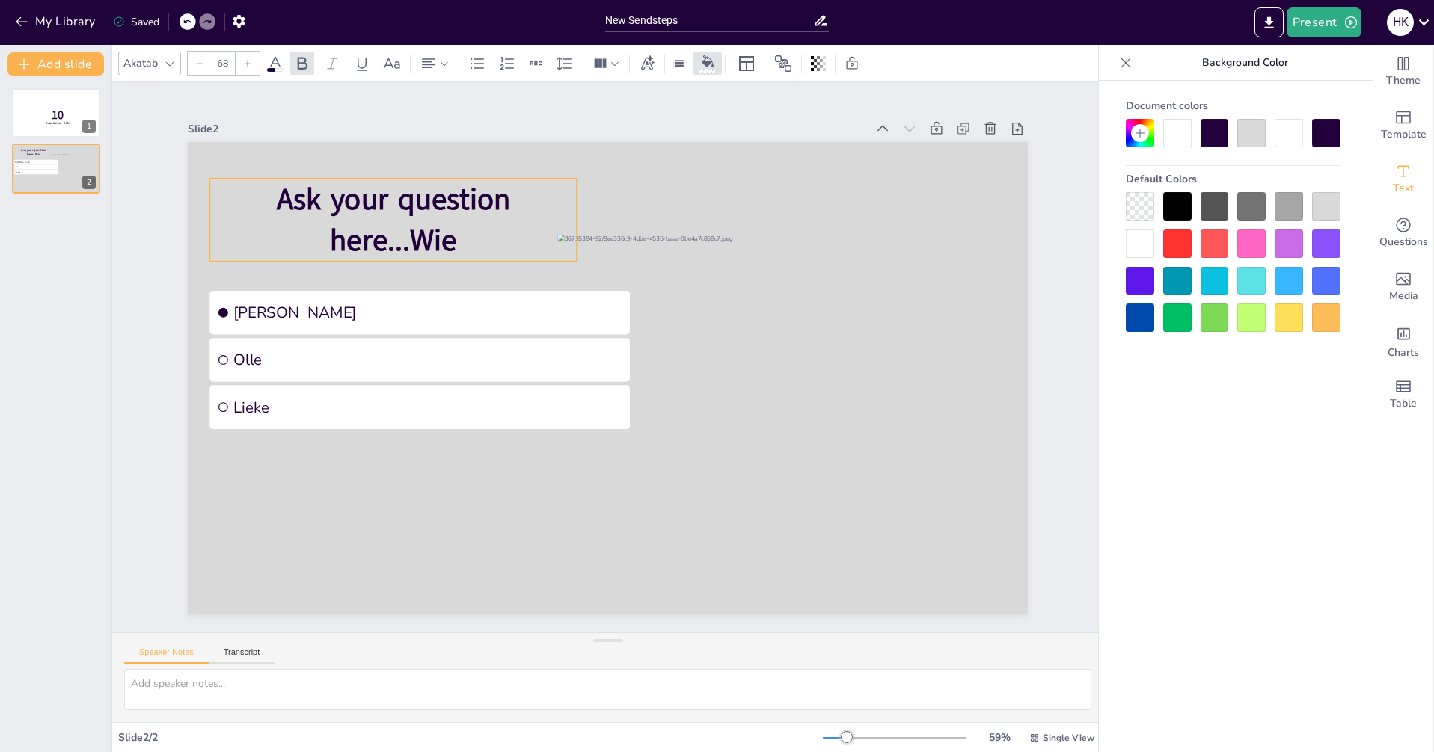
click at [399, 233] on span "here...Wie" at bounding box center [393, 241] width 127 height 40
click at [1290, 132] on div at bounding box center [1288, 133] width 28 height 28
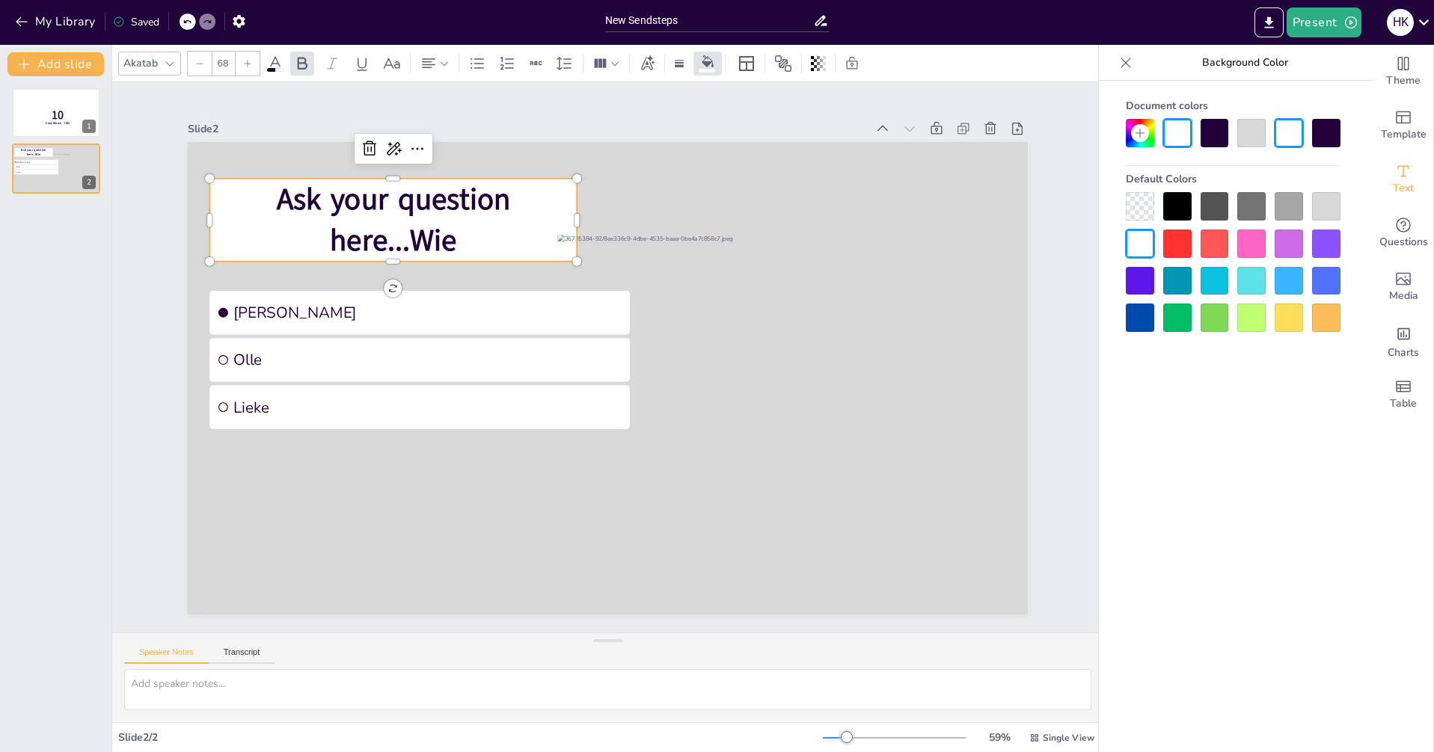
click at [1138, 201] on div at bounding box center [1140, 206] width 28 height 28
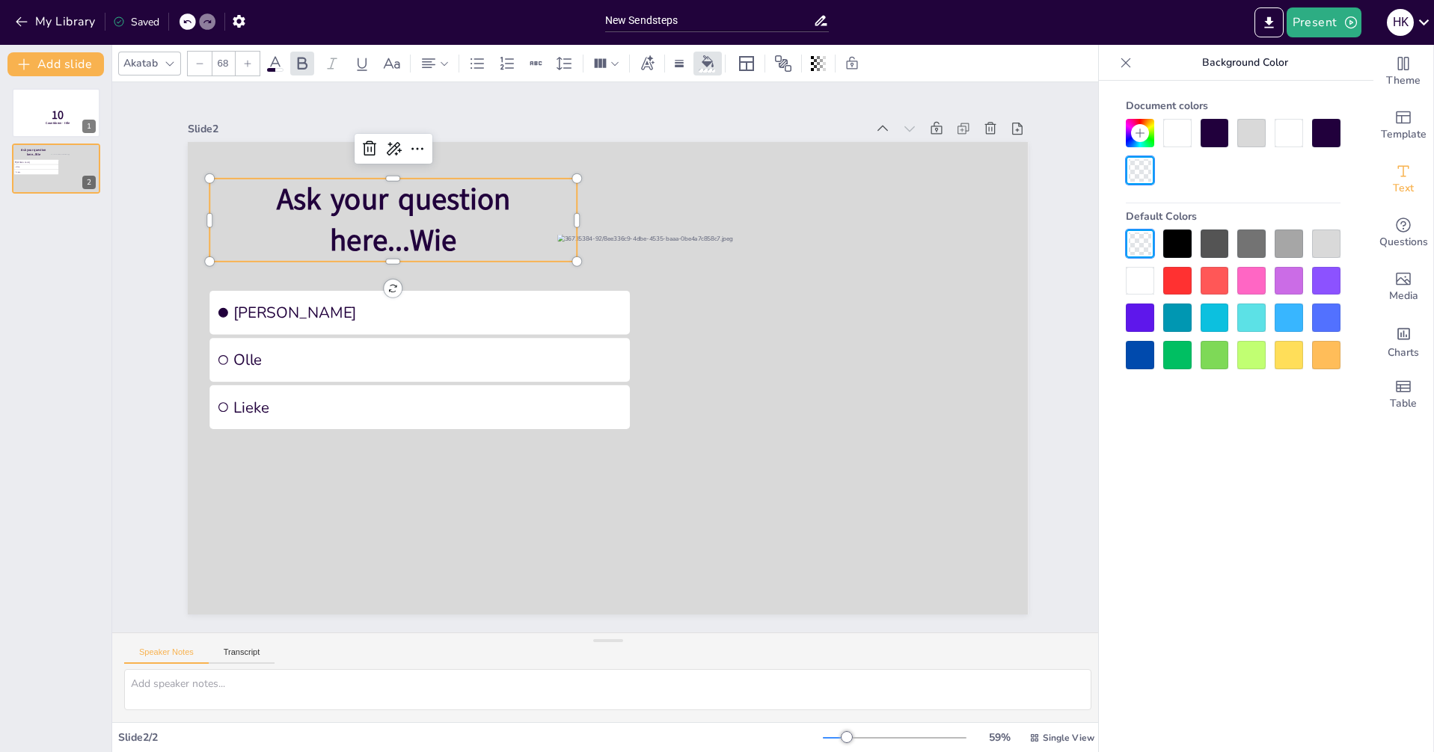
click at [270, 62] on icon at bounding box center [275, 64] width 18 height 18
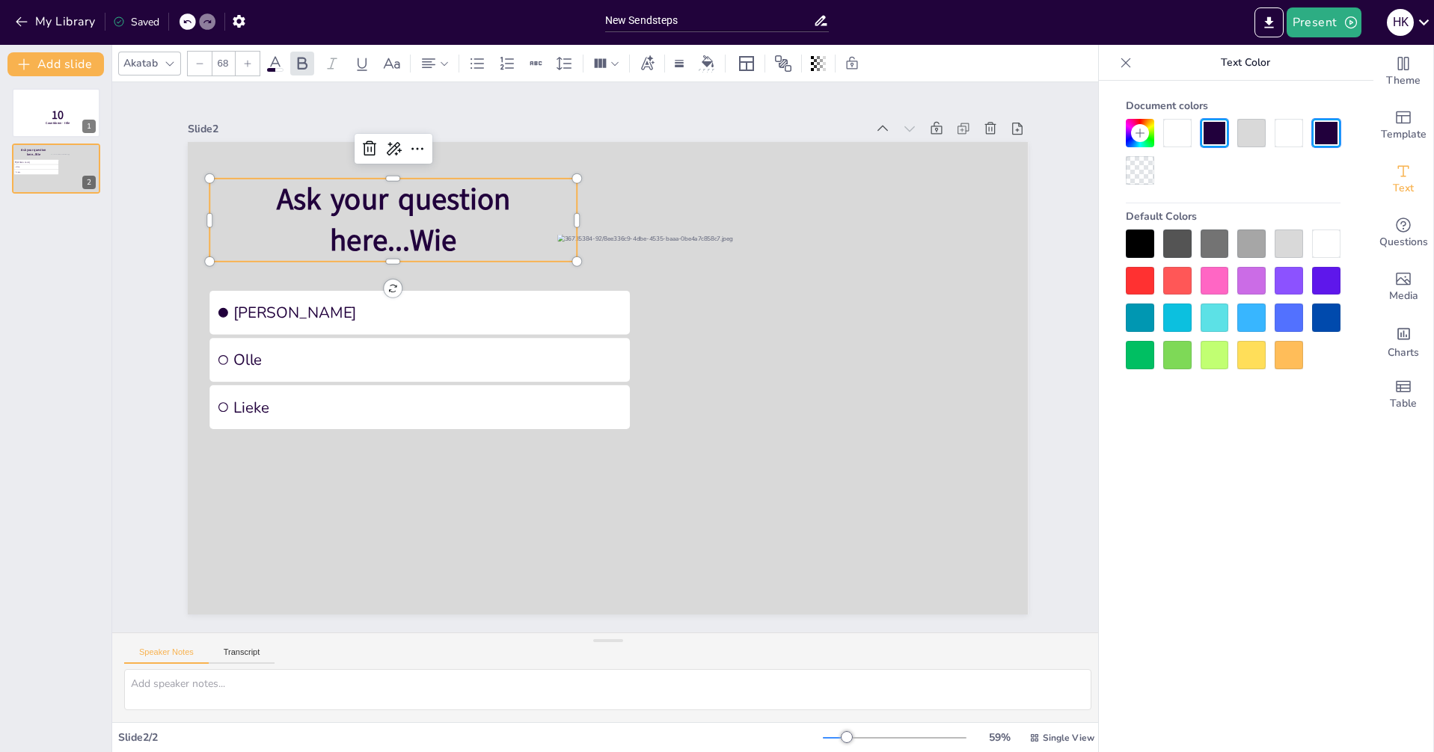
click at [274, 66] on icon at bounding box center [275, 64] width 18 height 18
click at [1178, 137] on div at bounding box center [1177, 133] width 28 height 28
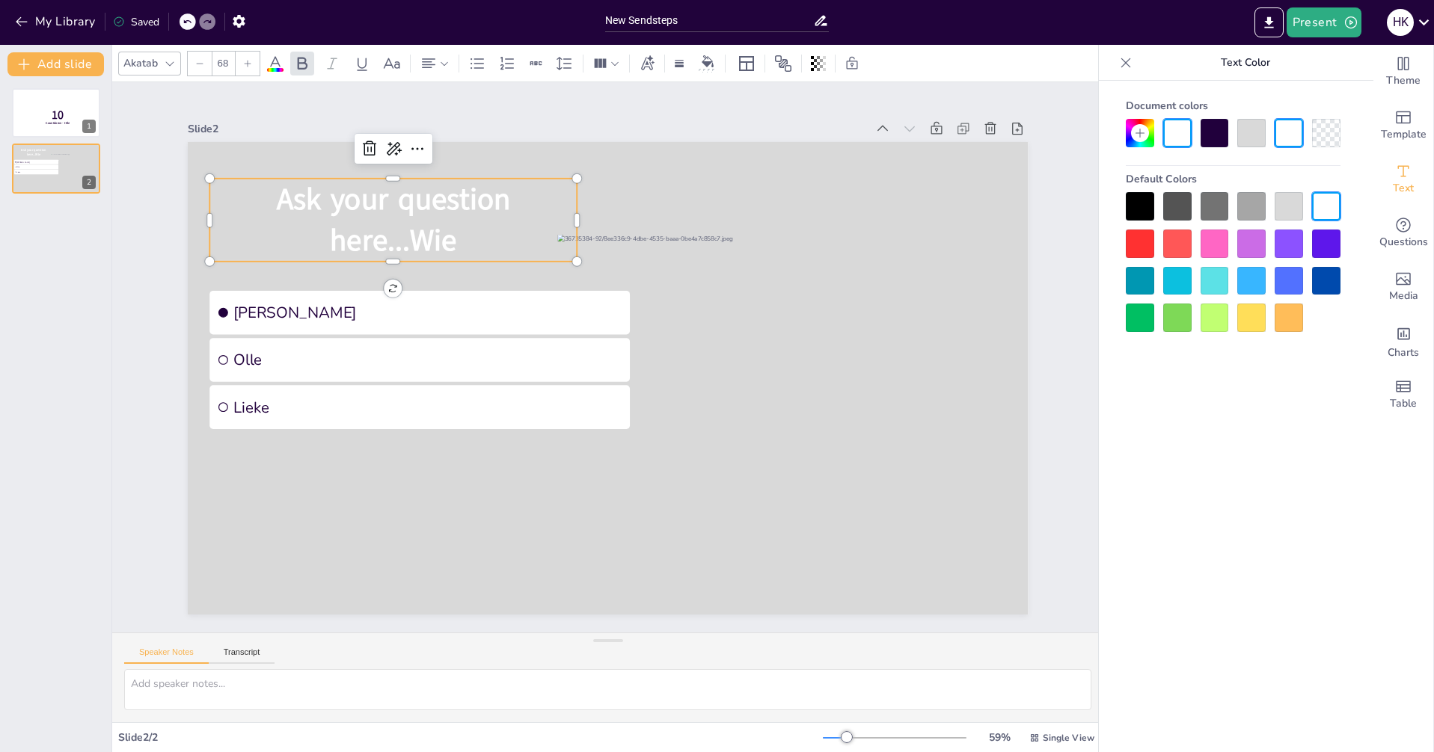
click at [375, 223] on span "Ask your question here...Wie" at bounding box center [393, 220] width 233 height 82
click at [439, 240] on span "Ask your question here...Wie" at bounding box center [393, 220] width 233 height 82
click at [439, 236] on span "Ask your question here...Wie" at bounding box center [393, 220] width 233 height 82
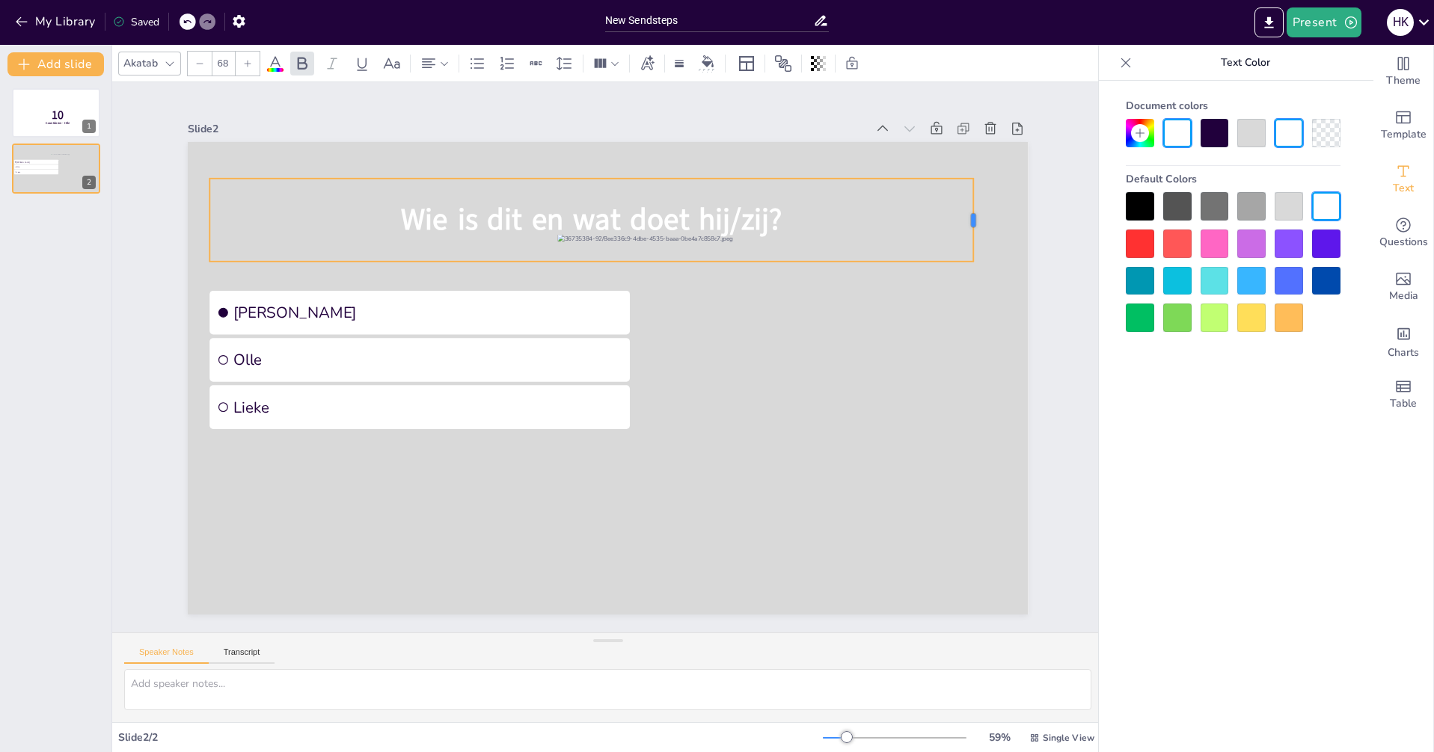
drag, startPoint x: 567, startPoint y: 218, endPoint x: 946, endPoint y: 227, distance: 379.3
click at [974, 231] on div at bounding box center [980, 220] width 12 height 83
click at [194, 215] on div at bounding box center [200, 220] width 12 height 83
drag, startPoint x: 579, startPoint y: 255, endPoint x: 583, endPoint y: 238, distance: 17.8
click at [583, 236] on div "Wie is dit en wat doet hij/zij?" at bounding box center [589, 220] width 769 height 83
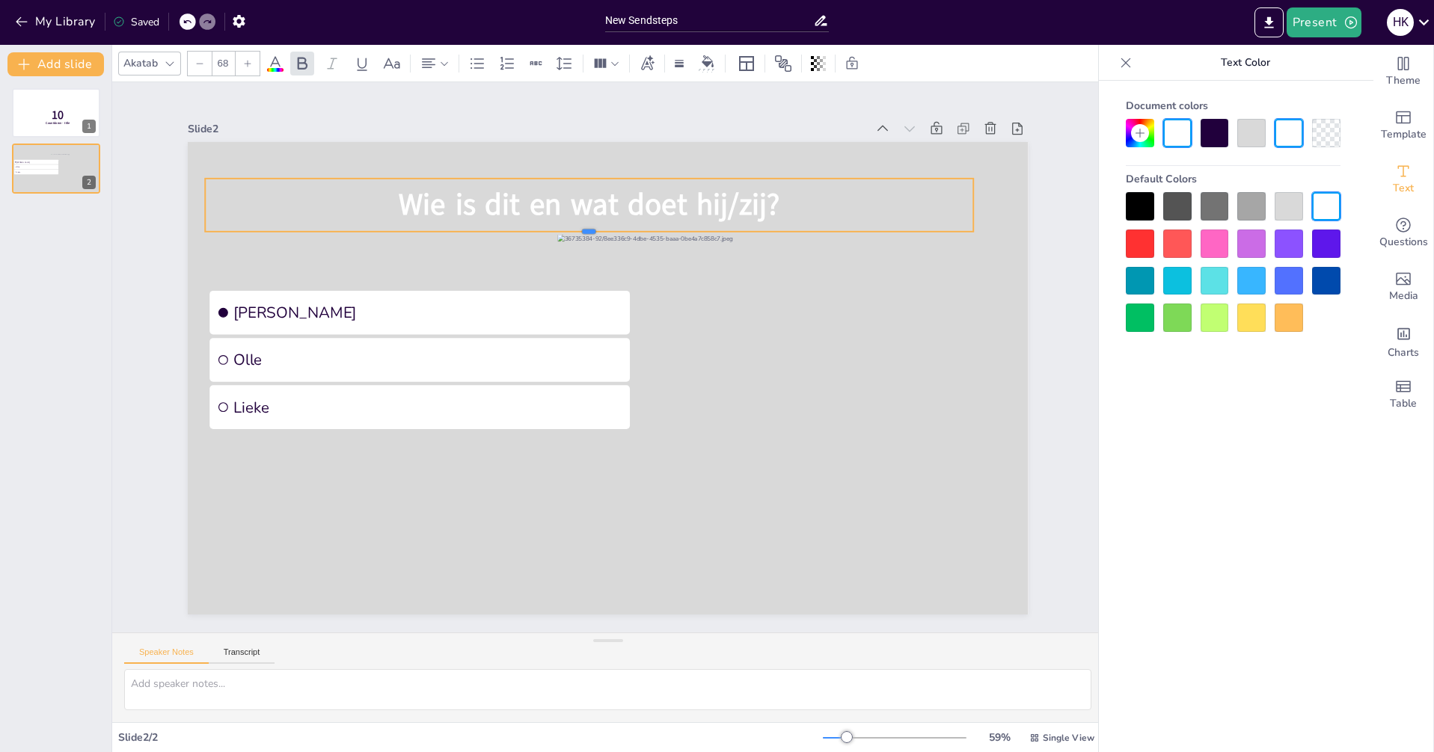
drag, startPoint x: 579, startPoint y: 256, endPoint x: 588, endPoint y: 197, distance: 59.0
click at [583, 225] on div "[PERSON_NAME] Wie is dit en wat doet hij/zij?" at bounding box center [608, 378] width 841 height 473
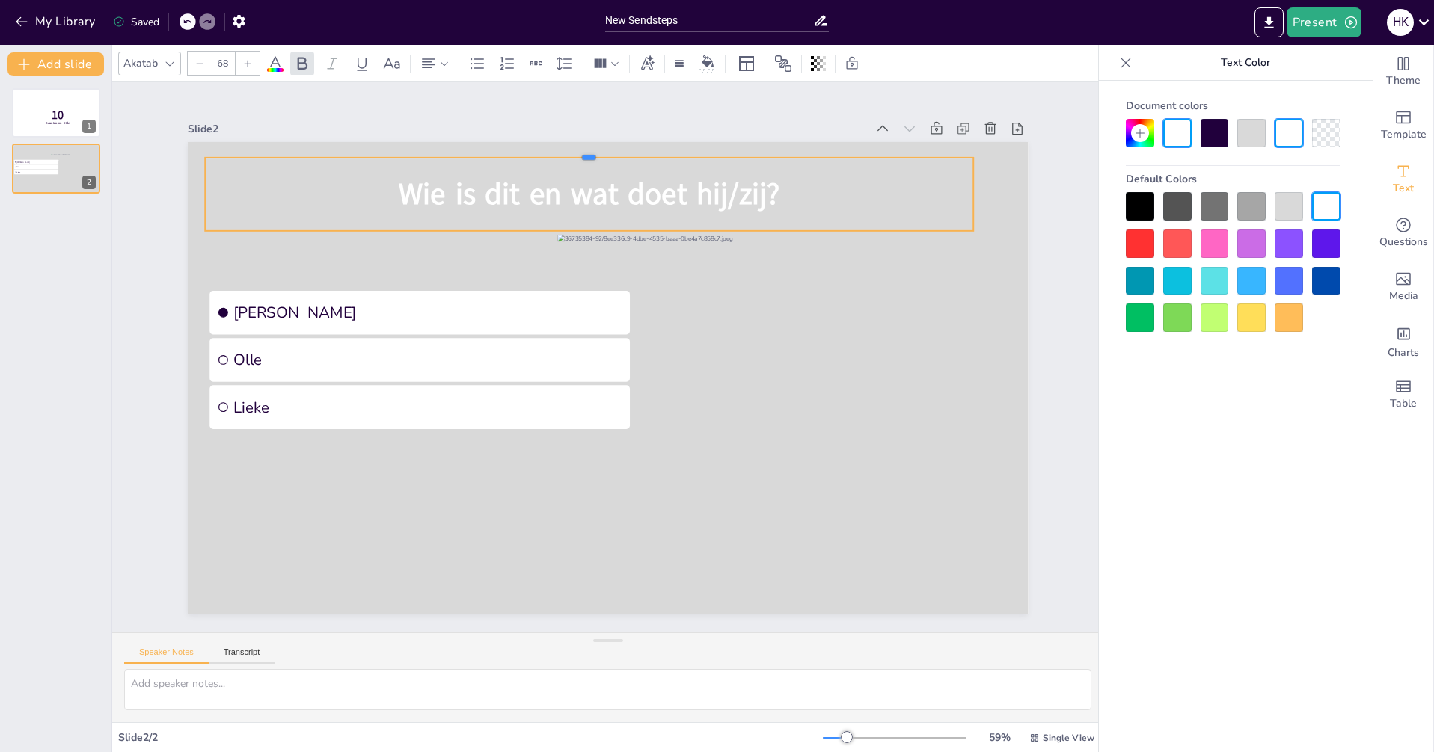
drag, startPoint x: 578, startPoint y: 171, endPoint x: 582, endPoint y: 147, distance: 25.0
click at [583, 150] on div at bounding box center [589, 152] width 769 height 12
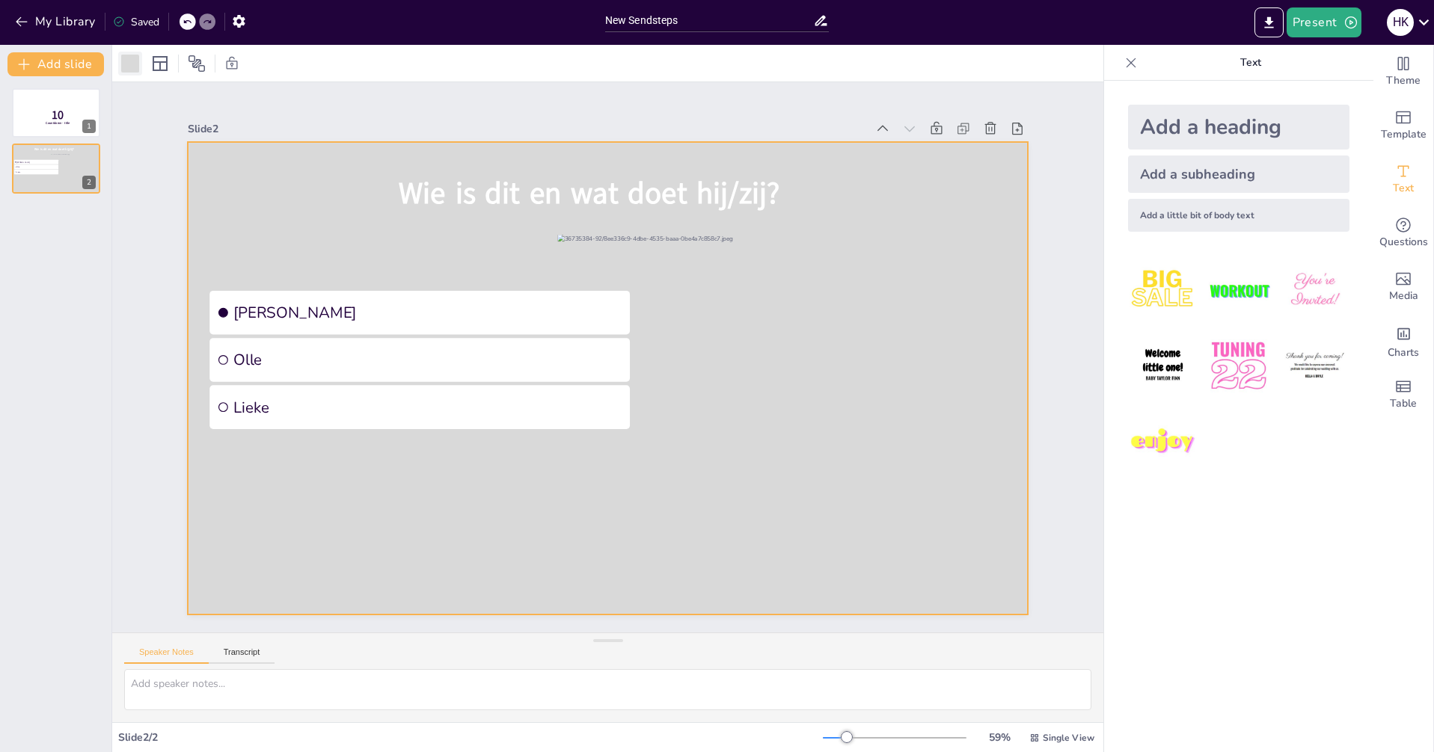
click at [128, 64] on div at bounding box center [130, 64] width 18 height 18
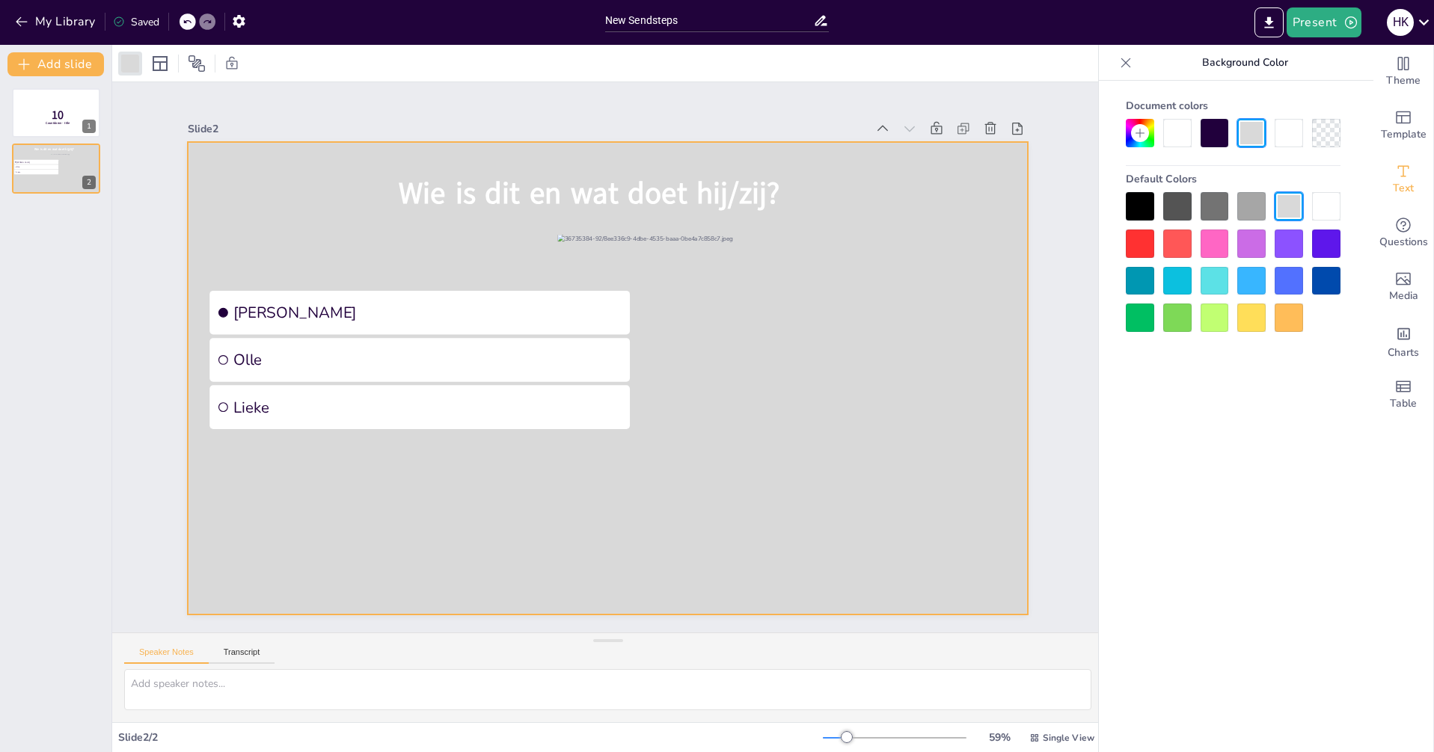
click at [1143, 206] on div at bounding box center [1140, 206] width 28 height 28
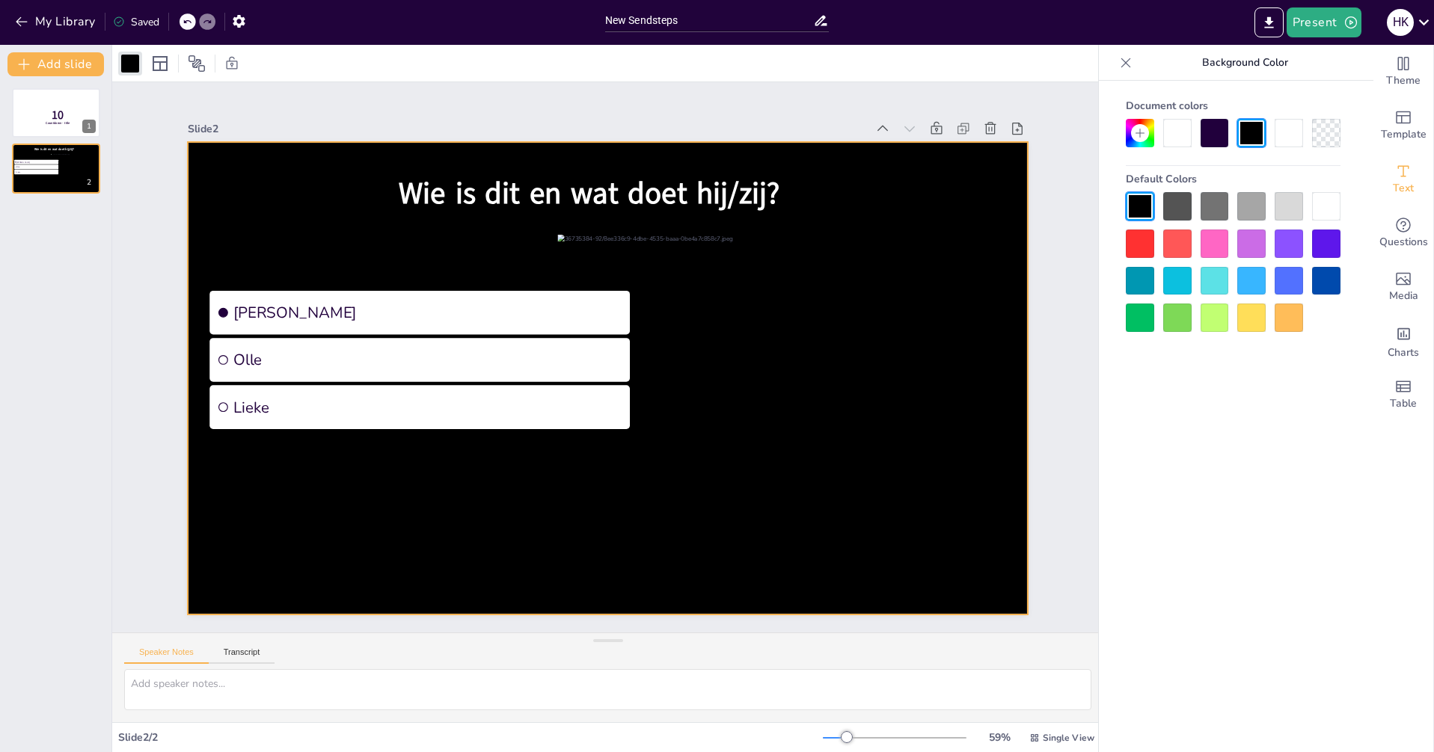
click at [1145, 134] on icon at bounding box center [1140, 133] width 12 height 12
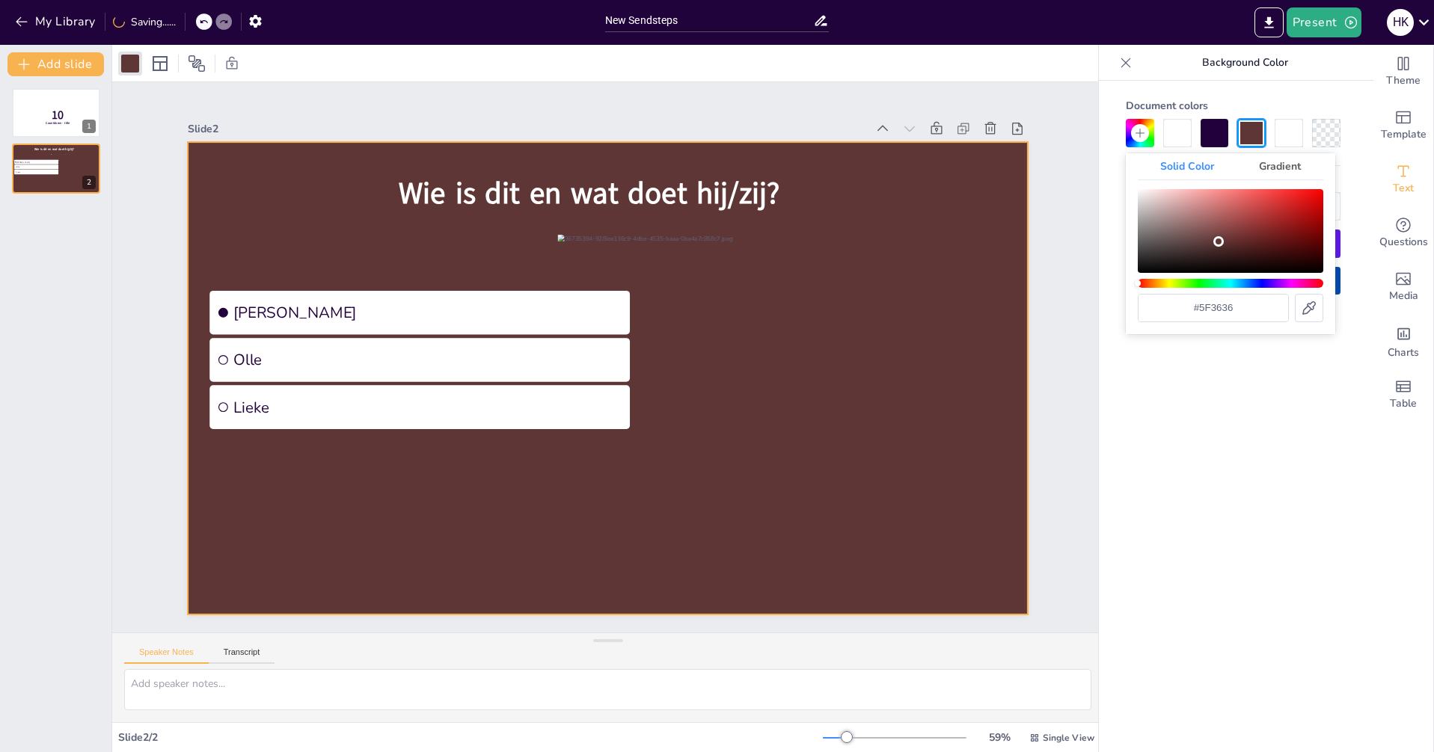
type input "#5d3434"
drag, startPoint x: 1163, startPoint y: 209, endPoint x: 1218, endPoint y: 242, distance: 64.4
click at [1218, 242] on div "Color" at bounding box center [1230, 231] width 185 height 84
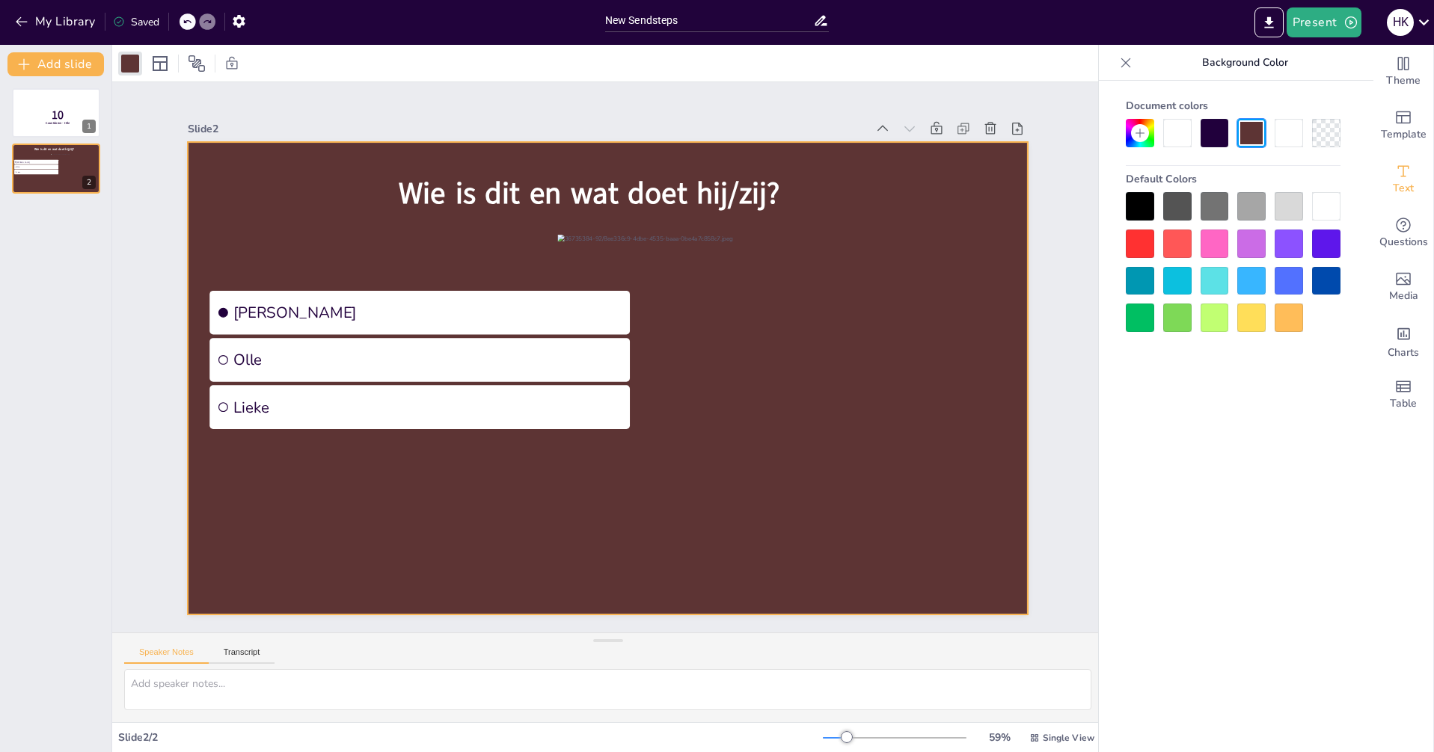
click at [1351, 160] on div "Document colors Default Colors" at bounding box center [1233, 212] width 245 height 239
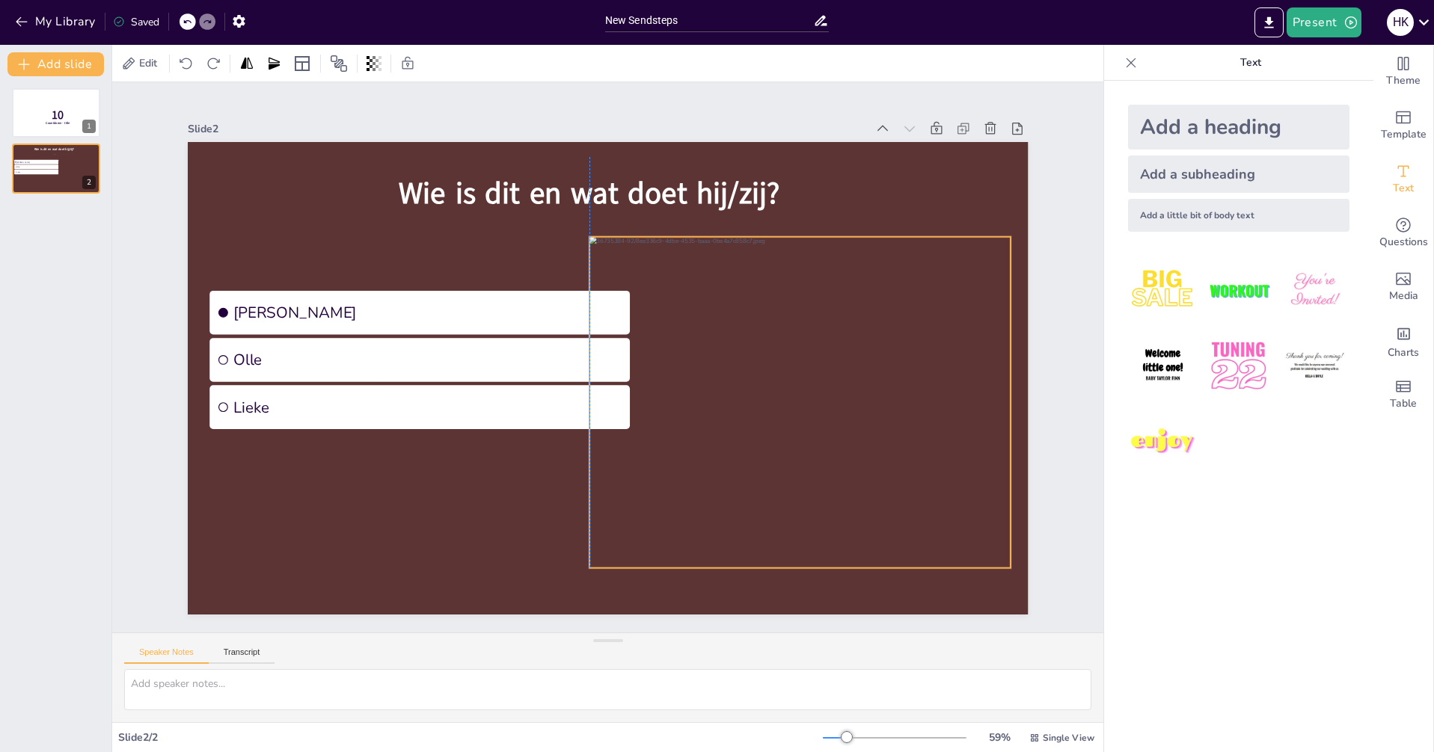
drag, startPoint x: 752, startPoint y: 315, endPoint x: 782, endPoint y: 319, distance: 30.9
click at [782, 319] on div at bounding box center [799, 402] width 421 height 331
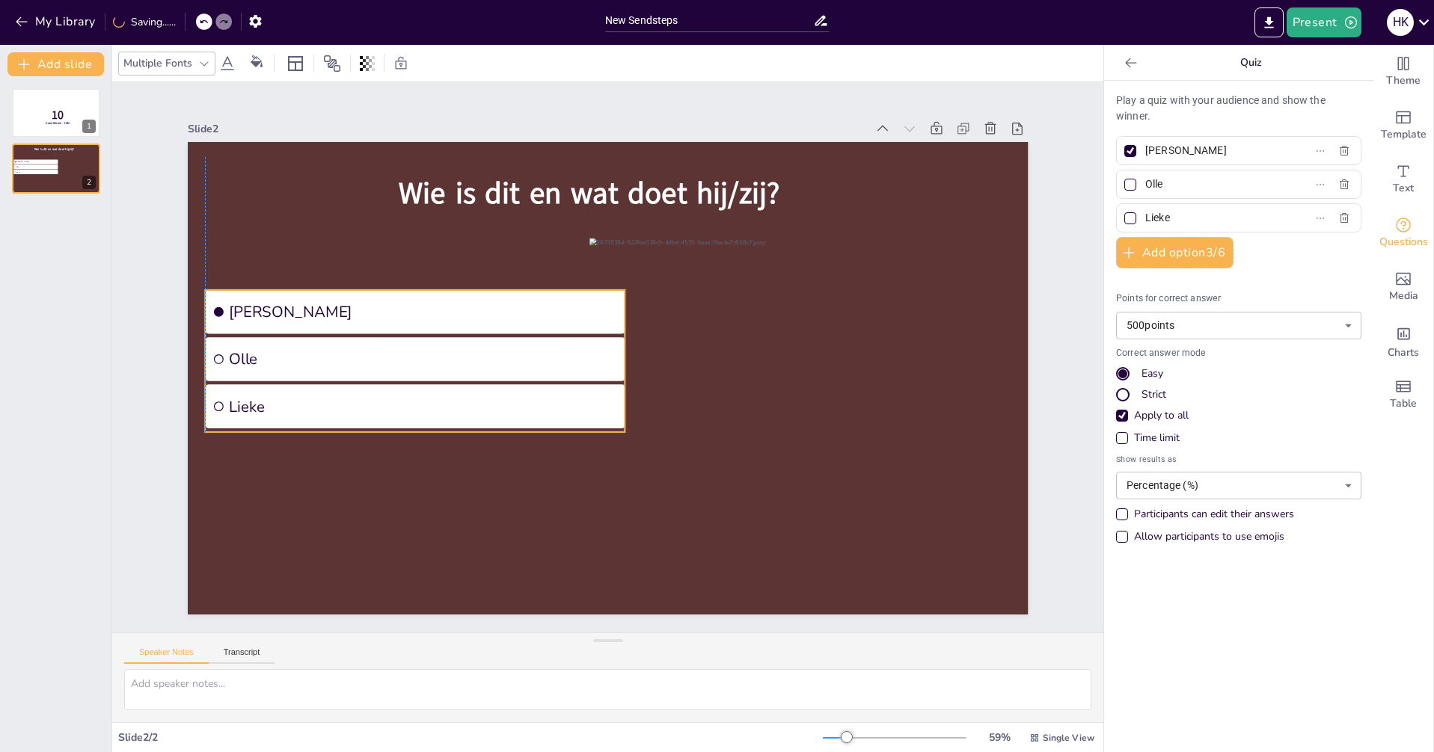
click at [538, 310] on span "[PERSON_NAME]" at bounding box center [424, 311] width 390 height 21
drag, startPoint x: 614, startPoint y: 356, endPoint x: 540, endPoint y: 349, distance: 74.3
click at [569, 354] on div at bounding box center [575, 361] width 12 height 142
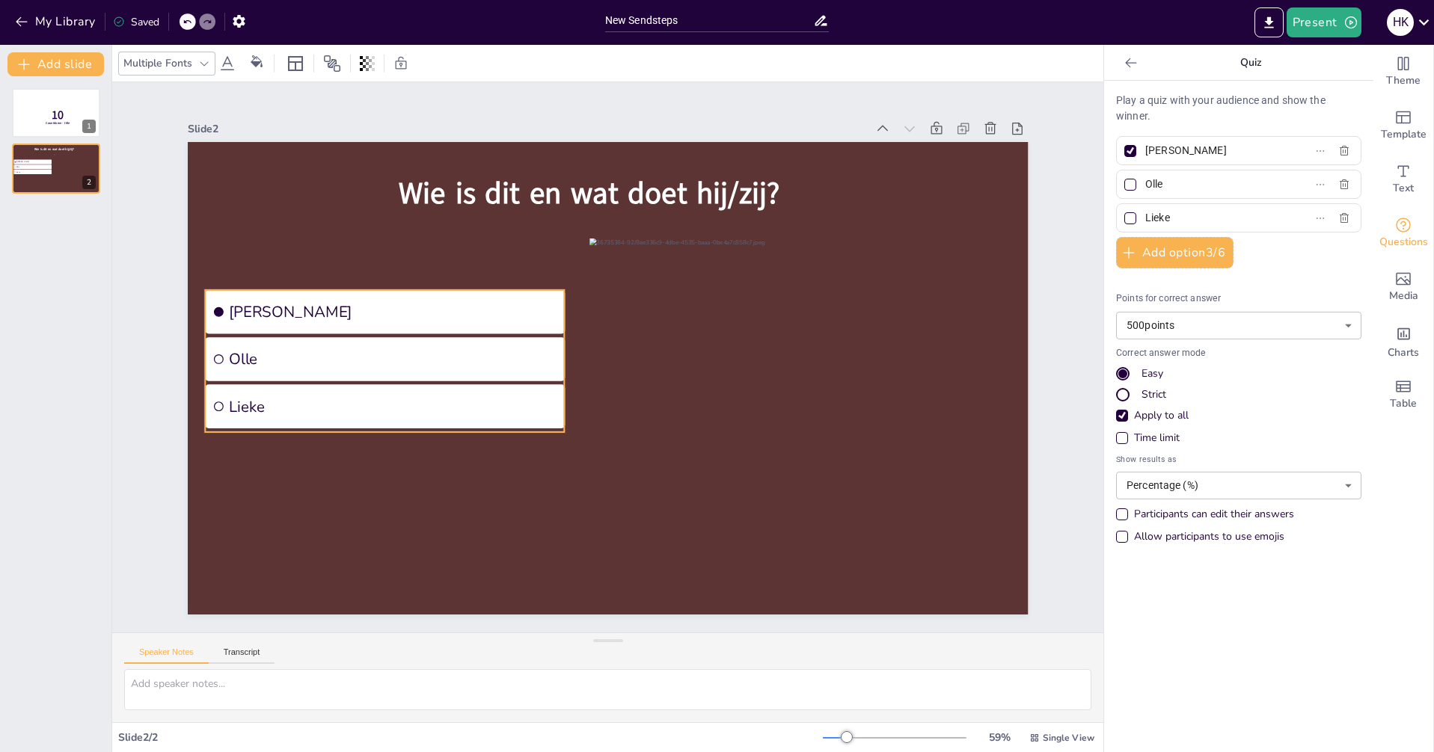
click at [283, 307] on span "[PERSON_NAME]" at bounding box center [393, 311] width 329 height 21
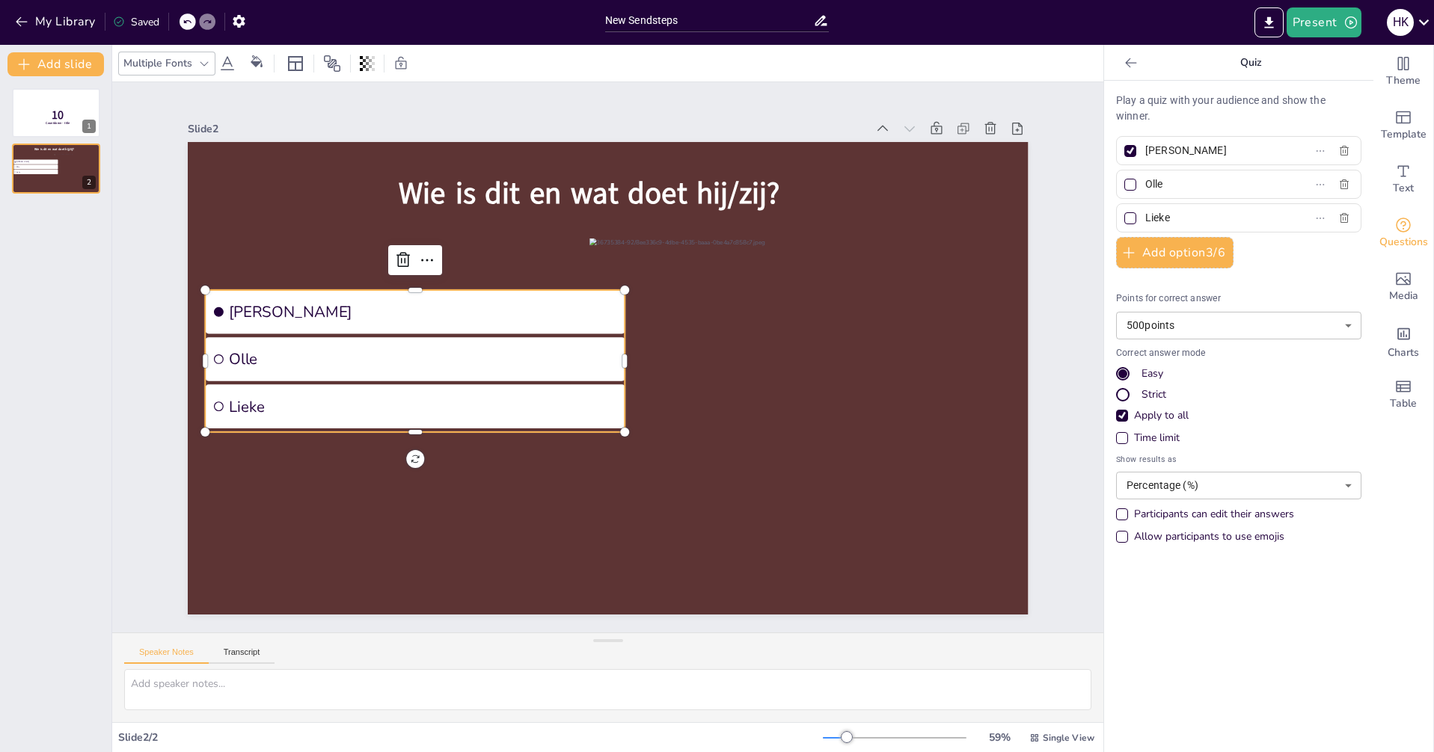
click at [248, 307] on span "[PERSON_NAME]" at bounding box center [424, 311] width 390 height 21
click at [1187, 151] on input "[PERSON_NAME]" at bounding box center [1214, 151] width 139 height 22
type input "[PERSON_NAME], duikt in [GEOGRAPHIC_DATA]"
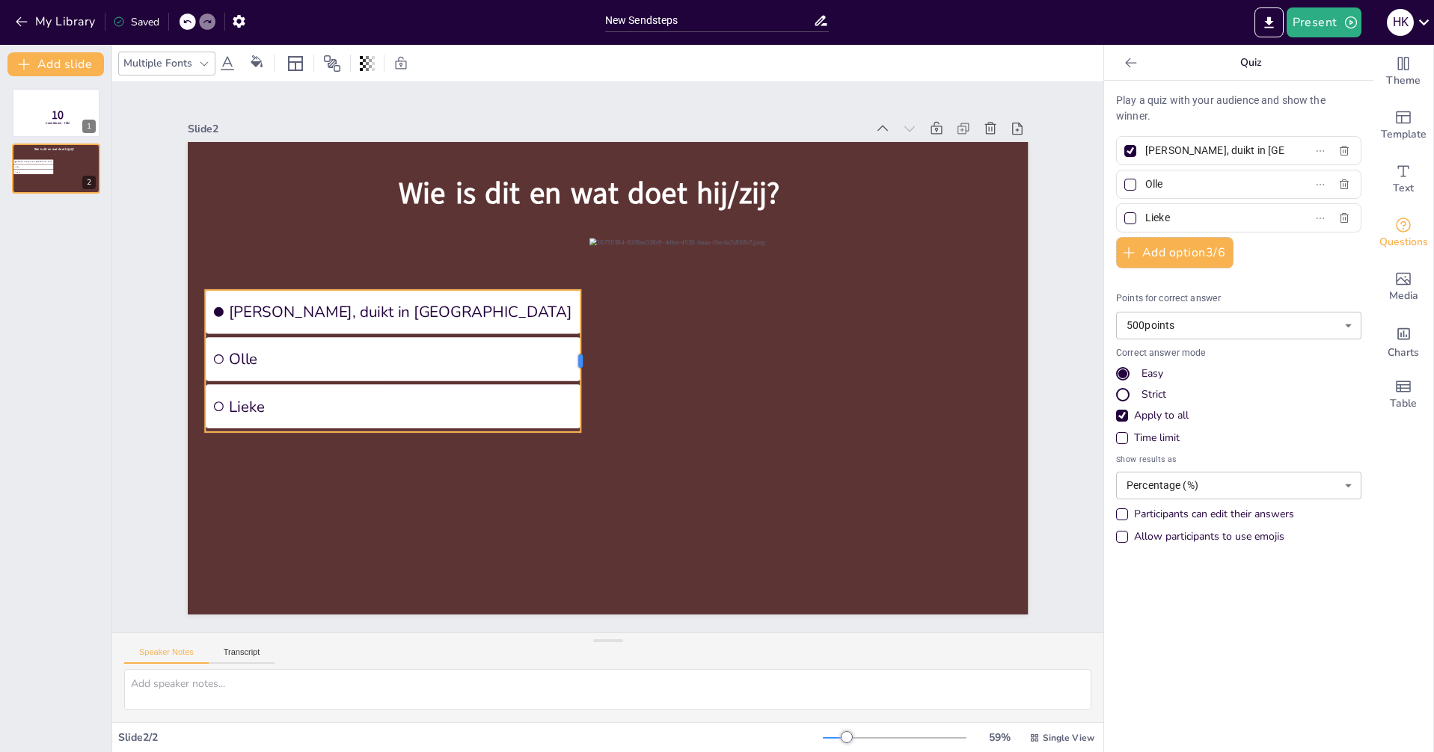
drag, startPoint x: 617, startPoint y: 359, endPoint x: 565, endPoint y: 357, distance: 51.6
click at [581, 358] on div at bounding box center [587, 361] width 12 height 142
click at [1080, 647] on div "Speaker Notes Transcript" at bounding box center [607, 651] width 991 height 36
click at [1146, 251] on button "Add option 3 / 6" at bounding box center [1174, 252] width 117 height 31
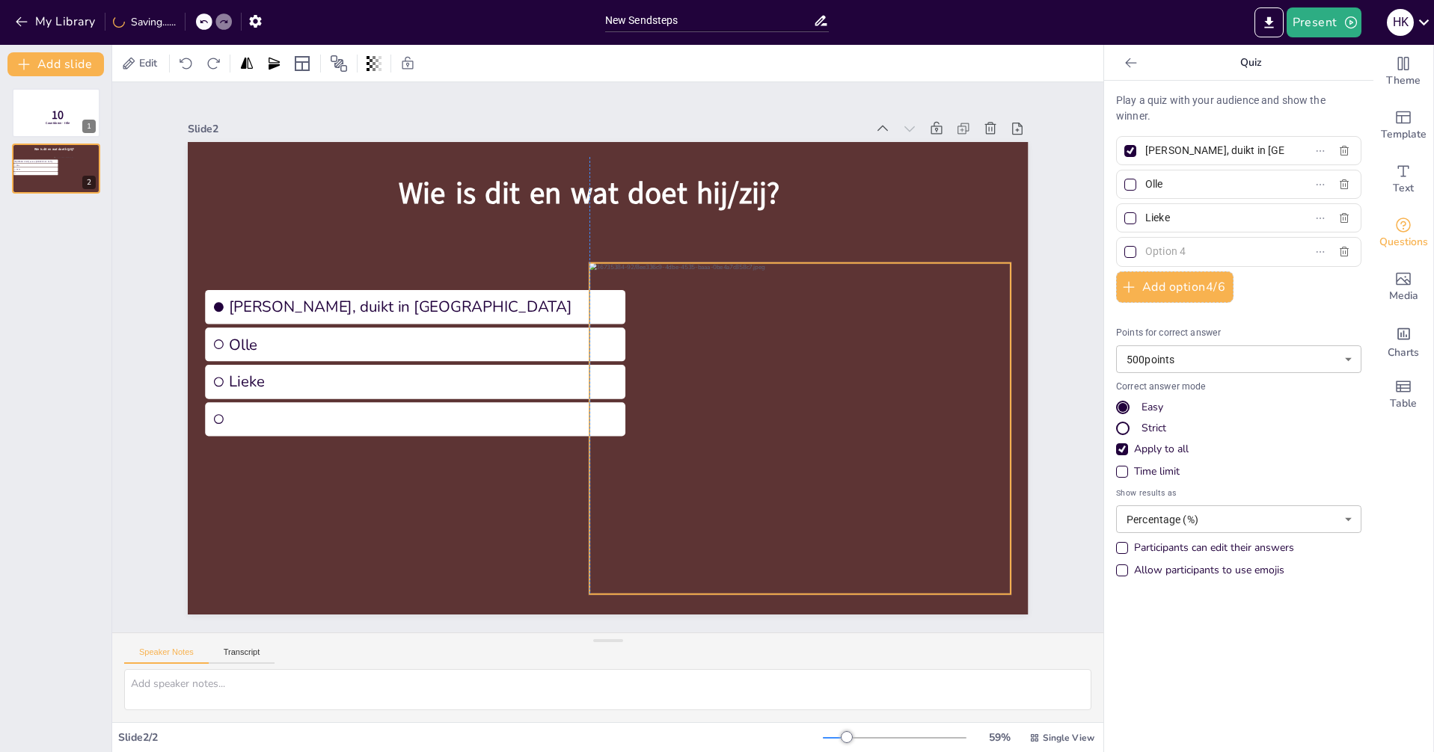
drag, startPoint x: 751, startPoint y: 254, endPoint x: 755, endPoint y: 279, distance: 25.1
click at [755, 279] on div at bounding box center [799, 428] width 421 height 331
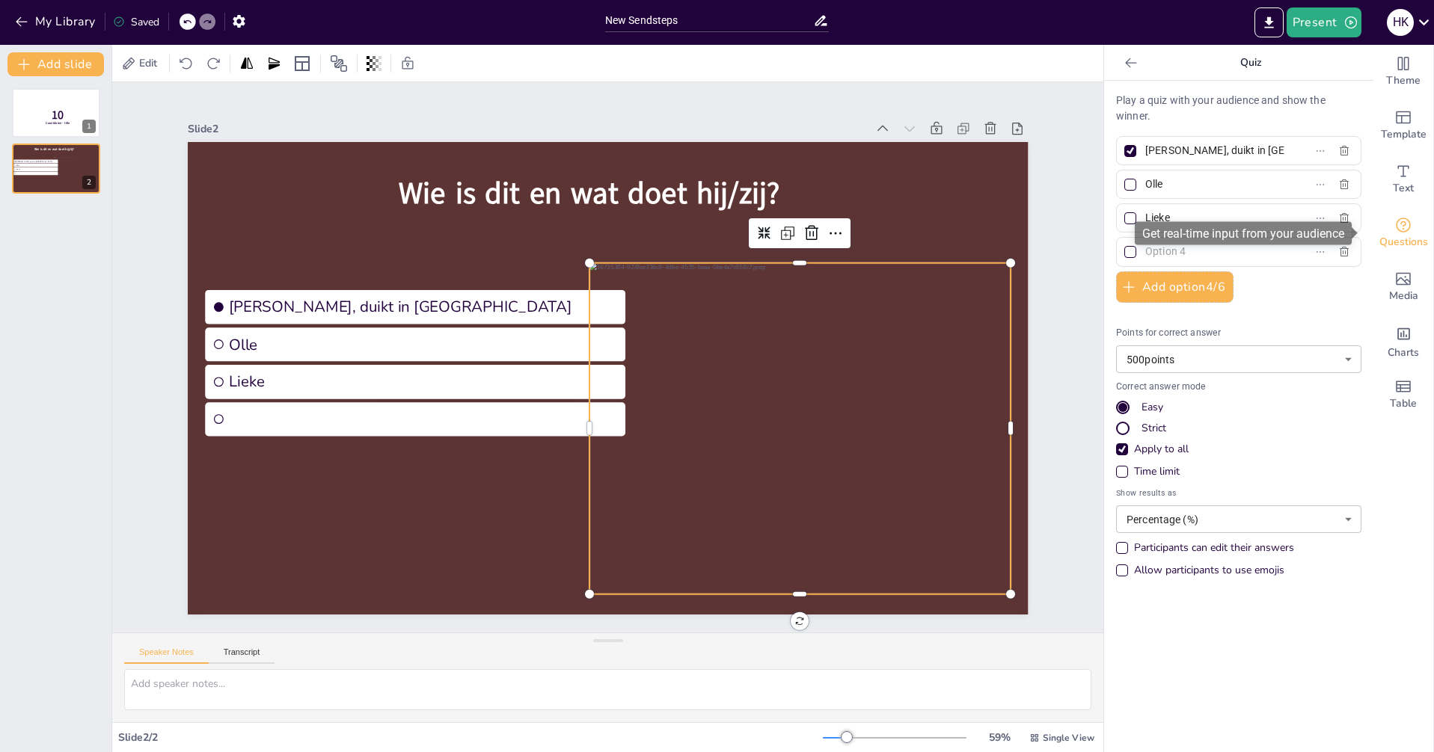
click at [1399, 237] on span "Questions" at bounding box center [1403, 242] width 49 height 16
click at [1396, 231] on icon "Get real-time input from your audience" at bounding box center [1403, 225] width 15 height 15
click at [1396, 223] on icon "Get real-time input from your audience" at bounding box center [1403, 225] width 18 height 18
drag, startPoint x: 1393, startPoint y: 228, endPoint x: 1385, endPoint y: 231, distance: 8.1
click at [1394, 233] on icon "Get real-time input from your audience" at bounding box center [1403, 225] width 18 height 18
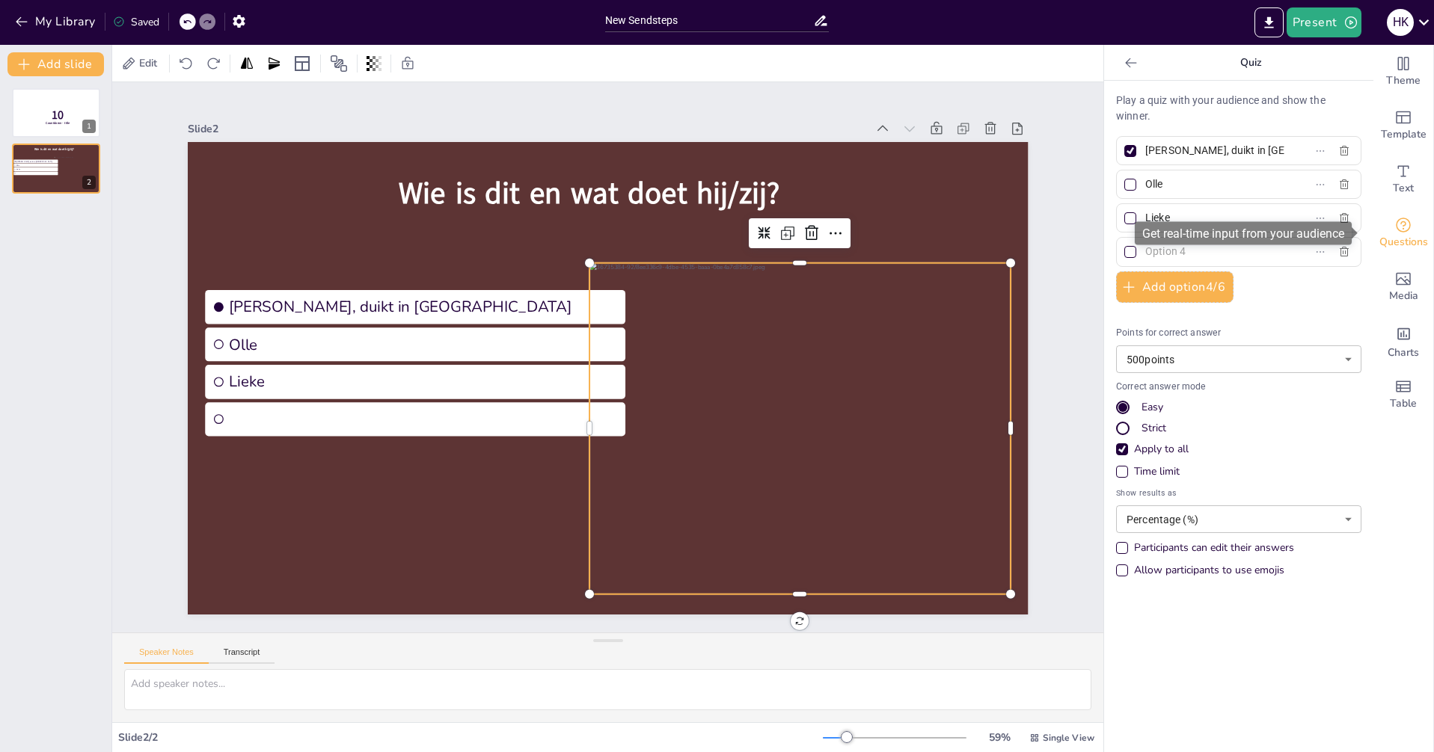
click at [1393, 234] on span "Questions" at bounding box center [1403, 242] width 49 height 16
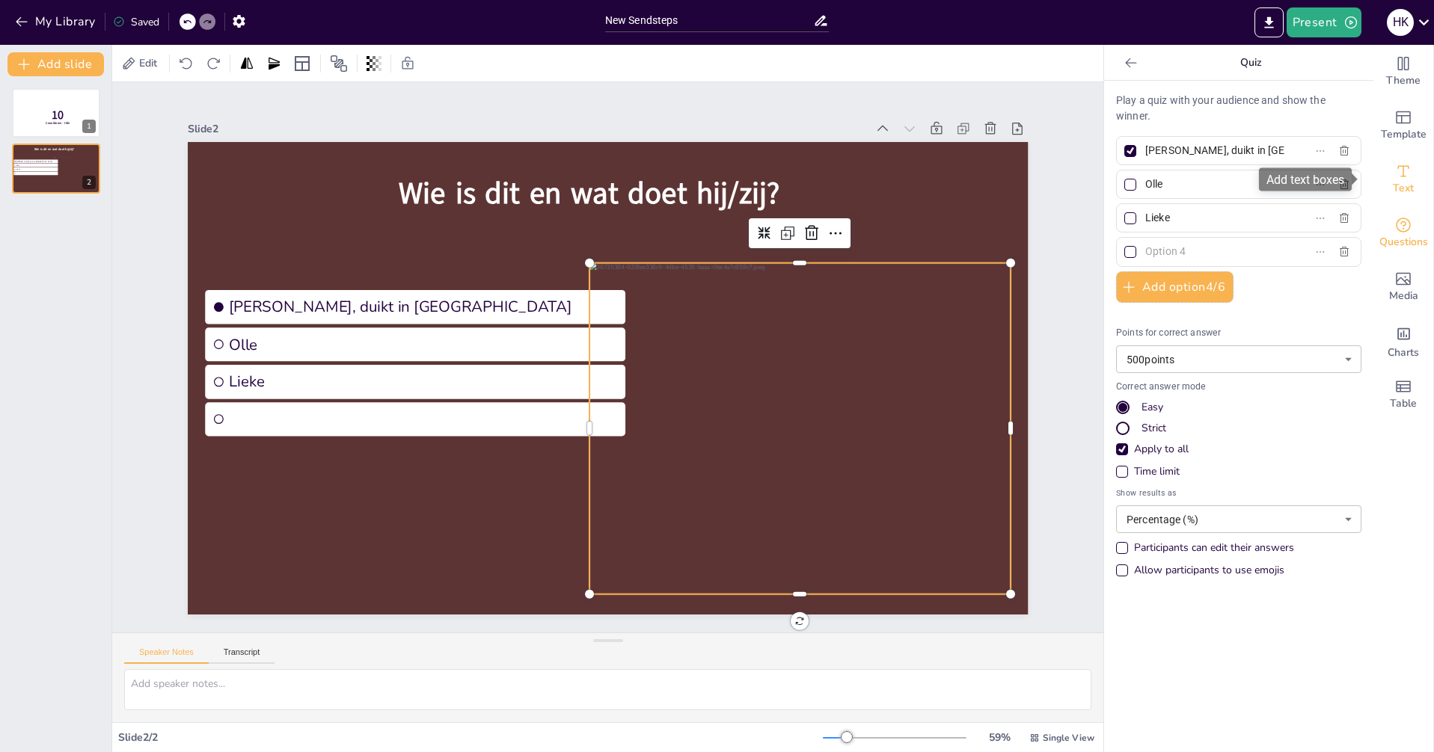
click at [1396, 179] on icon "Add text boxes" at bounding box center [1403, 171] width 18 height 18
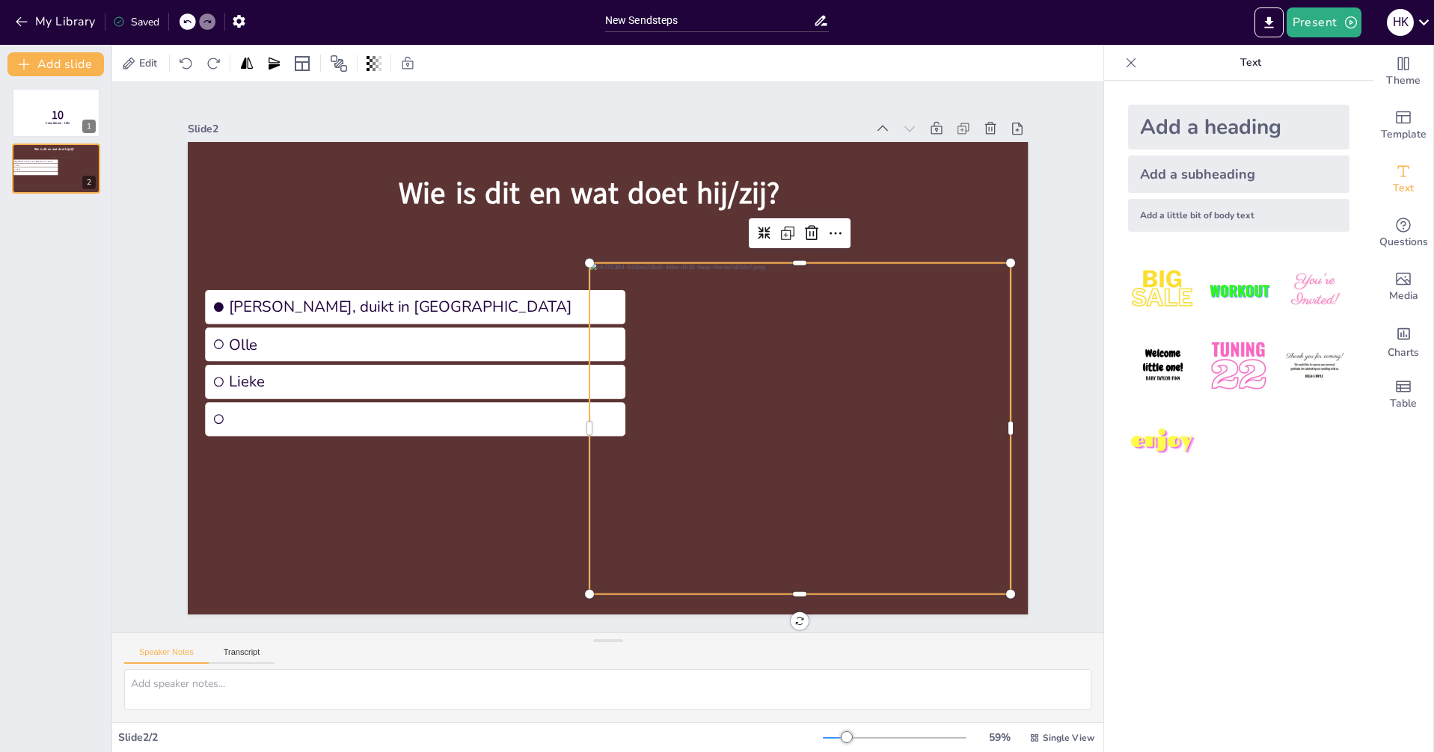
click at [1245, 351] on img at bounding box center [1238, 366] width 70 height 70
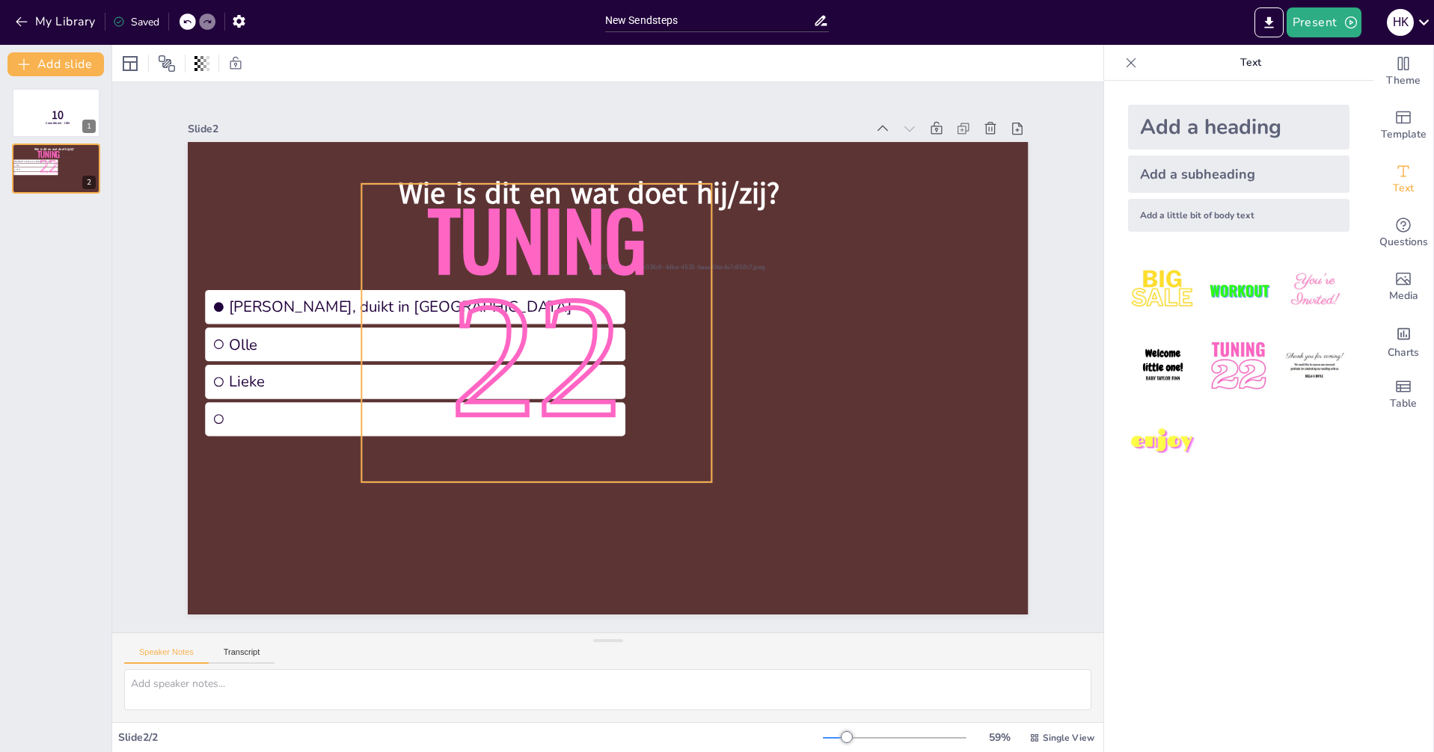
click at [612, 251] on p "22" at bounding box center [536, 362] width 346 height 241
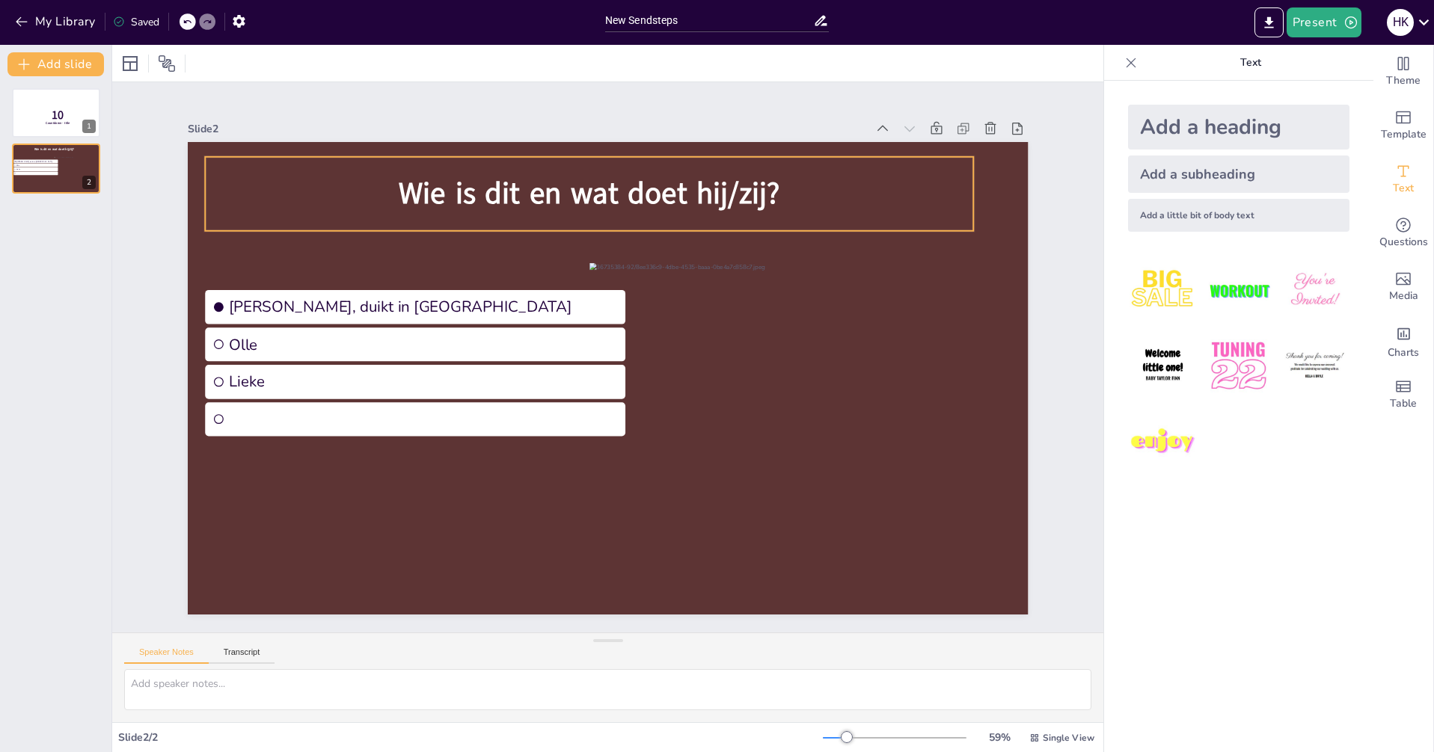
click at [599, 201] on span "Wie is dit en wat doet hij/zij?" at bounding box center [589, 194] width 381 height 40
click at [245, 66] on icon at bounding box center [247, 63] width 9 height 9
click at [245, 65] on icon at bounding box center [247, 63] width 9 height 9
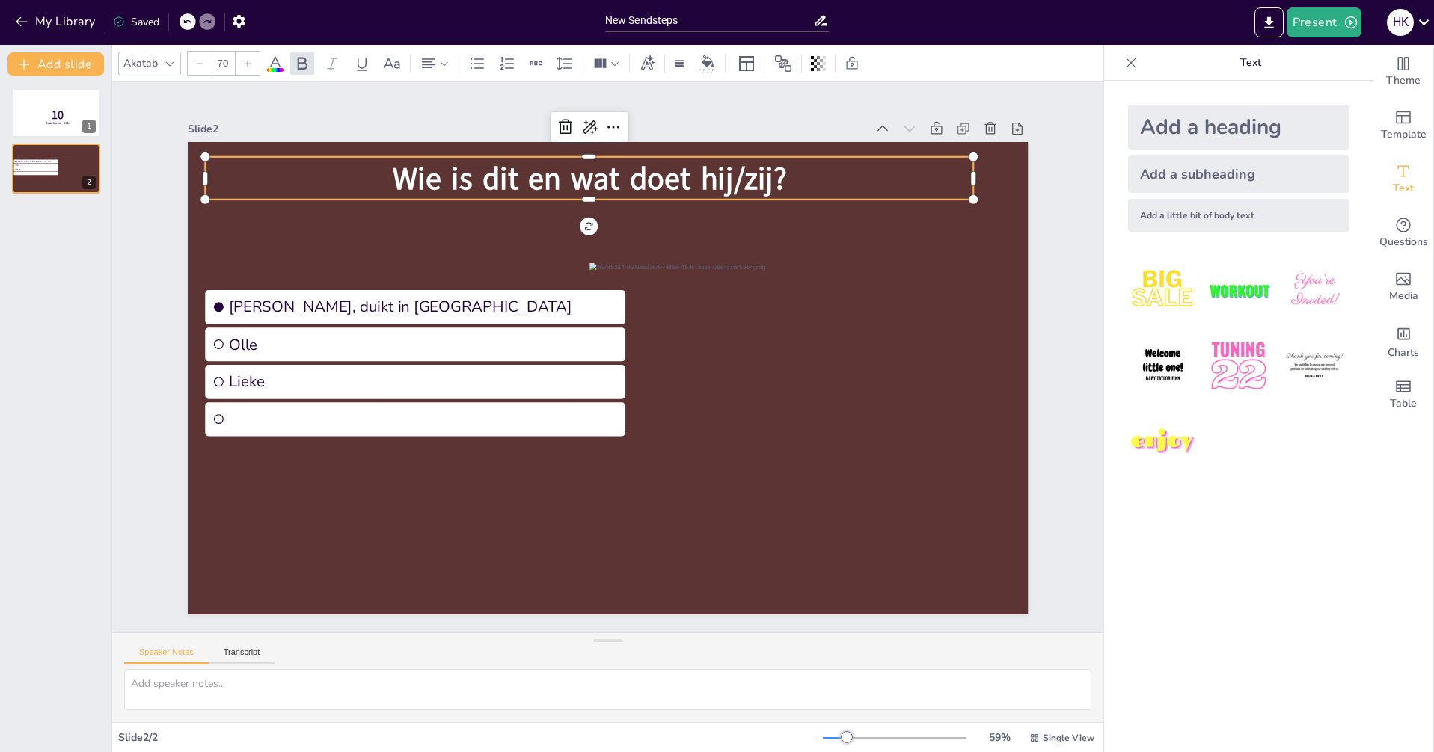
click at [248, 67] on icon at bounding box center [247, 63] width 9 height 9
click at [251, 66] on icon at bounding box center [247, 63] width 9 height 9
click at [254, 66] on div at bounding box center [248, 64] width 24 height 24
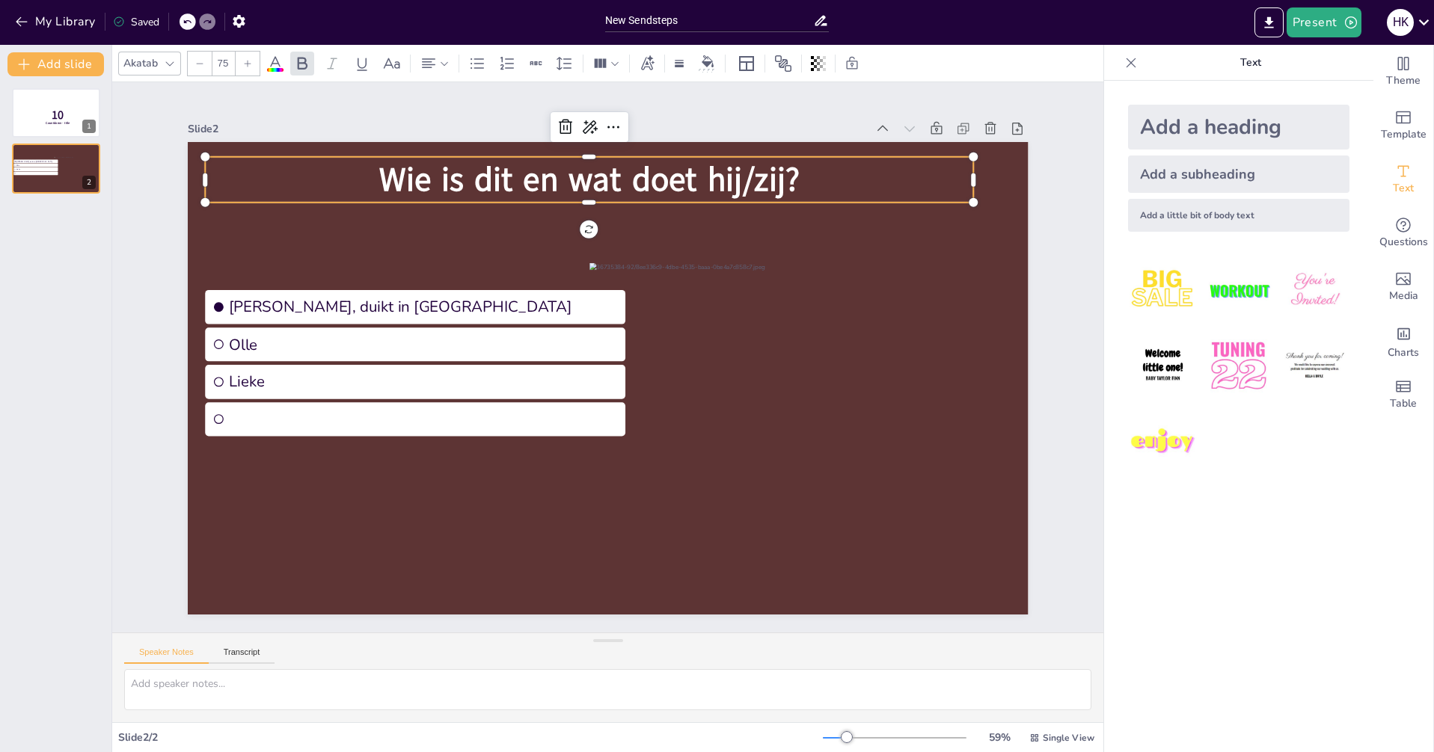
click at [254, 65] on div at bounding box center [248, 64] width 24 height 24
click at [255, 66] on div at bounding box center [248, 64] width 24 height 24
click at [256, 67] on div at bounding box center [248, 64] width 24 height 24
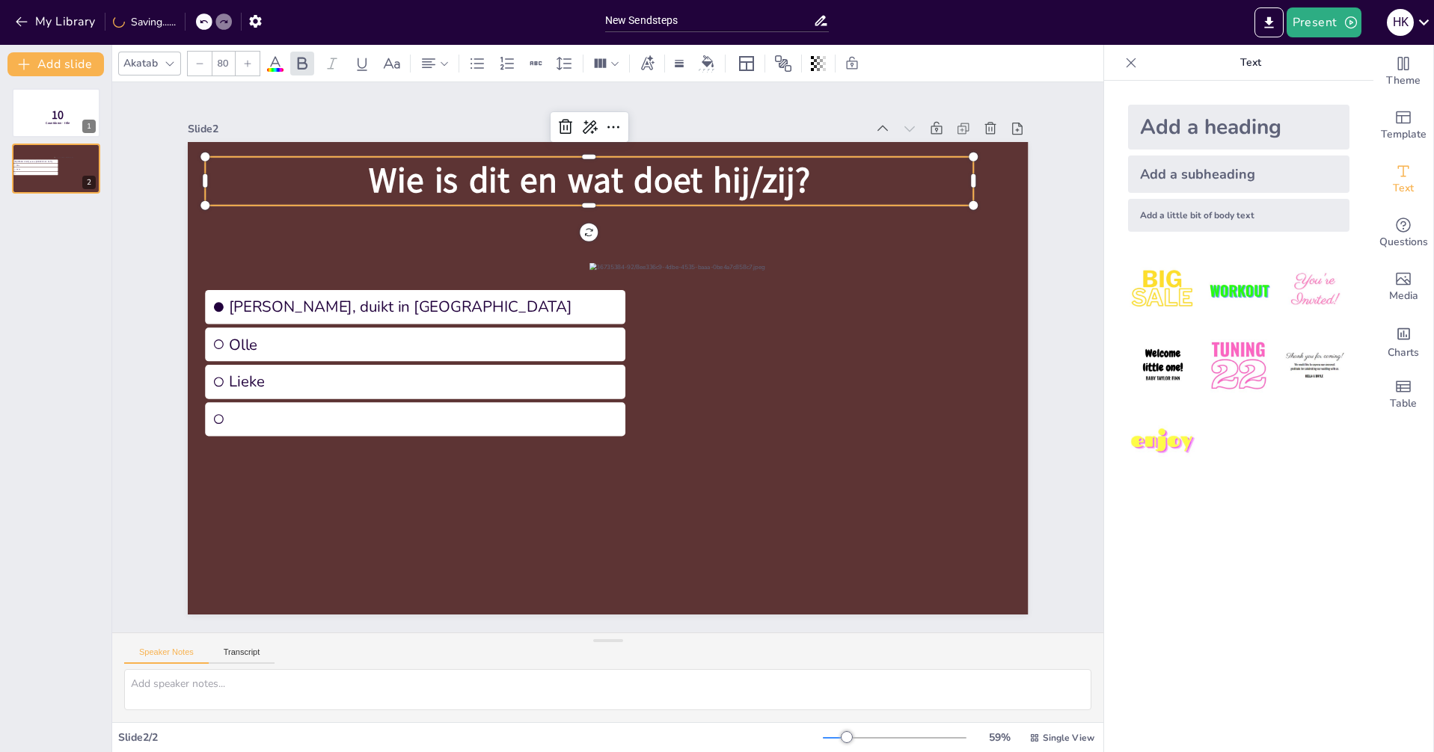
click at [256, 68] on div at bounding box center [248, 64] width 24 height 24
click at [254, 66] on div at bounding box center [248, 64] width 24 height 24
type input "83"
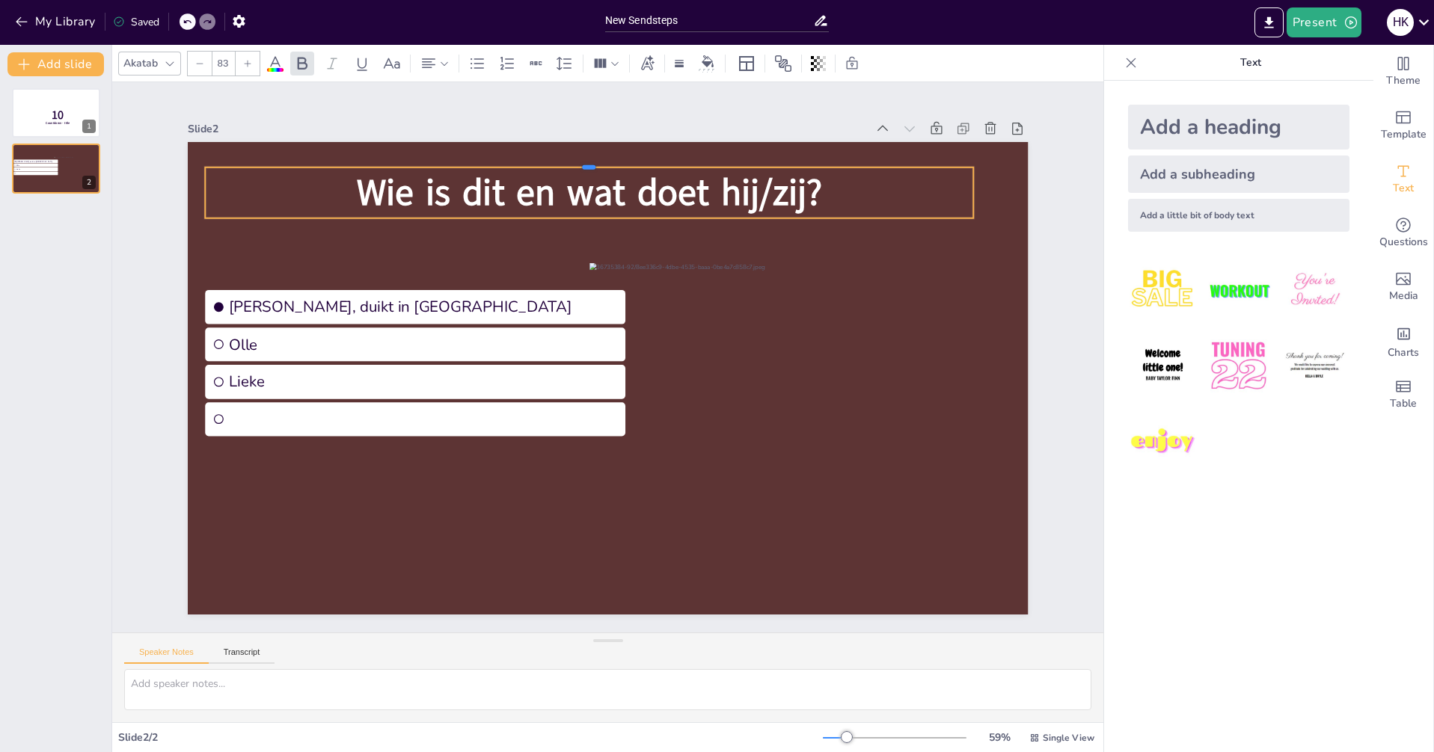
drag, startPoint x: 889, startPoint y: 150, endPoint x: 894, endPoint y: 161, distance: 12.1
click at [894, 161] on div at bounding box center [589, 162] width 769 height 12
drag, startPoint x: 1324, startPoint y: 507, endPoint x: 1313, endPoint y: 494, distance: 16.5
click at [1324, 504] on div "Add a heading Add a subheading Add a little bit of body text" at bounding box center [1238, 417] width 269 height 672
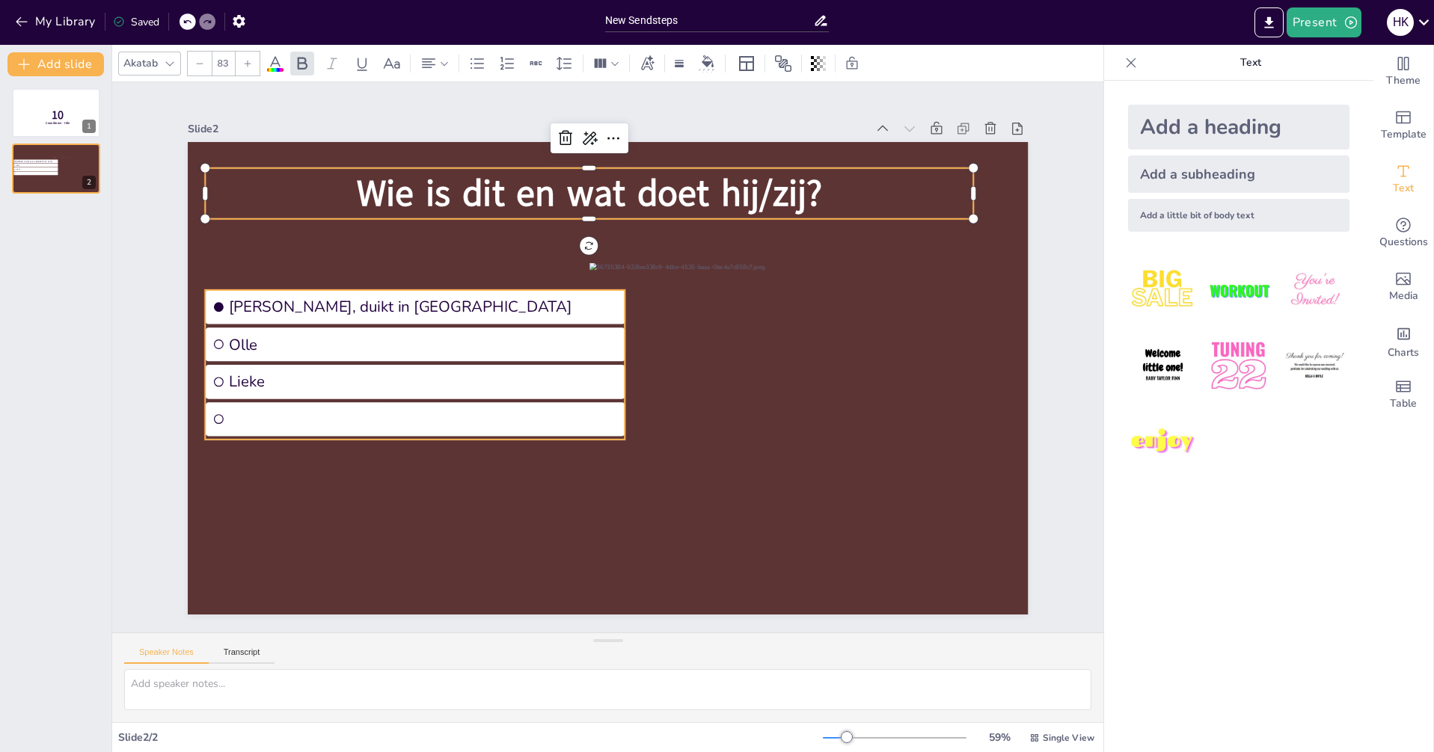
drag, startPoint x: 553, startPoint y: 402, endPoint x: 558, endPoint y: 392, distance: 11.4
click at [554, 402] on li at bounding box center [415, 419] width 420 height 34
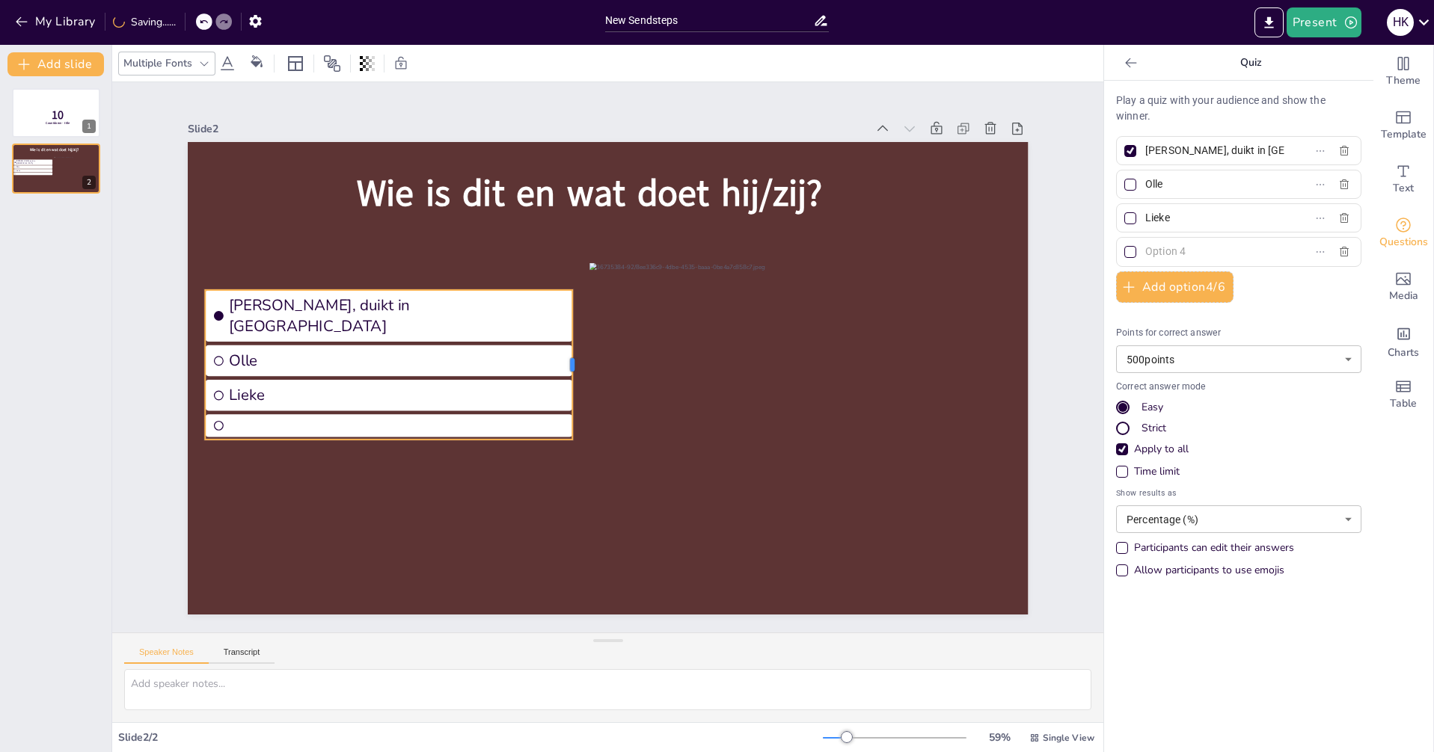
drag, startPoint x: 613, startPoint y: 360, endPoint x: 556, endPoint y: 367, distance: 58.0
click at [573, 363] on div at bounding box center [579, 365] width 12 height 150
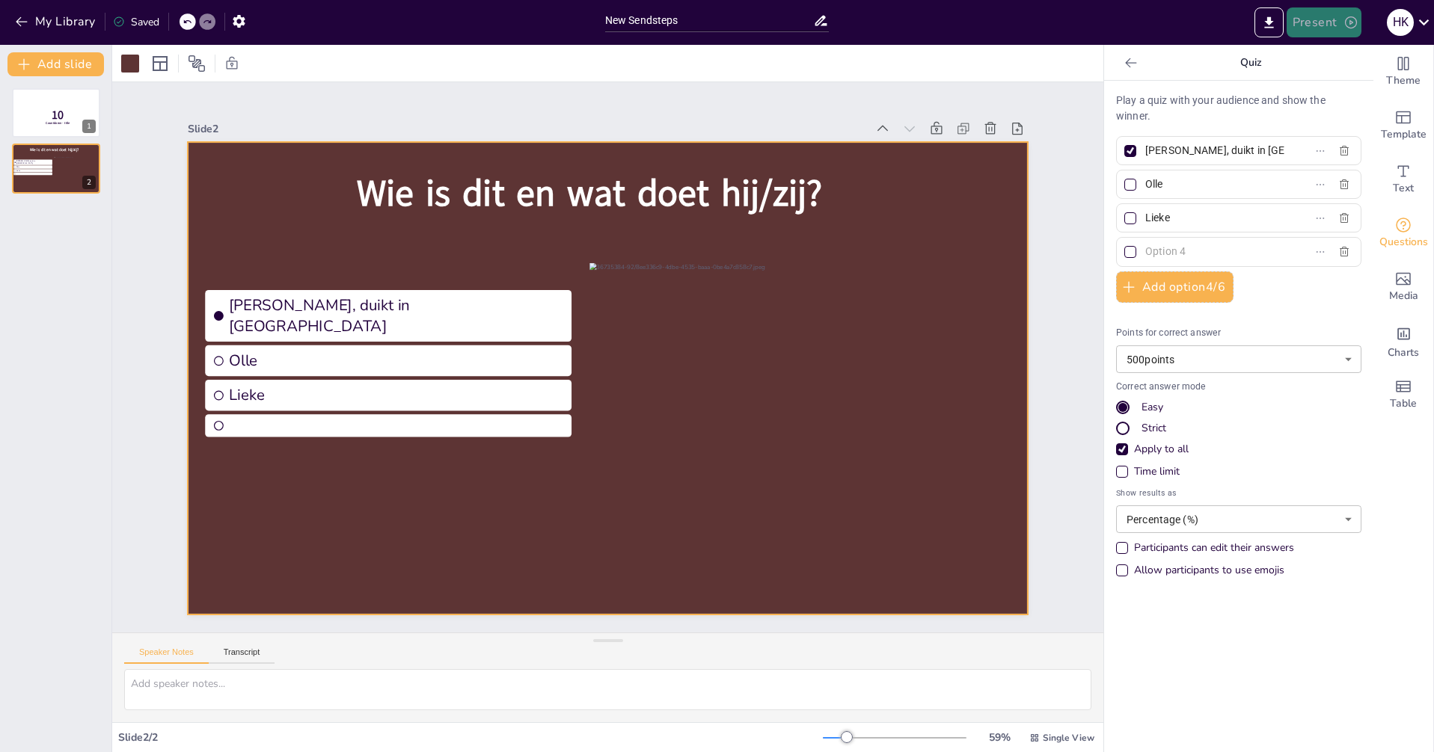
click at [1313, 24] on button "Present" at bounding box center [1323, 22] width 75 height 30
click at [1325, 56] on li "Preview presentation" at bounding box center [1346, 55] width 117 height 24
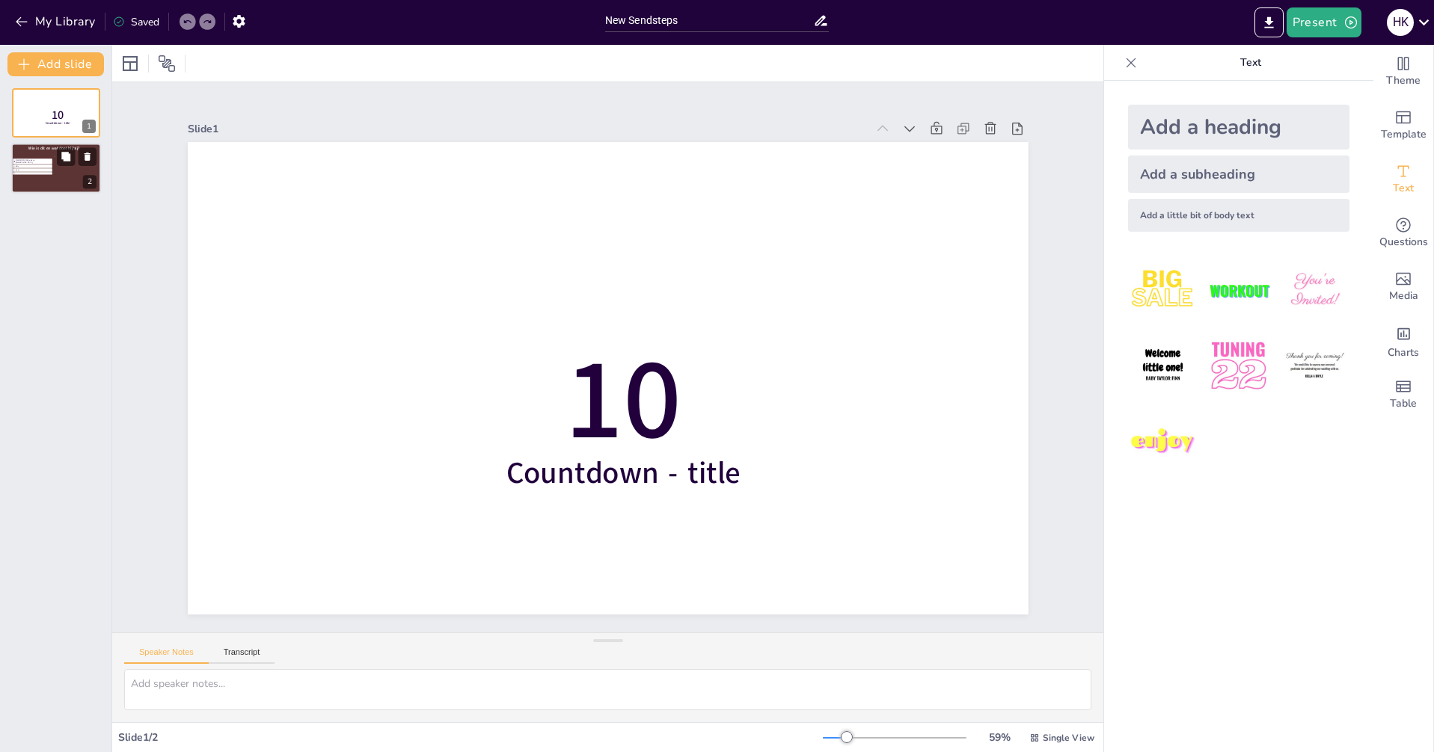
click at [66, 179] on div at bounding box center [76, 173] width 45 height 35
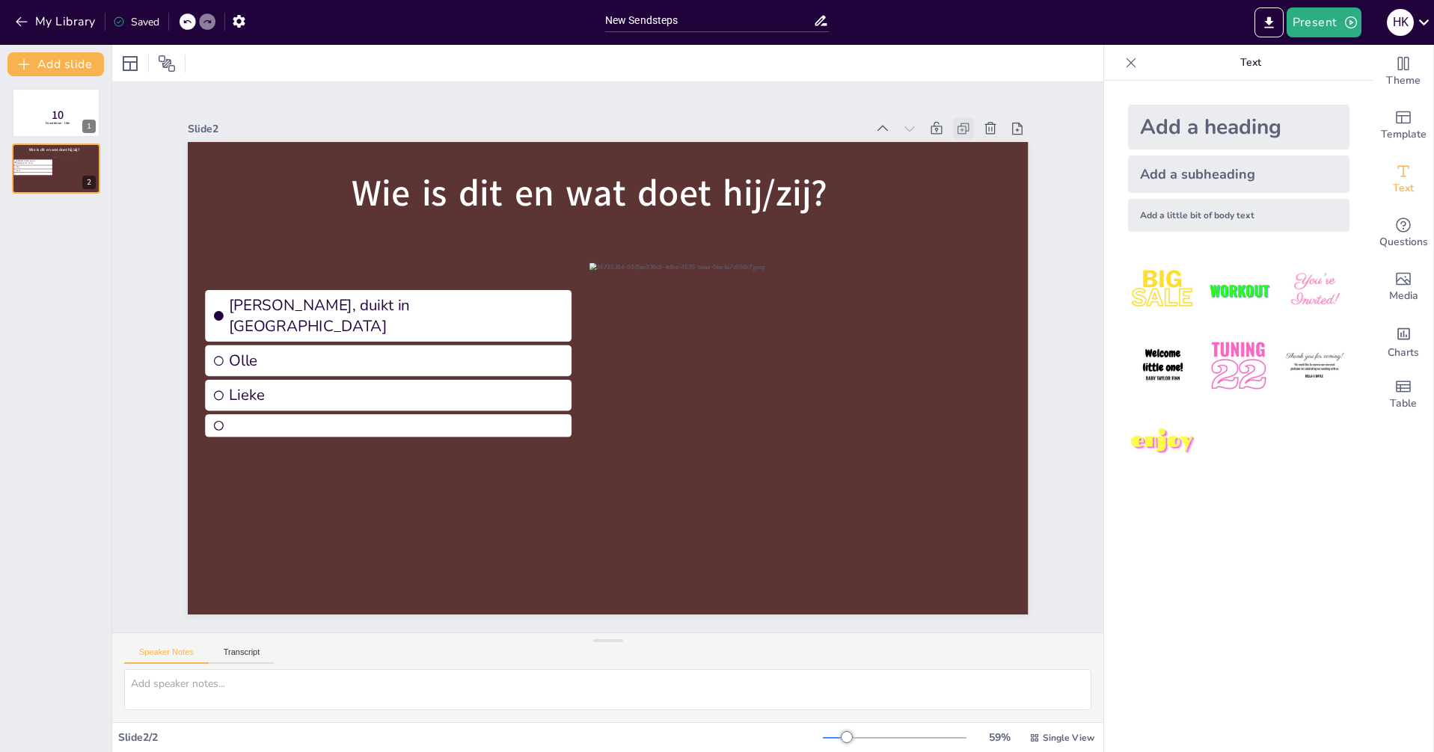
click at [956, 123] on icon at bounding box center [963, 128] width 15 height 15
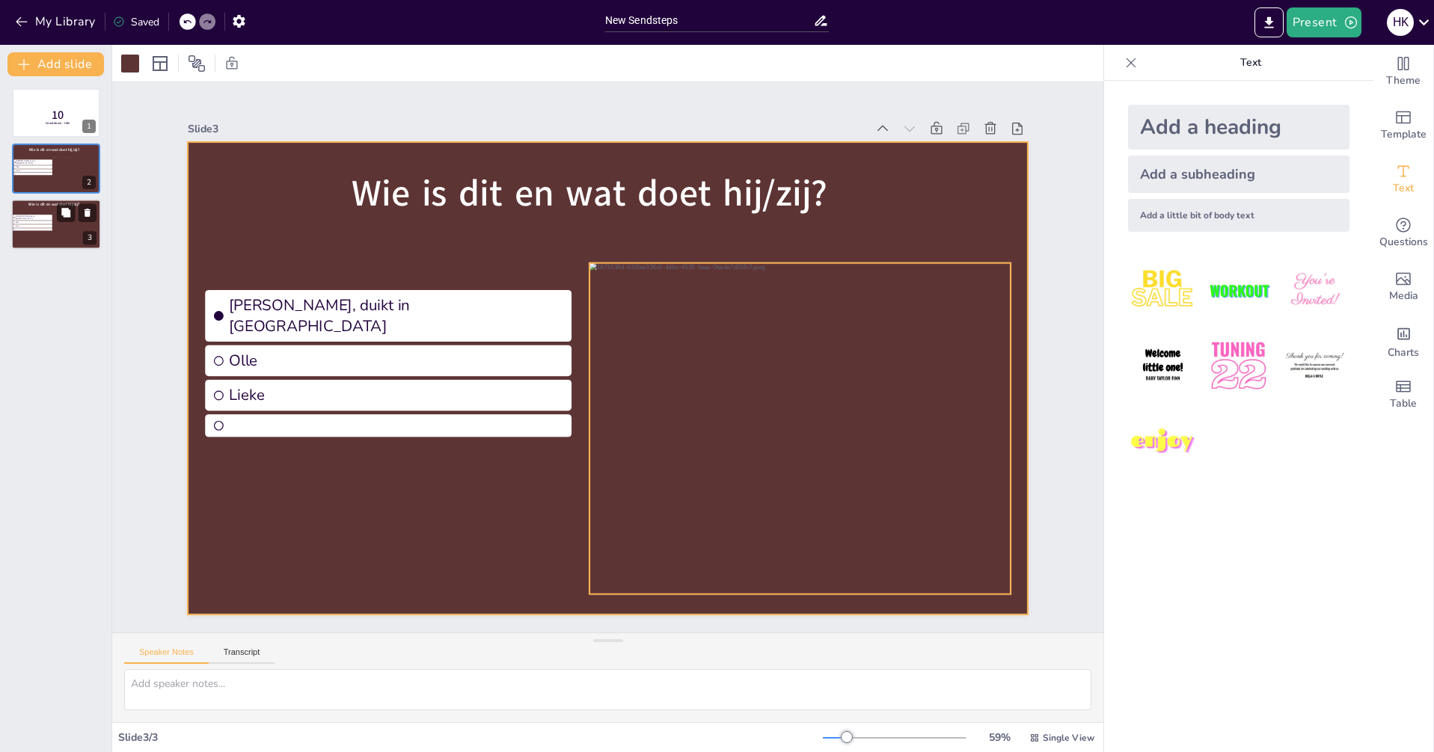
click at [91, 230] on div at bounding box center [76, 229] width 45 height 35
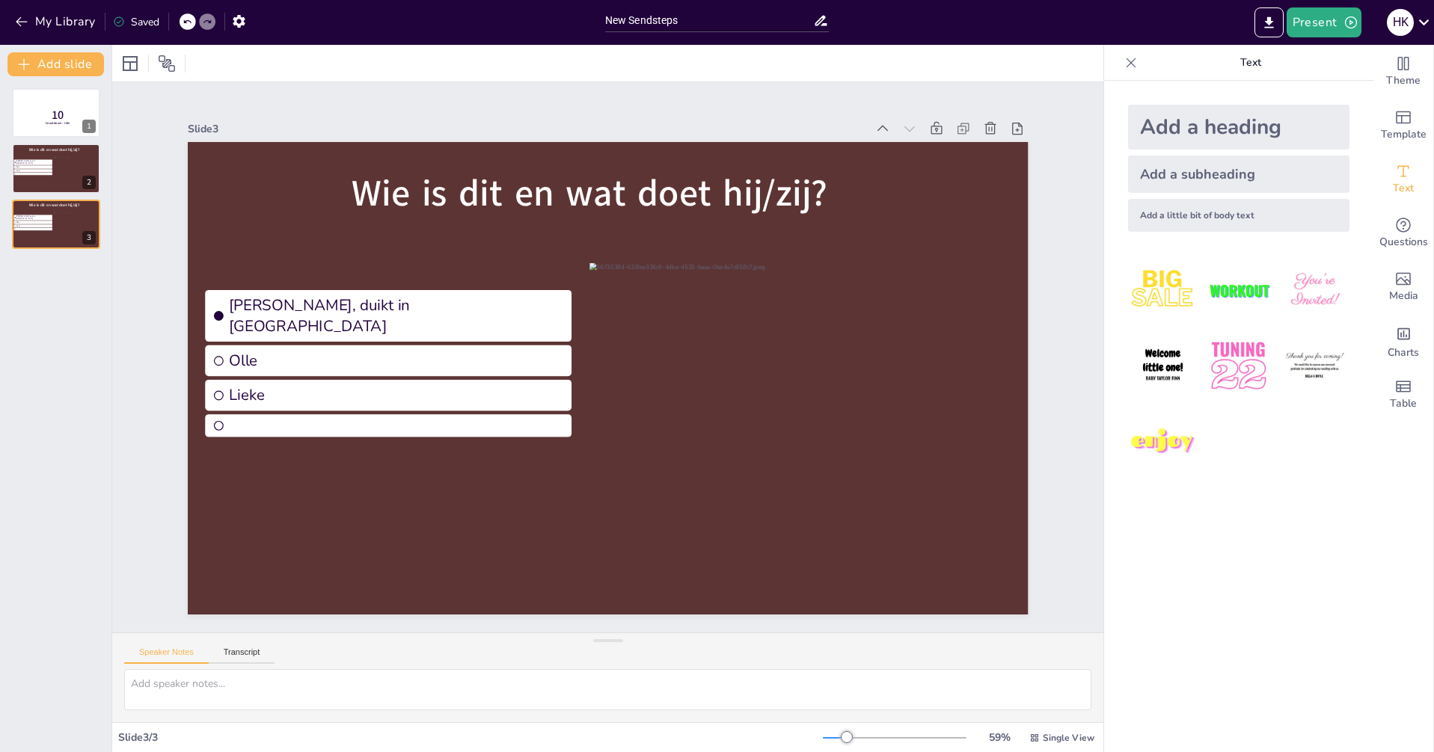
click at [983, 123] on icon at bounding box center [990, 128] width 15 height 15
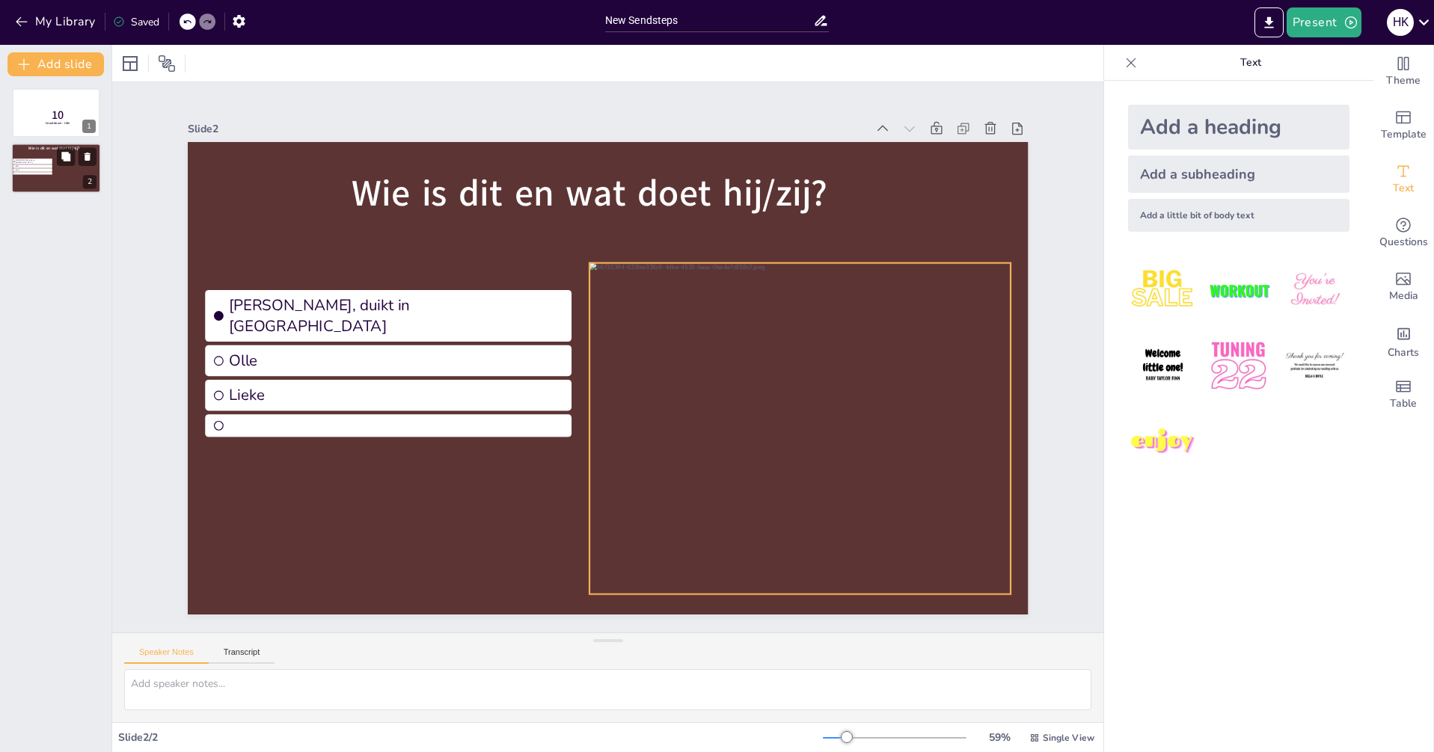
click at [70, 173] on div at bounding box center [76, 173] width 45 height 35
click at [935, 353] on div at bounding box center [799, 428] width 421 height 331
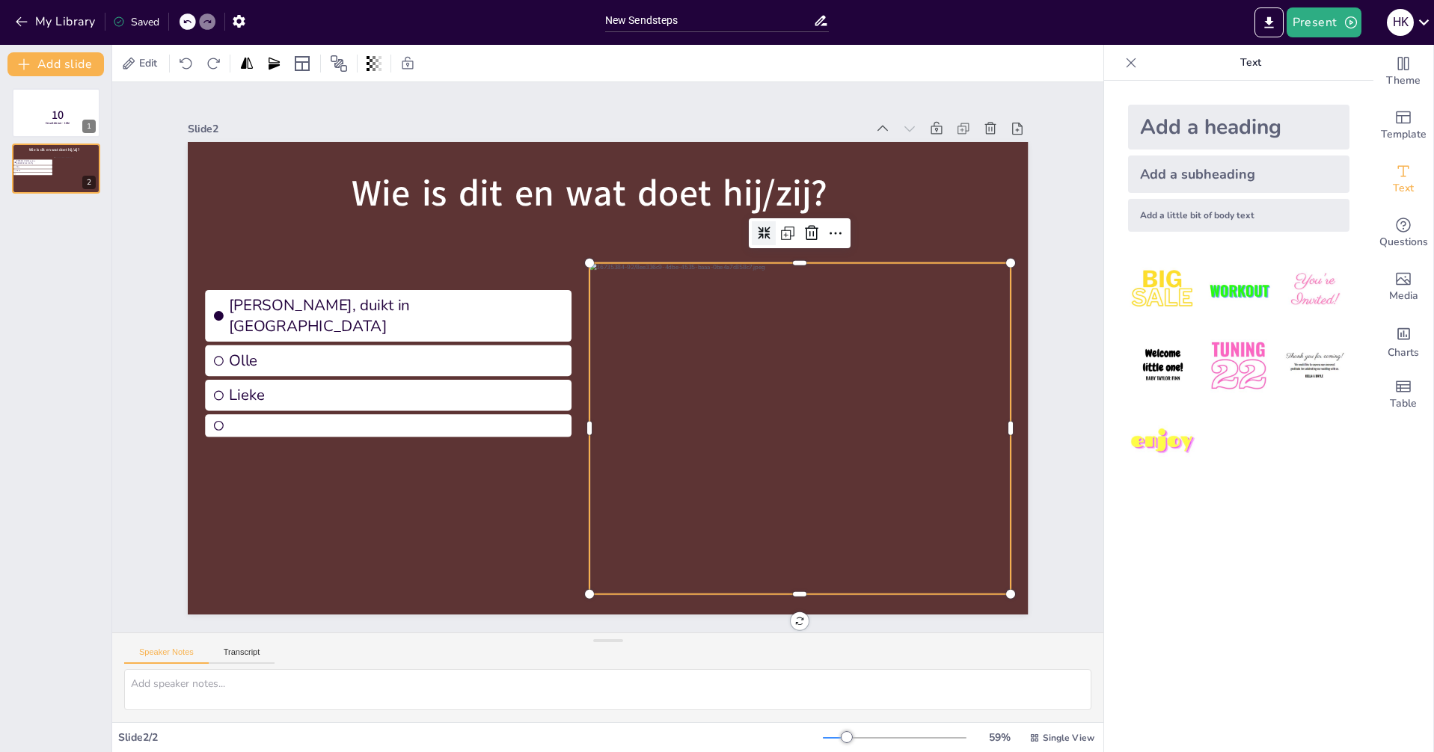
click at [752, 226] on div at bounding box center [764, 233] width 24 height 24
click at [758, 227] on icon at bounding box center [764, 233] width 12 height 12
drag, startPoint x: 1296, startPoint y: 525, endPoint x: 1338, endPoint y: 421, distance: 112.1
click at [1301, 522] on div "Add a heading Add a subheading Add a little bit of body text" at bounding box center [1238, 417] width 269 height 672
click at [1398, 284] on icon "Add images, graphics, shapes or video" at bounding box center [1403, 279] width 15 height 13
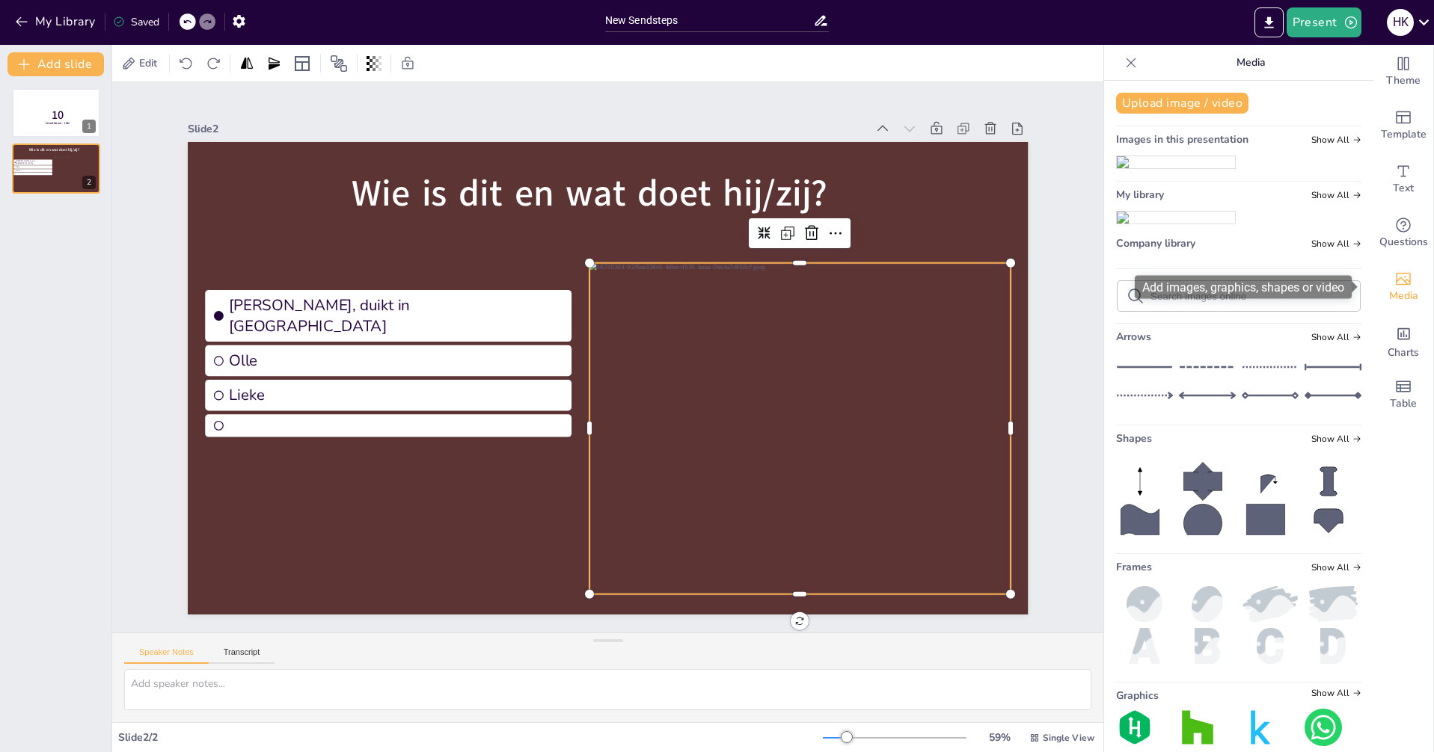
click at [1394, 277] on icon "Add images, graphics, shapes or video" at bounding box center [1403, 279] width 18 height 18
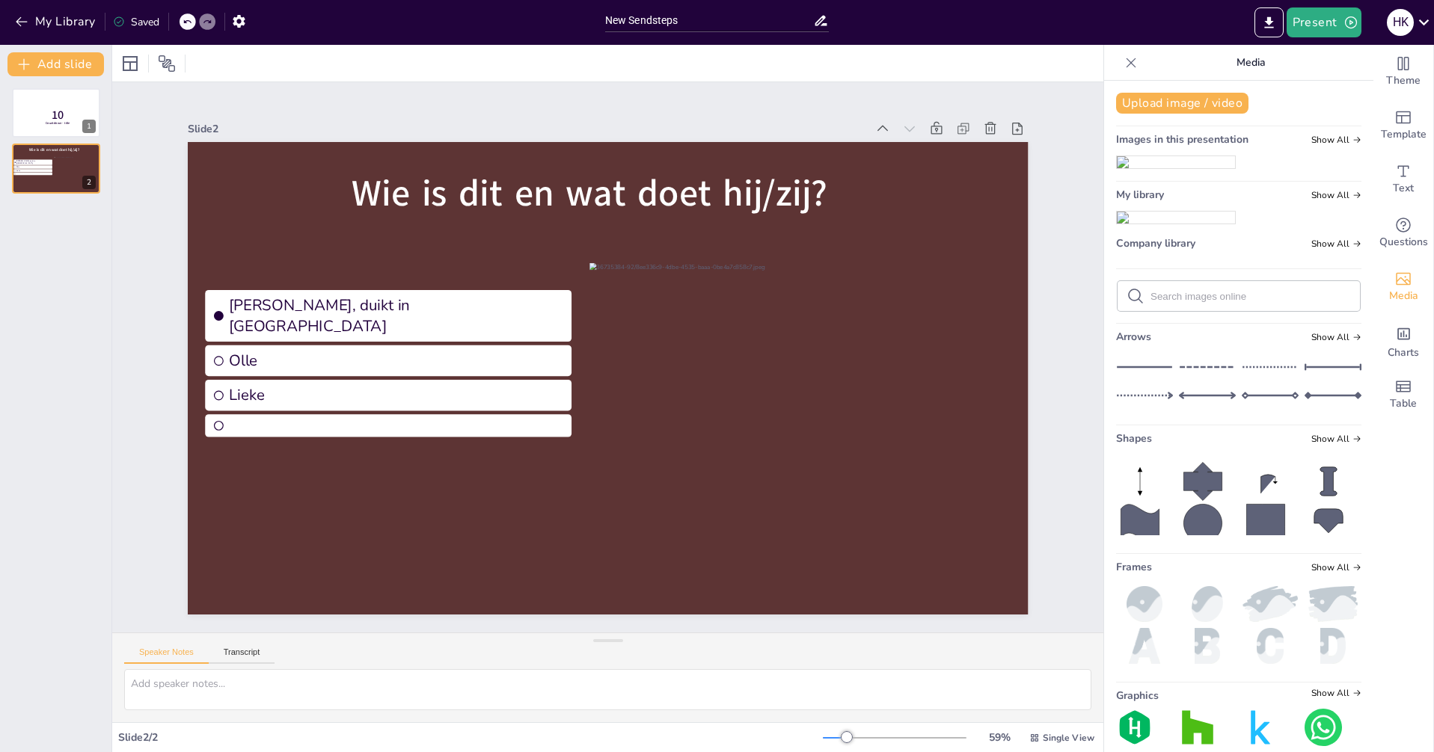
click at [1396, 287] on icon "Add images, graphics, shapes or video" at bounding box center [1403, 279] width 18 height 18
click at [1132, 103] on button "Upload image / video" at bounding box center [1182, 103] width 132 height 21
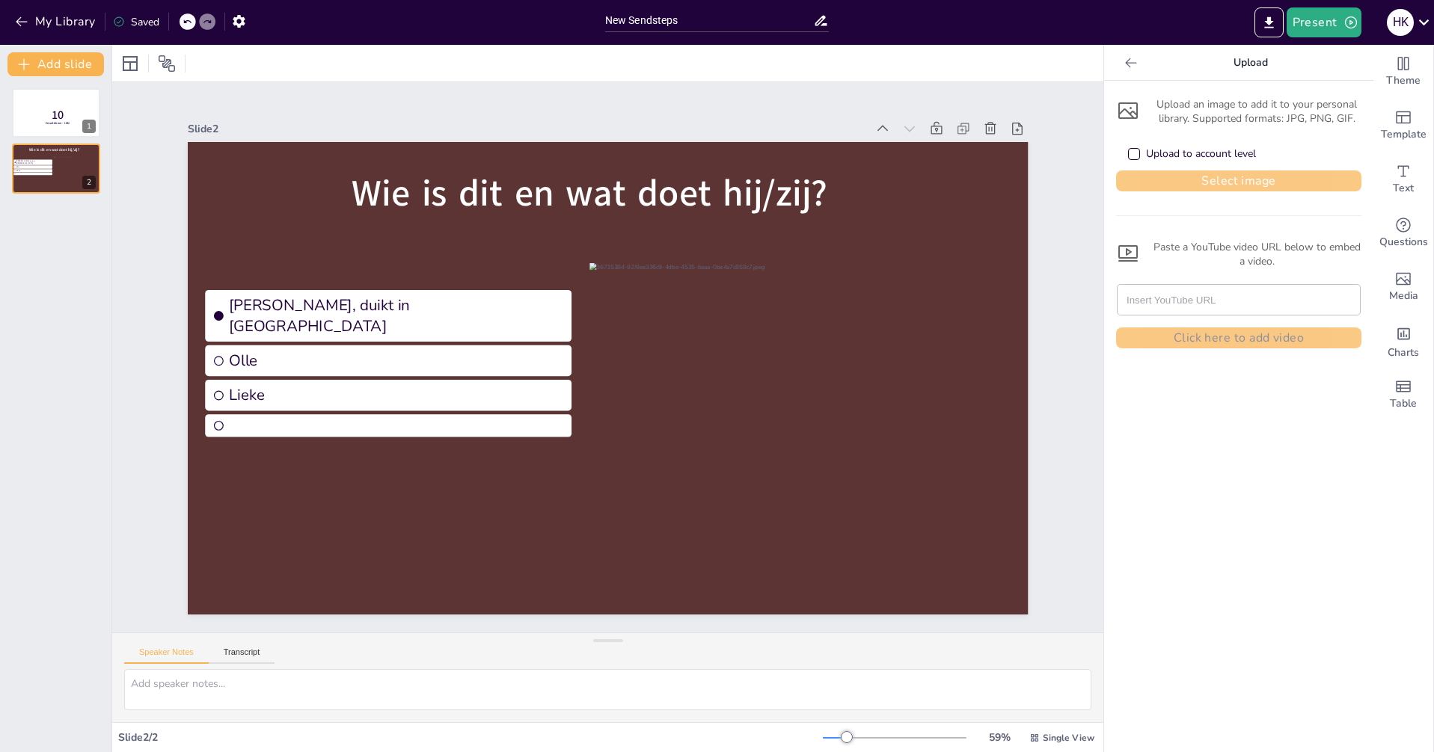
click at [1176, 177] on button "Select image" at bounding box center [1238, 181] width 245 height 21
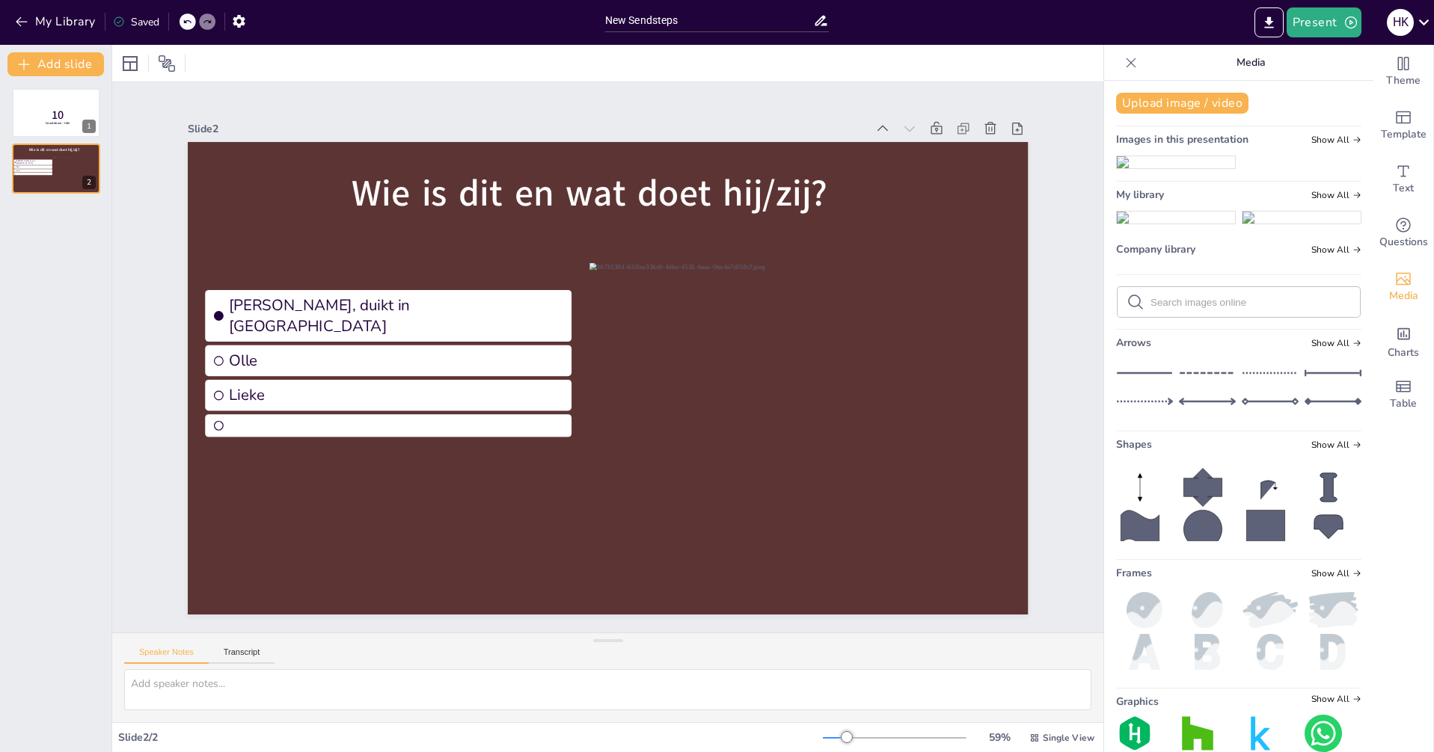
click at [1182, 224] on img at bounding box center [1176, 218] width 118 height 12
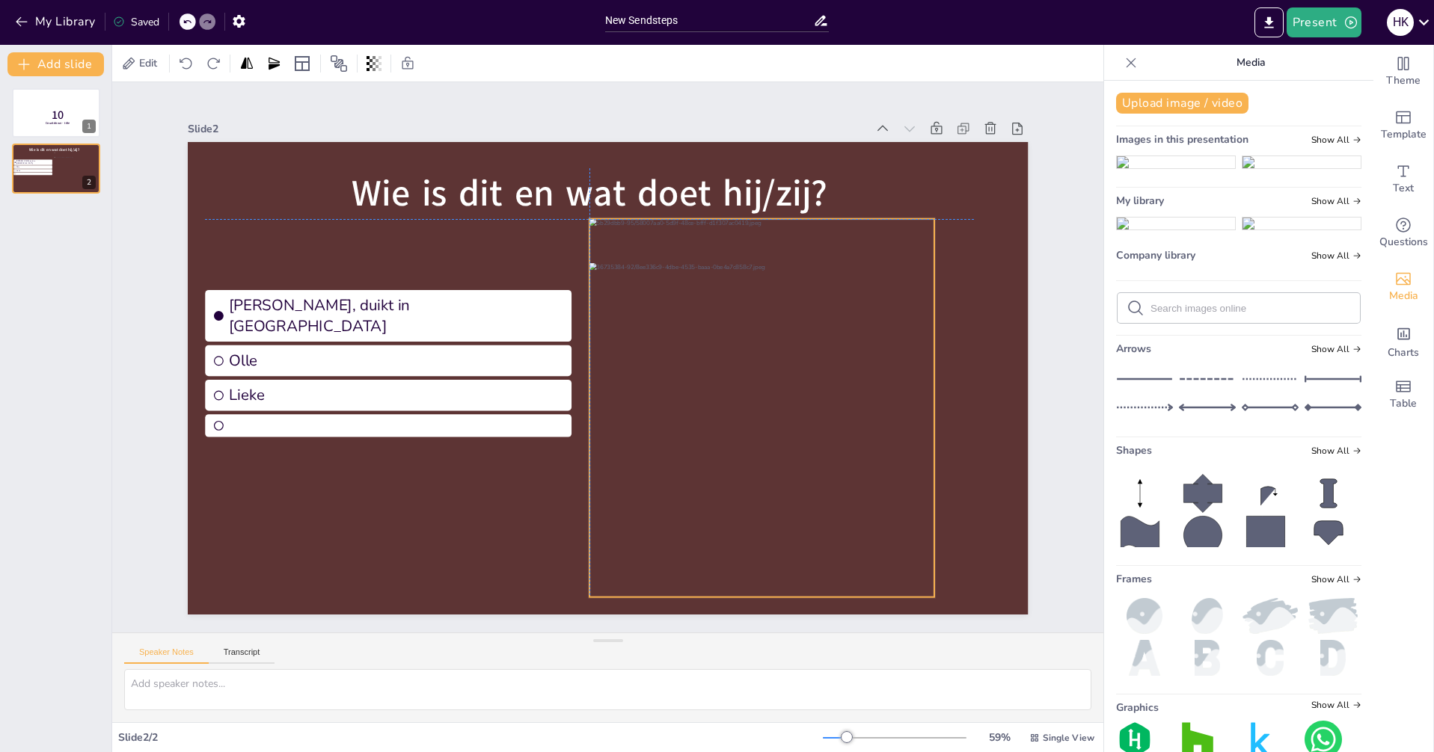
drag, startPoint x: 701, startPoint y: 373, endPoint x: 853, endPoint y: 395, distance: 153.4
click at [855, 399] on div at bounding box center [761, 408] width 345 height 378
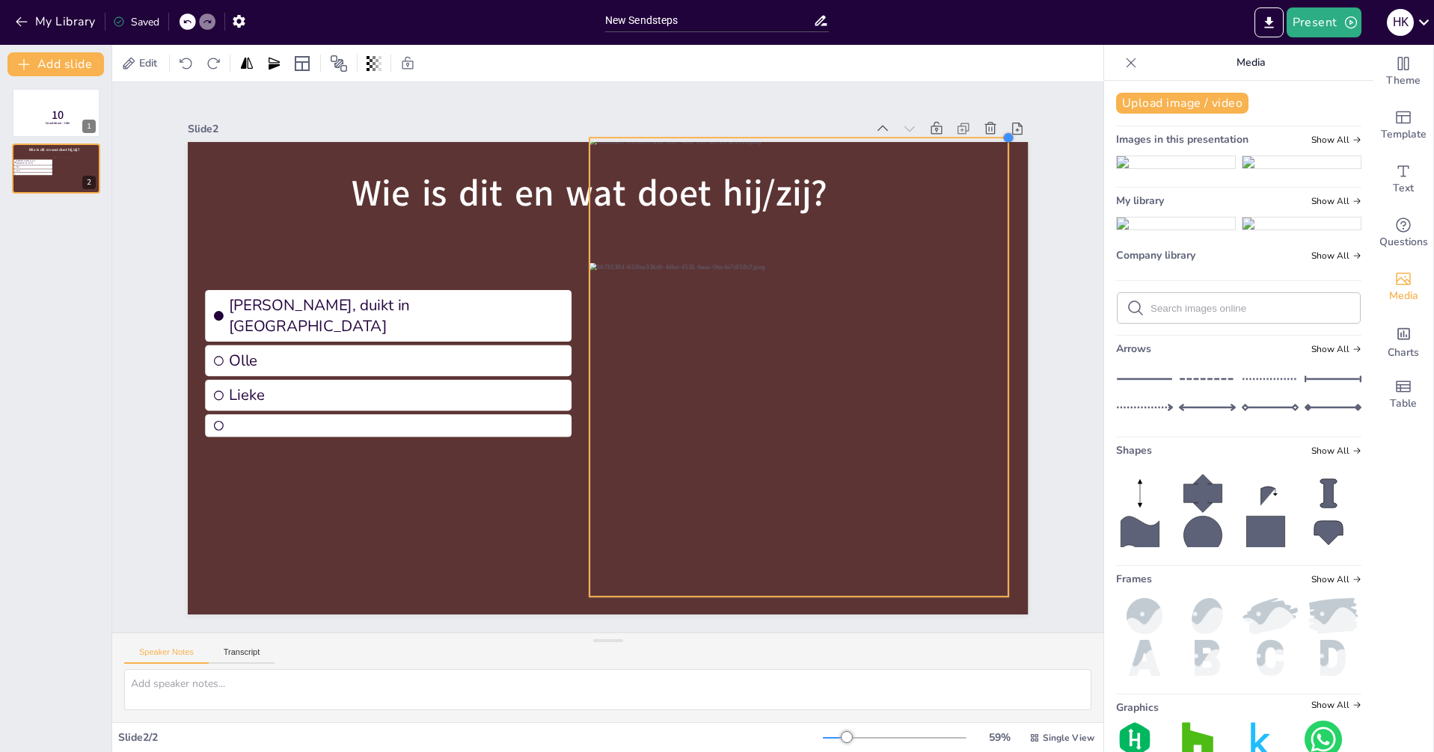
drag, startPoint x: 922, startPoint y: 215, endPoint x: 989, endPoint y: 254, distance: 77.7
click at [996, 245] on div "Wie is dit en wat doet hij/zij? Hans, duikt in zwembad Olle Lieke" at bounding box center [608, 378] width 841 height 473
click at [756, 107] on icon at bounding box center [762, 108] width 13 height 13
drag, startPoint x: 788, startPoint y: 130, endPoint x: 794, endPoint y: 168, distance: 38.0
click at [794, 168] on div at bounding box center [798, 169] width 419 height 12
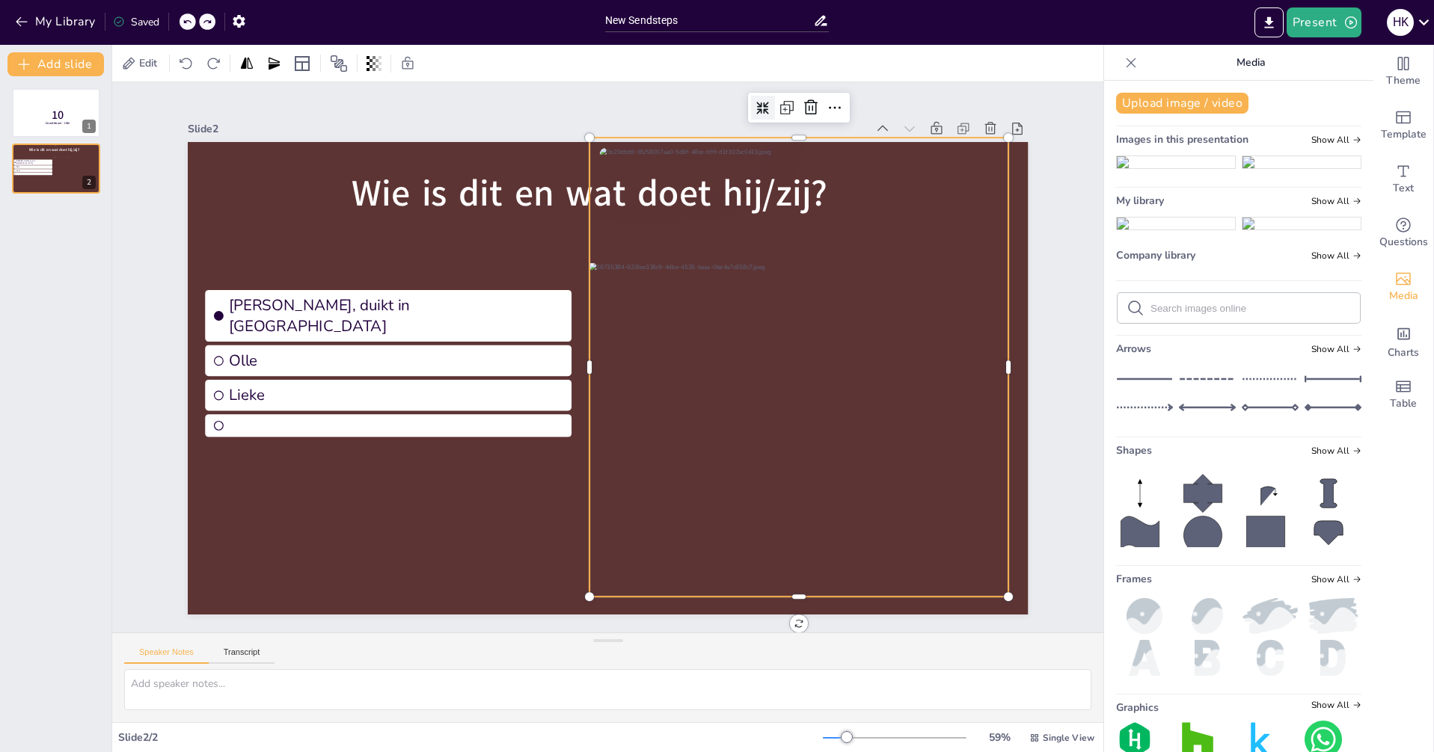
click at [756, 102] on icon at bounding box center [762, 108] width 13 height 13
click at [930, 206] on div at bounding box center [798, 367] width 419 height 459
click at [930, 206] on div at bounding box center [801, 371] width 419 height 459
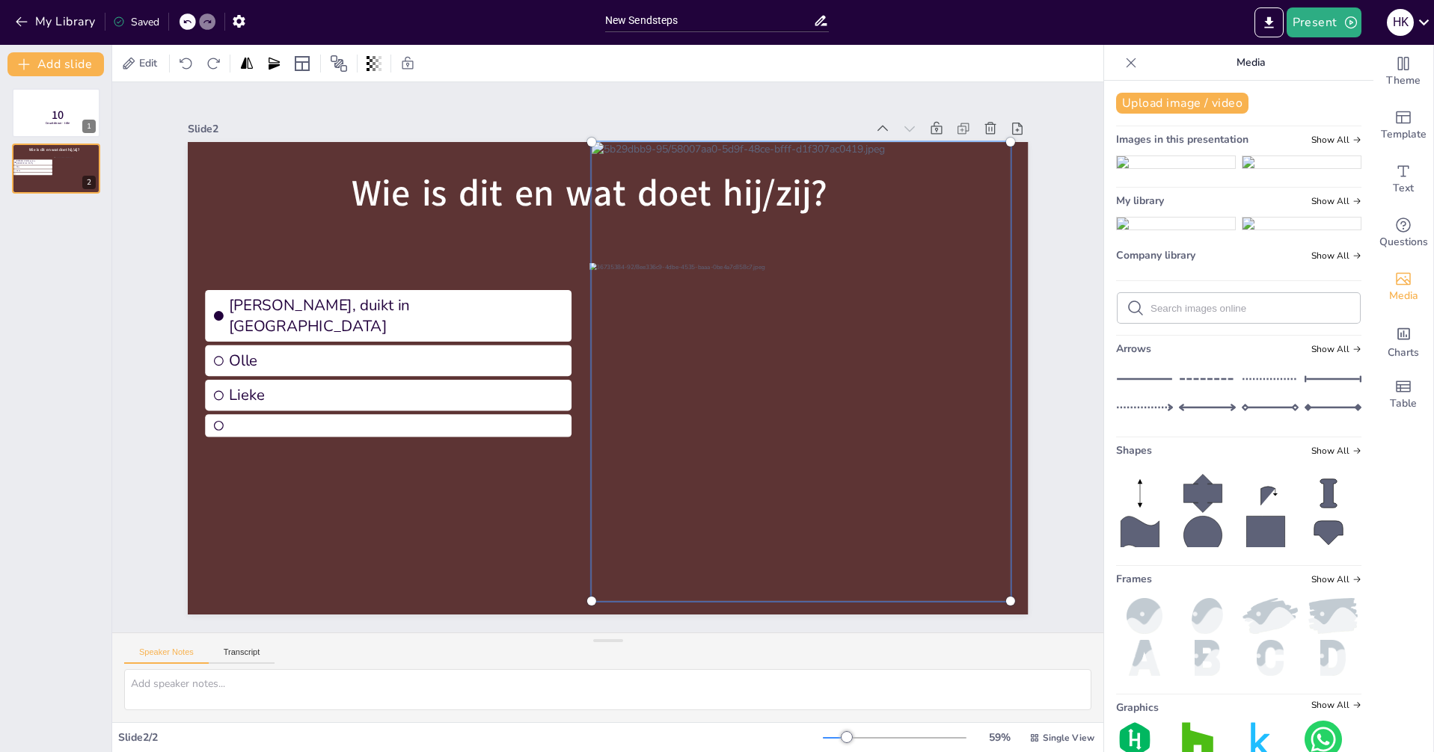
click at [927, 206] on div at bounding box center [801, 371] width 437 height 477
click at [925, 205] on div at bounding box center [801, 371] width 437 height 477
click at [926, 205] on div at bounding box center [801, 371] width 437 height 477
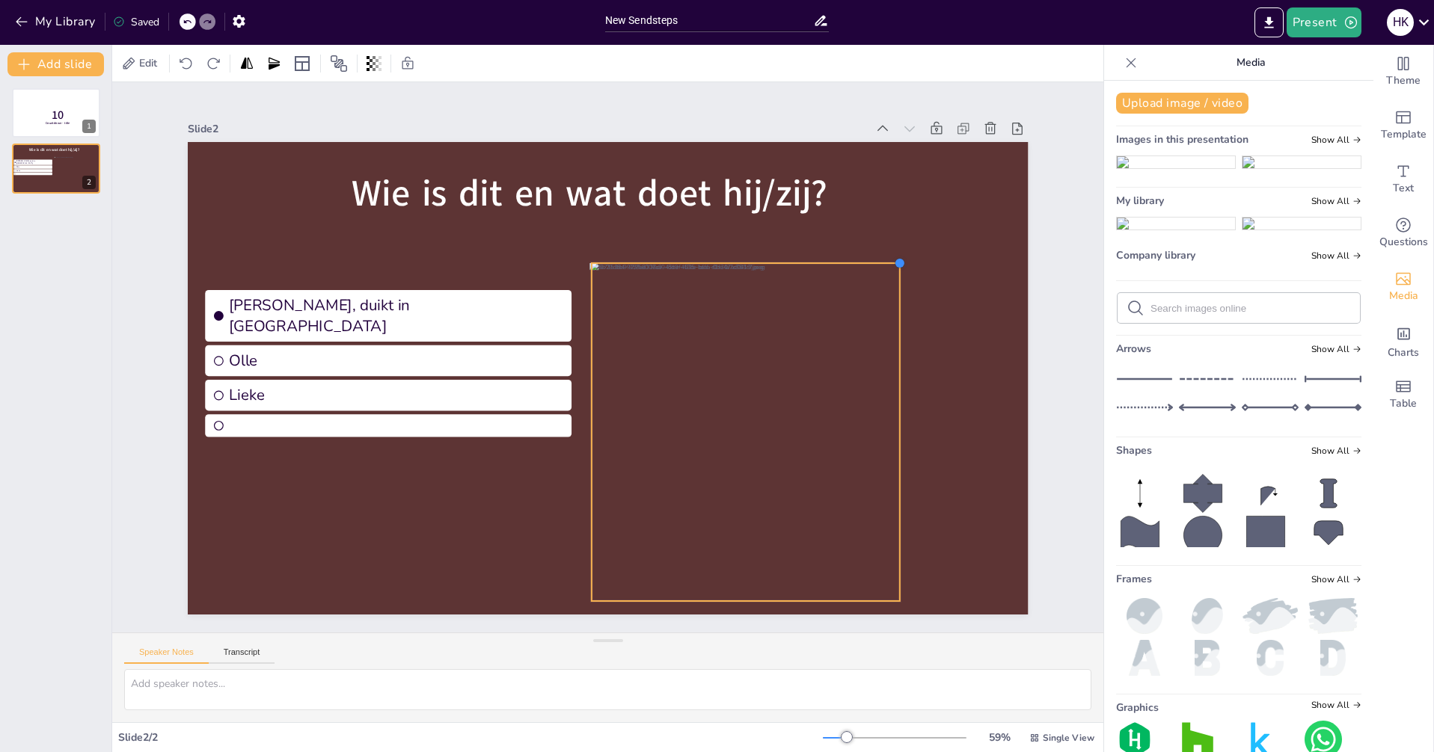
drag, startPoint x: 1002, startPoint y: 137, endPoint x: 885, endPoint y: 257, distance: 167.7
click at [894, 257] on div at bounding box center [900, 263] width 12 height 12
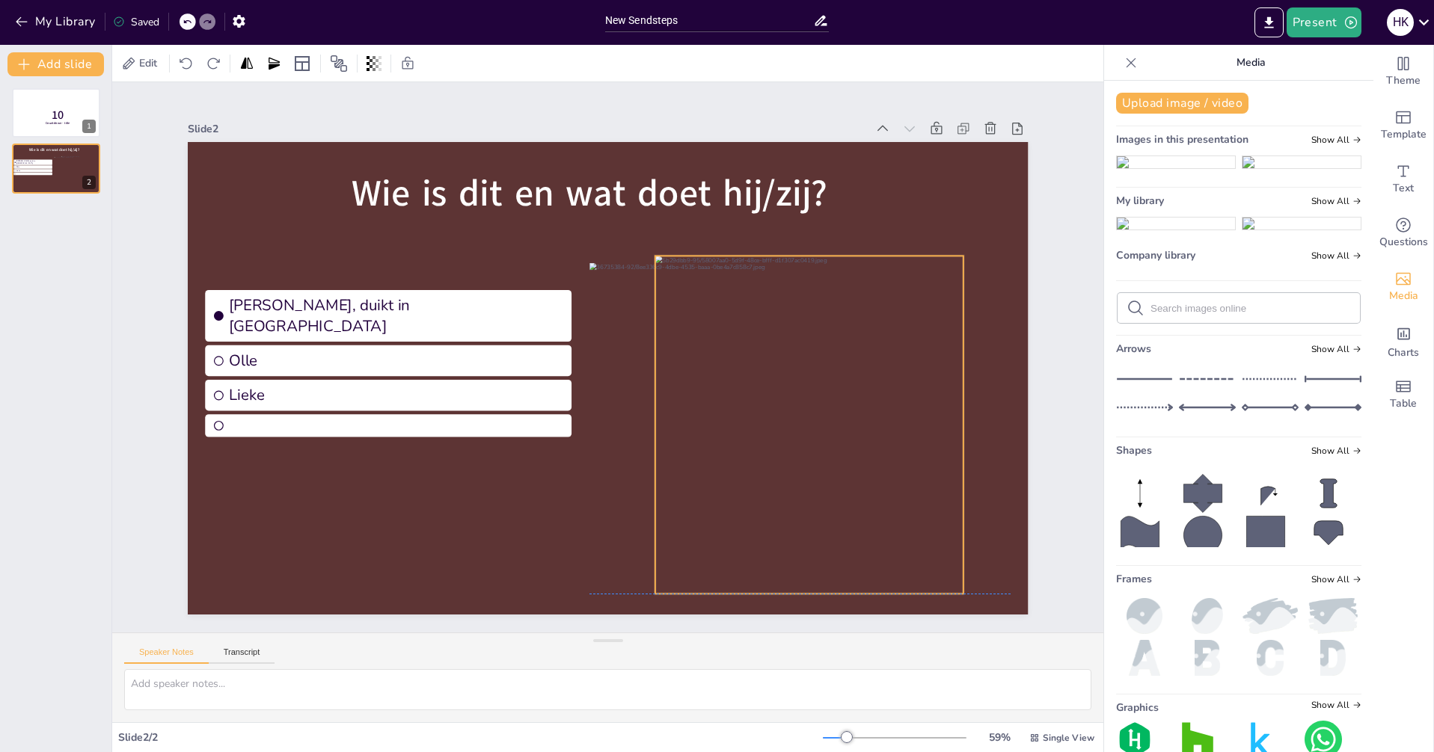
drag, startPoint x: 823, startPoint y: 328, endPoint x: 883, endPoint y: 318, distance: 61.4
click at [886, 318] on div at bounding box center [809, 425] width 308 height 338
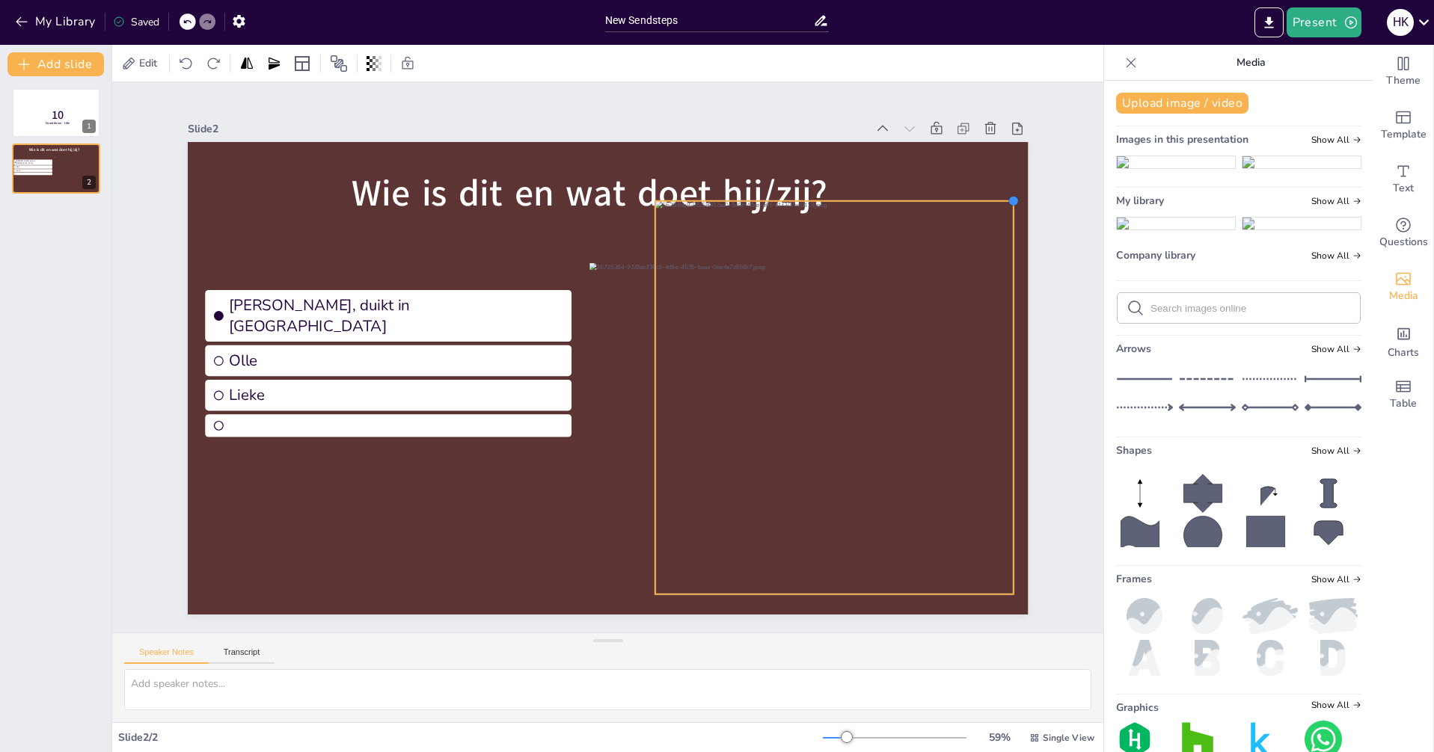
drag, startPoint x: 951, startPoint y: 250, endPoint x: 997, endPoint y: 218, distance: 55.8
click at [1001, 215] on div "Wie is dit en wat doet hij/zij? Hans, duikt in zwembad Olle Lieke" at bounding box center [608, 378] width 841 height 473
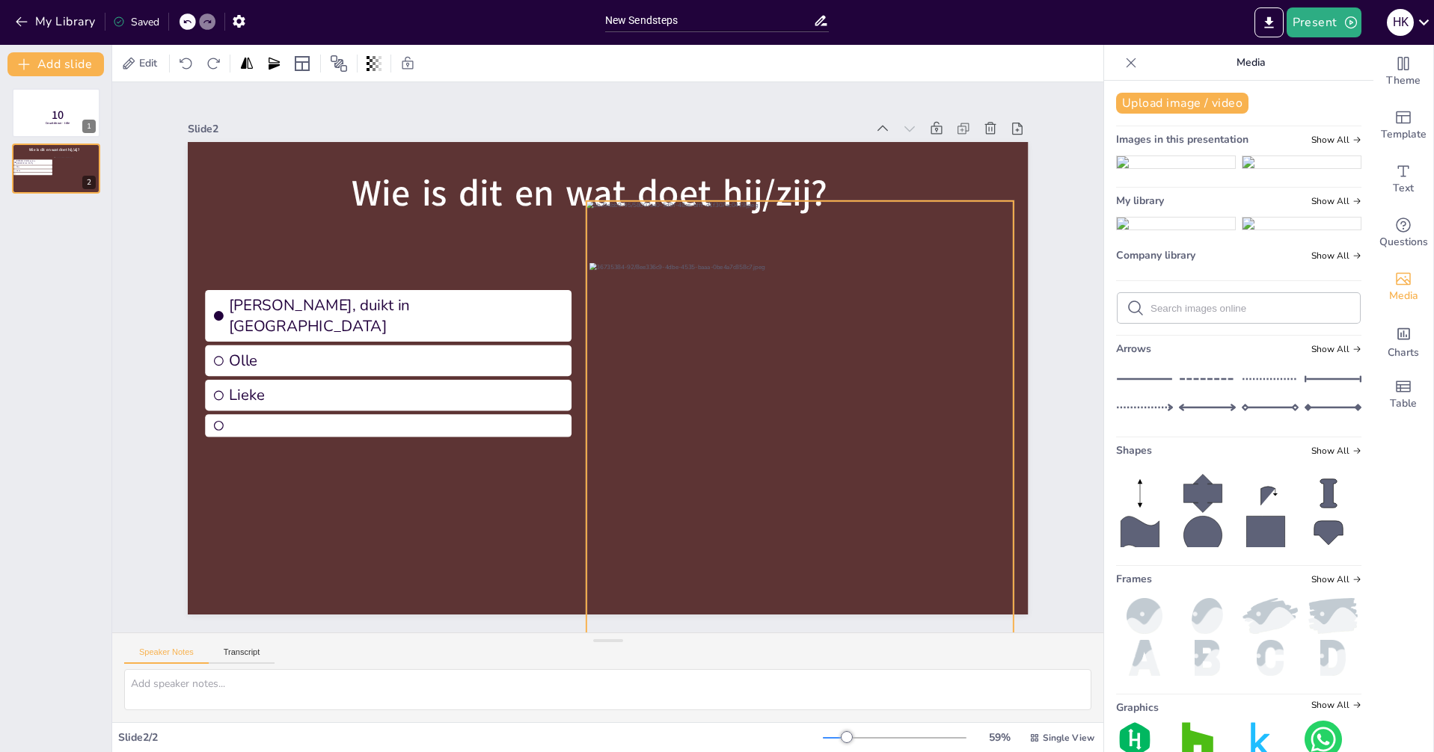
drag, startPoint x: 642, startPoint y: 587, endPoint x: 574, endPoint y: 569, distance: 71.1
click at [574, 569] on div "Wie is dit en wat doet hij/zij? Hans, duikt in zwembad Olle Lieke" at bounding box center [608, 378] width 841 height 473
drag, startPoint x: 697, startPoint y: 498, endPoint x: 696, endPoint y: 556, distance: 57.6
click at [699, 558] on div at bounding box center [802, 497] width 427 height 468
drag, startPoint x: 809, startPoint y: 433, endPoint x: 808, endPoint y: 394, distance: 38.9
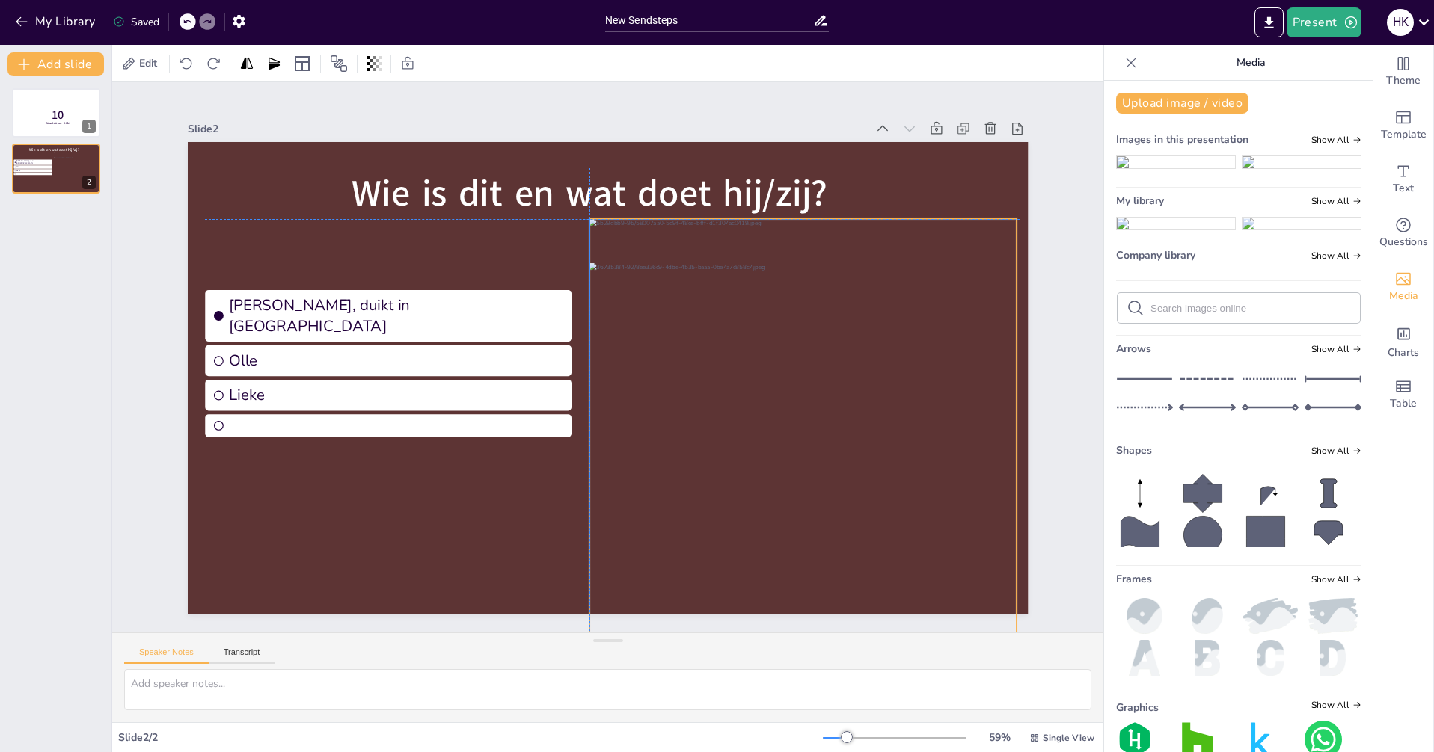
click at [811, 394] on div at bounding box center [802, 453] width 427 height 468
click at [818, 398] on div at bounding box center [802, 453] width 427 height 468
click at [782, 185] on icon at bounding box center [791, 189] width 18 height 18
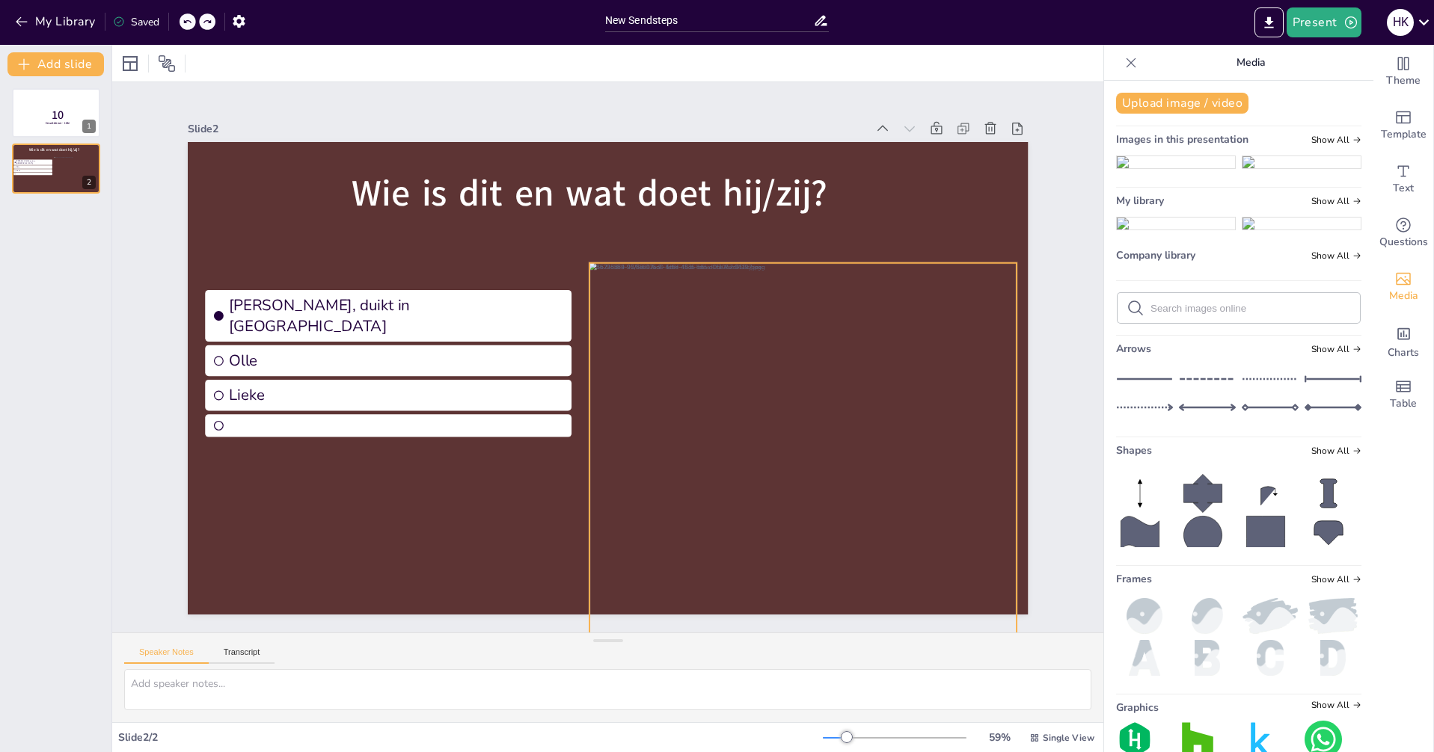
click at [785, 283] on div at bounding box center [802, 497] width 427 height 468
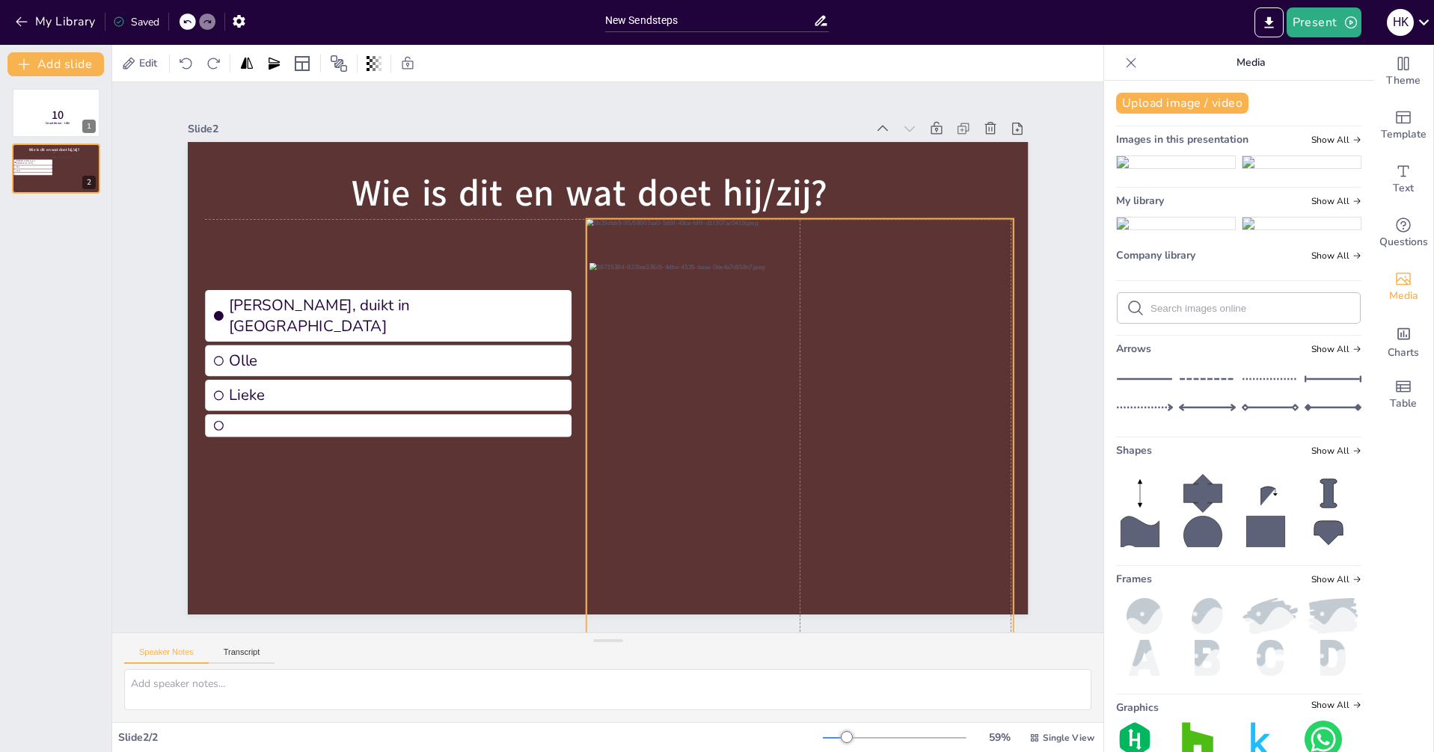
drag, startPoint x: 785, startPoint y: 325, endPoint x: 780, endPoint y: 254, distance: 71.2
click at [784, 259] on div at bounding box center [799, 453] width 427 height 468
click at [829, 181] on icon at bounding box center [835, 189] width 18 height 18
drag, startPoint x: 953, startPoint y: 289, endPoint x: 960, endPoint y: 325, distance: 35.8
click at [960, 325] on div at bounding box center [802, 489] width 427 height 468
